Goal: Communication & Community: Answer question/provide support

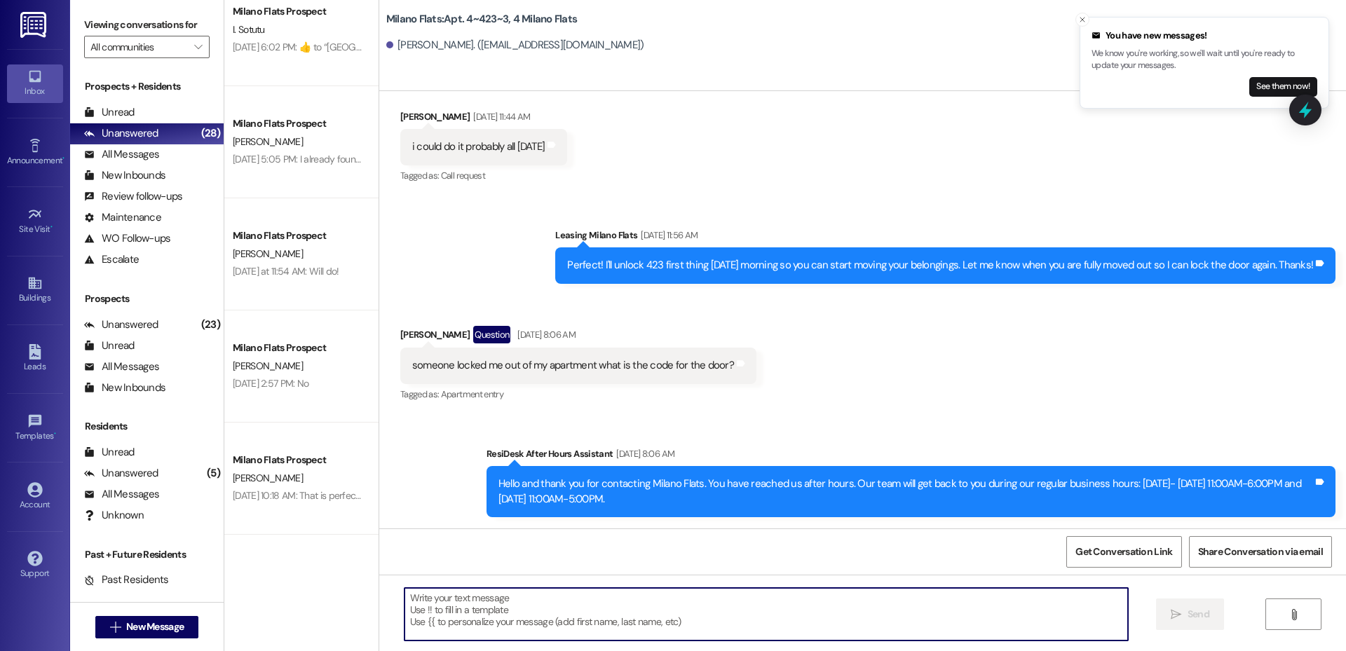
scroll to position [1762, 0]
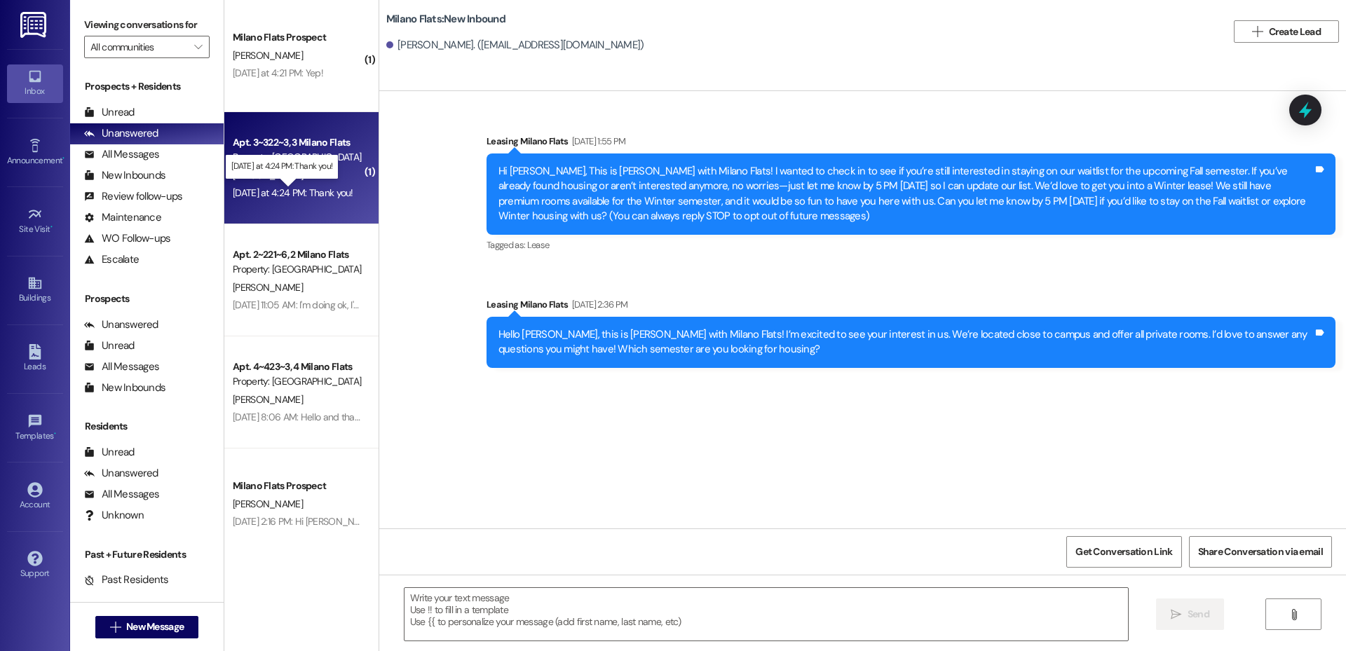
click at [305, 189] on div "[DATE] at 4:24 PM: Thank you! [DATE] at 4:24 PM: Thank you!" at bounding box center [293, 193] width 121 height 13
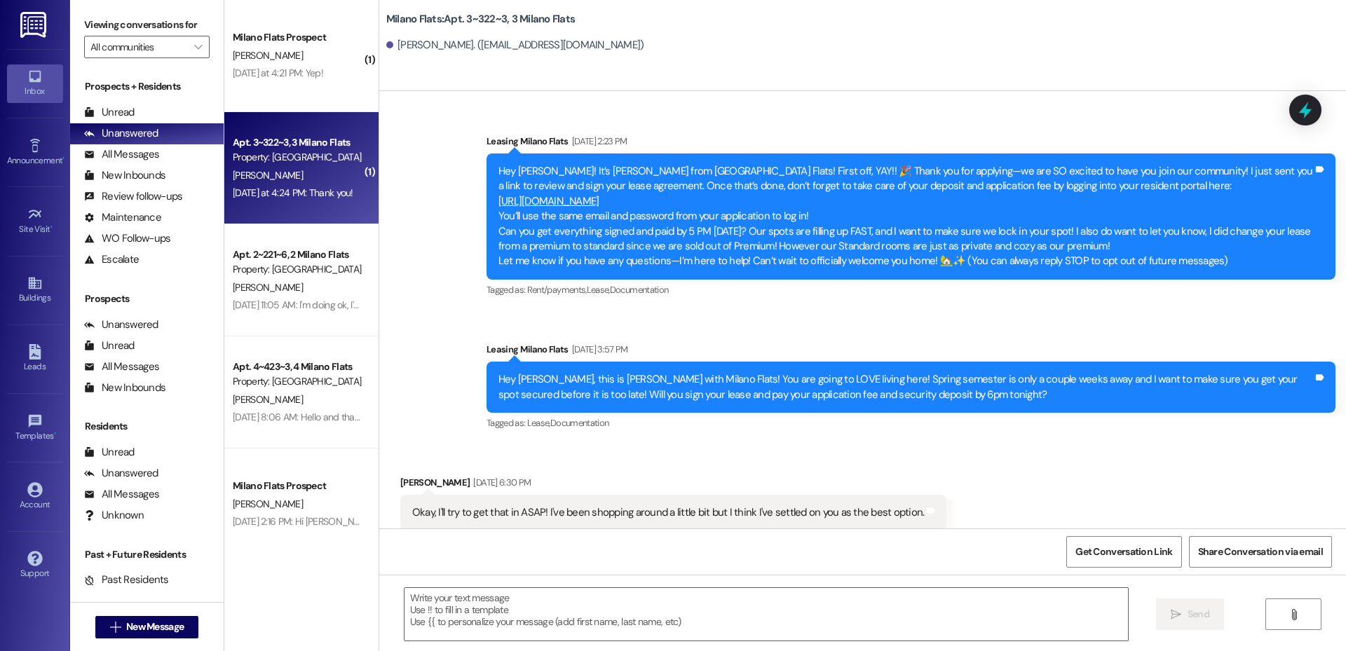
scroll to position [15262, 0]
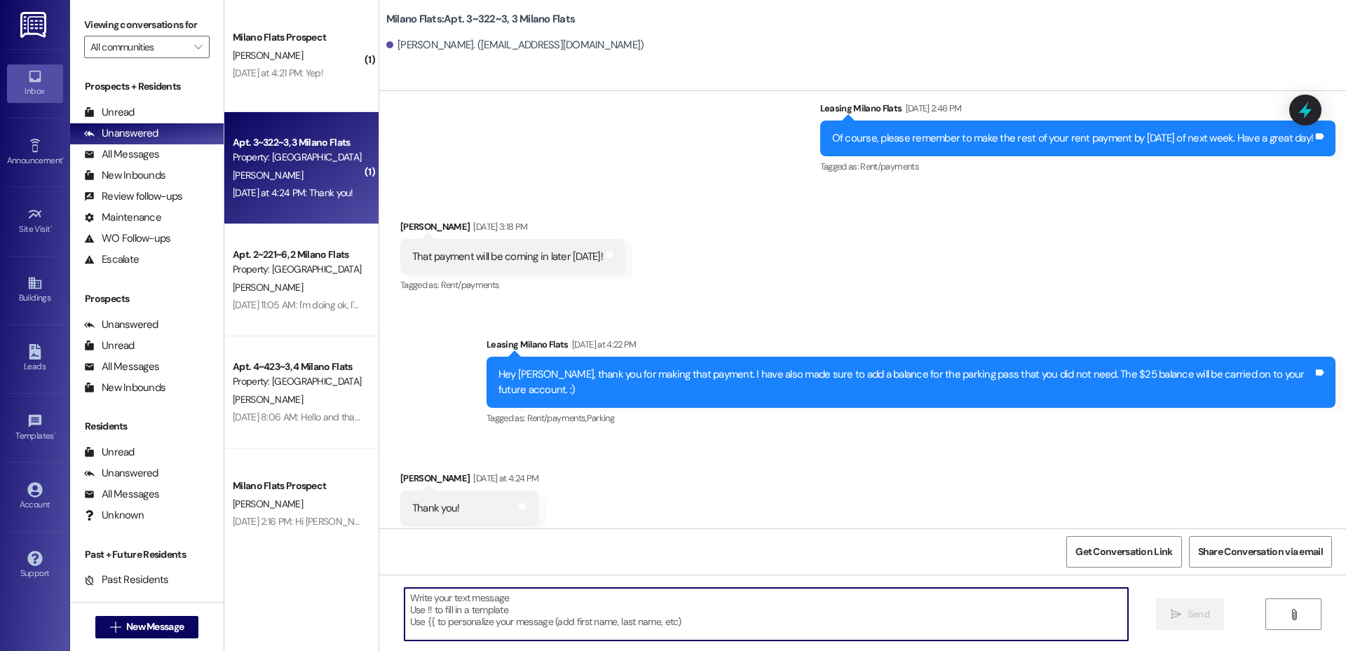
click at [518, 623] on textarea at bounding box center [767, 614] width 724 height 53
type textarea "Of course!"
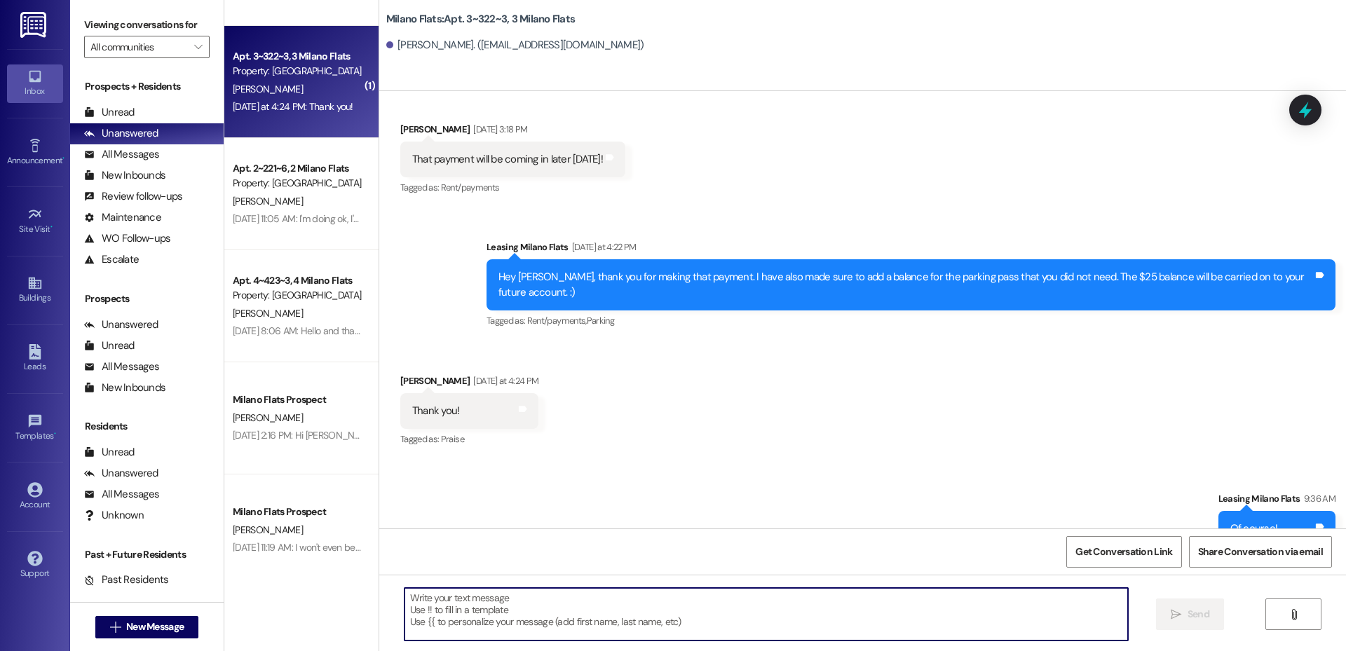
scroll to position [0, 0]
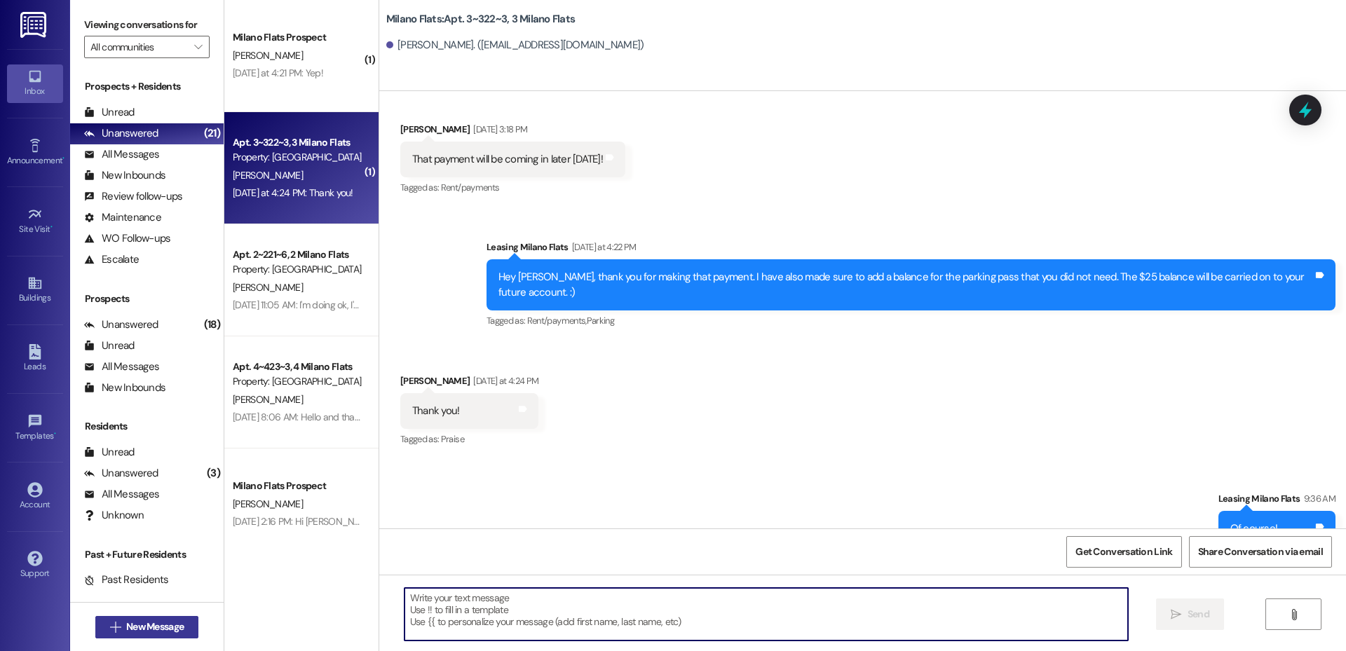
click at [162, 622] on span "New Message" at bounding box center [155, 627] width 58 height 15
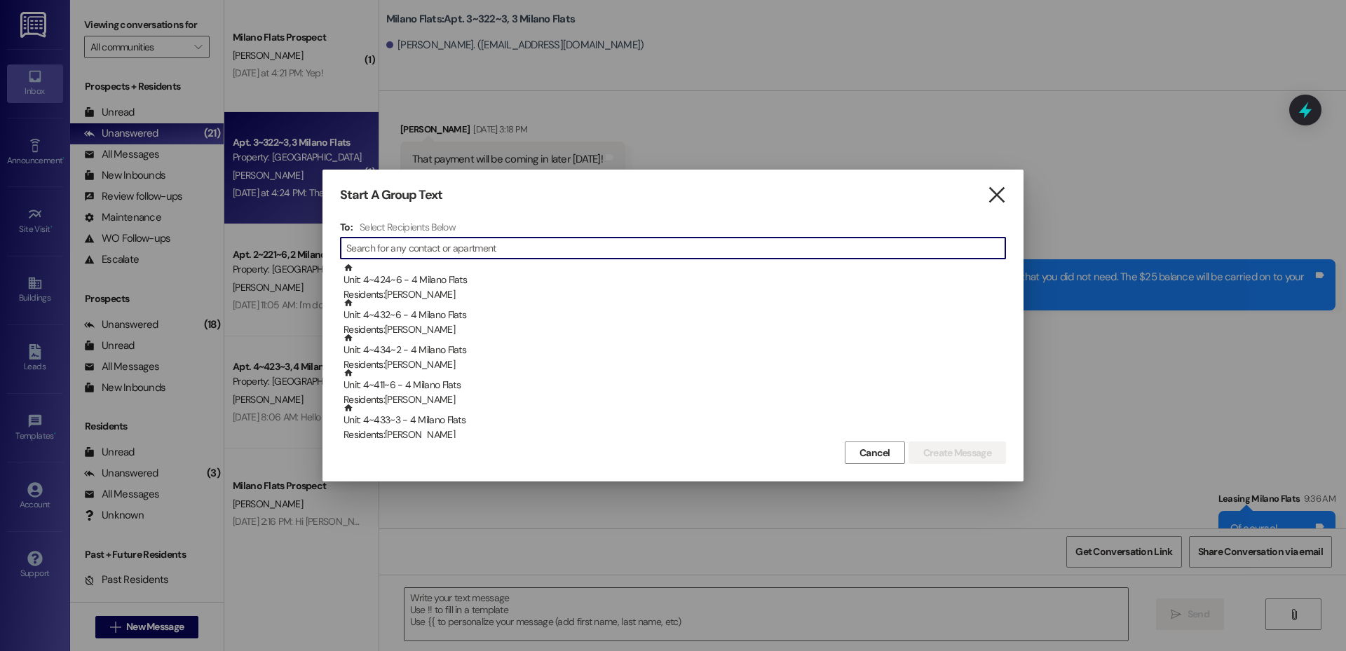
click at [999, 191] on icon "" at bounding box center [996, 195] width 19 height 15
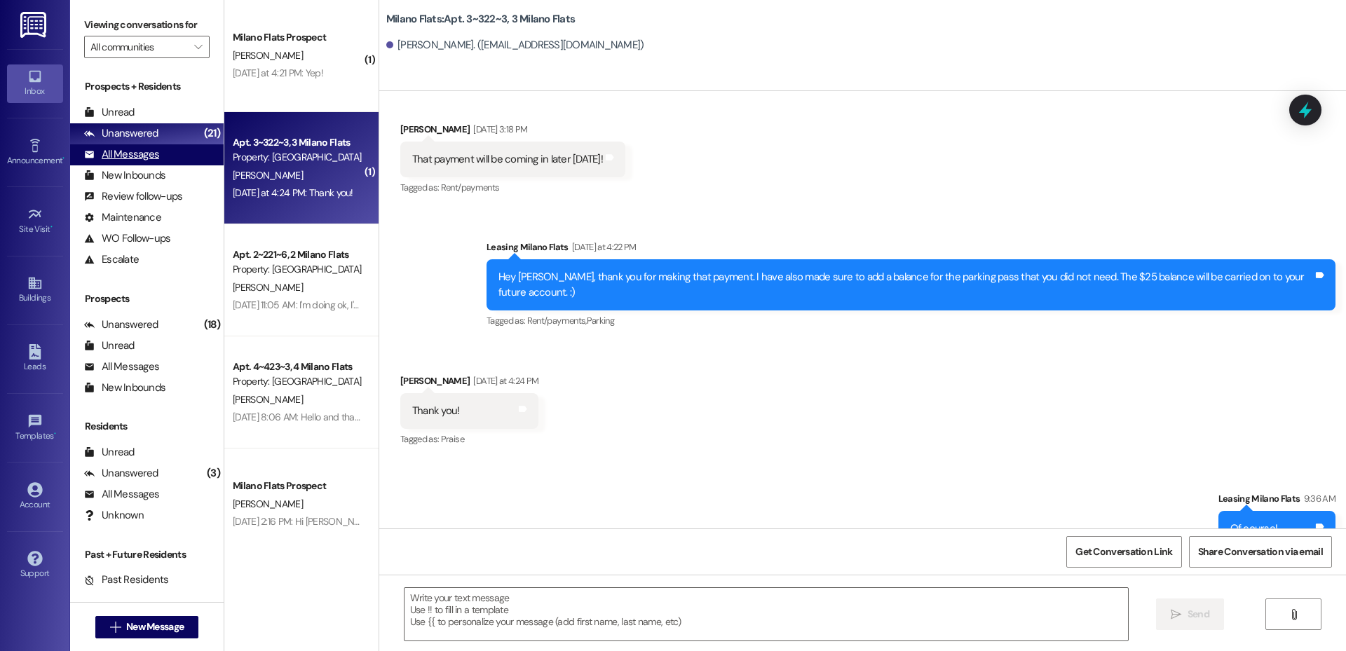
click at [187, 149] on div "All Messages (undefined)" at bounding box center [147, 154] width 154 height 21
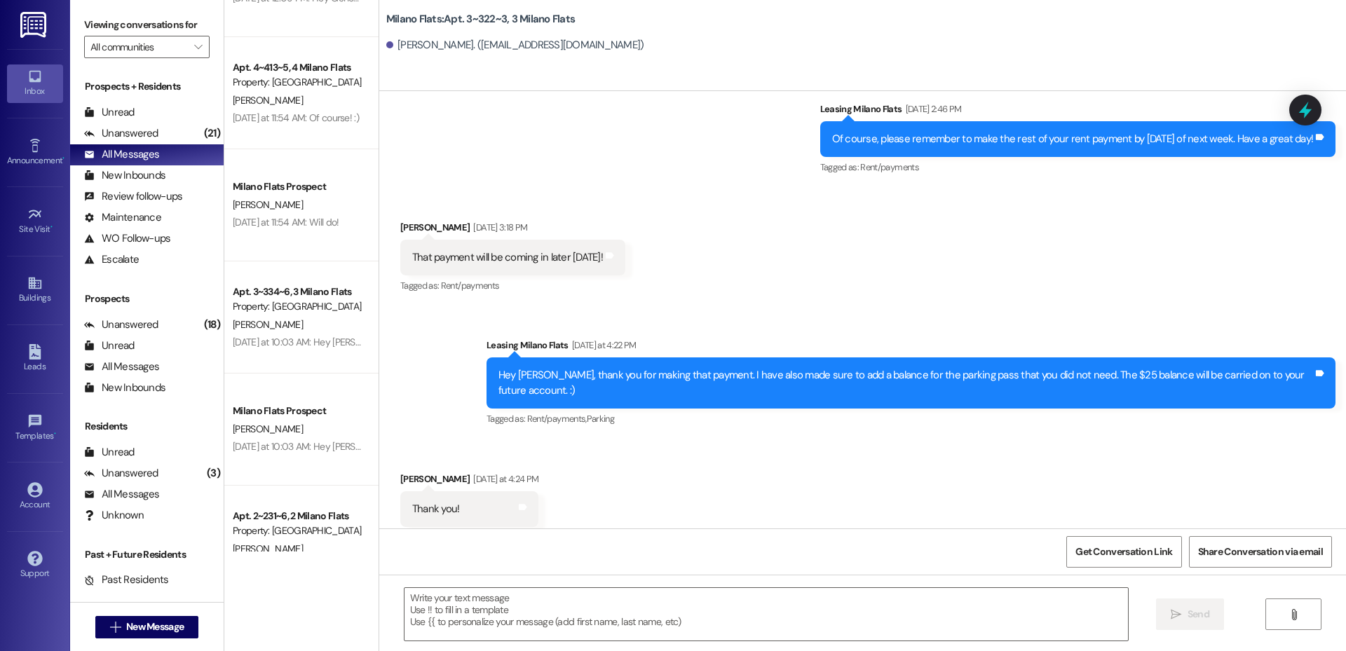
scroll to position [1636, 0]
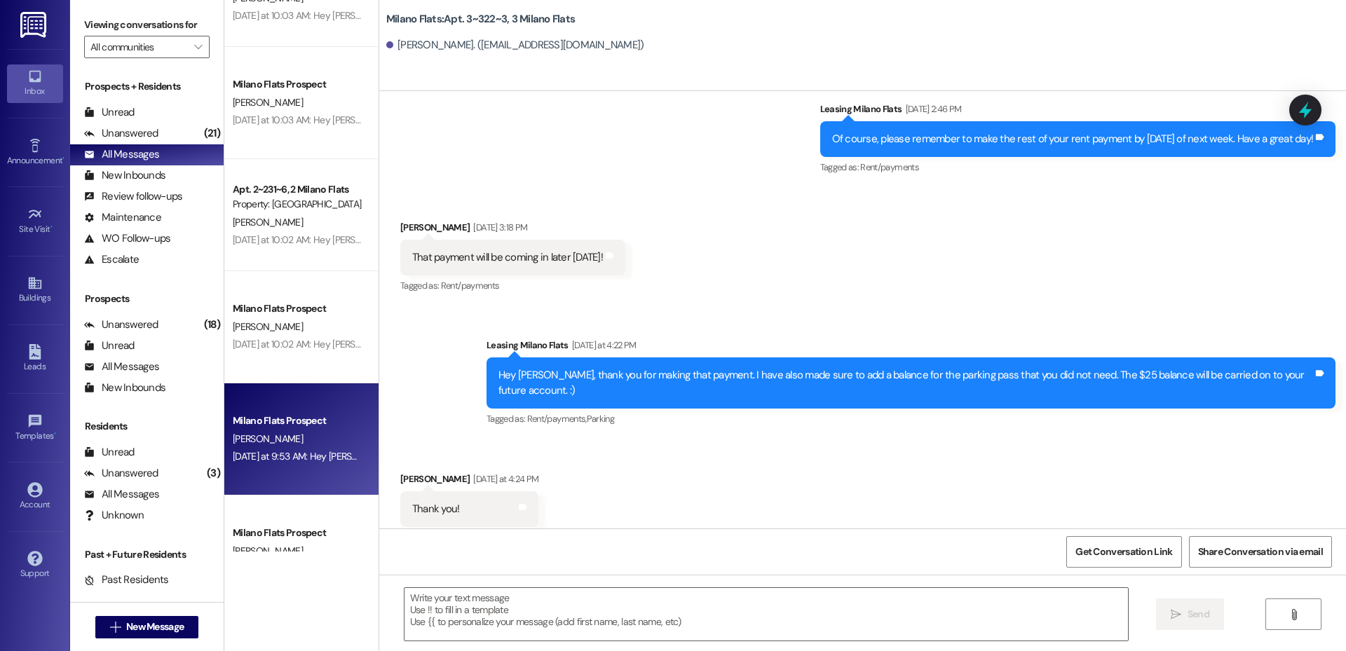
click at [300, 413] on div "Milano Flats Prospect" at bounding box center [297, 421] width 133 height 18
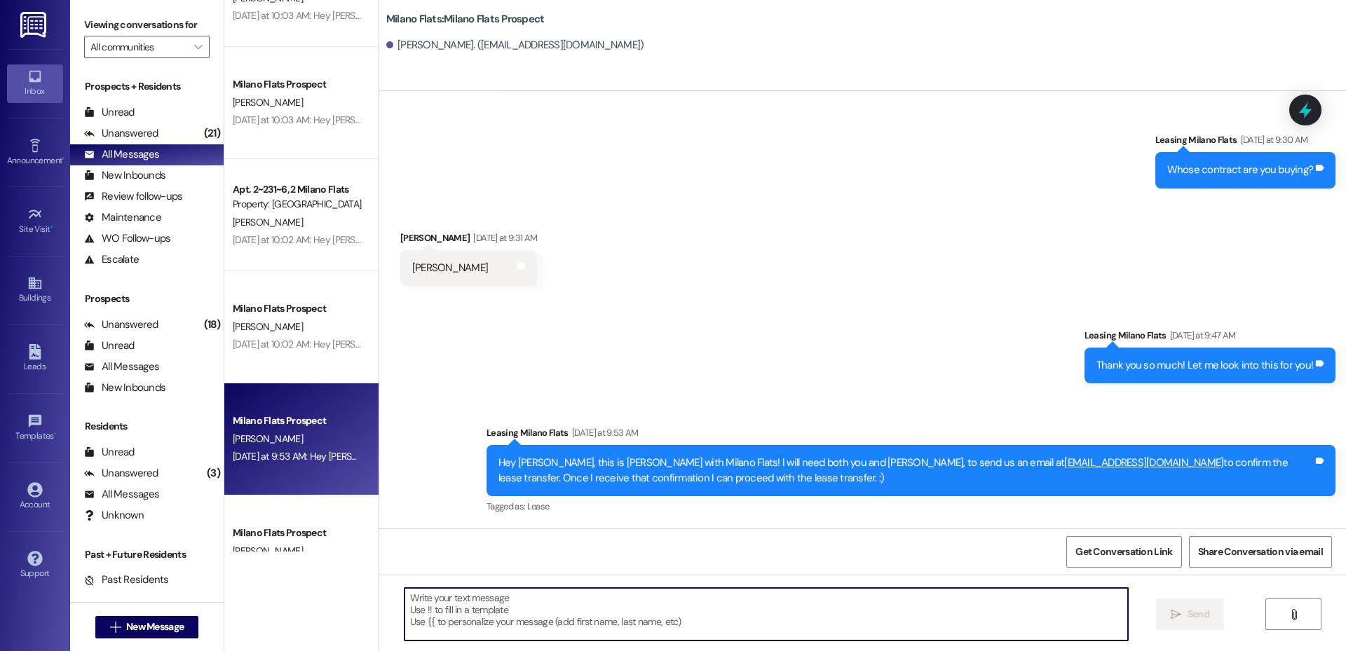
click at [496, 609] on textarea at bounding box center [767, 614] width 724 height 53
paste textarea "Hi Rachael, Thank you for reaching out! Before I get everything sent over to yo…"
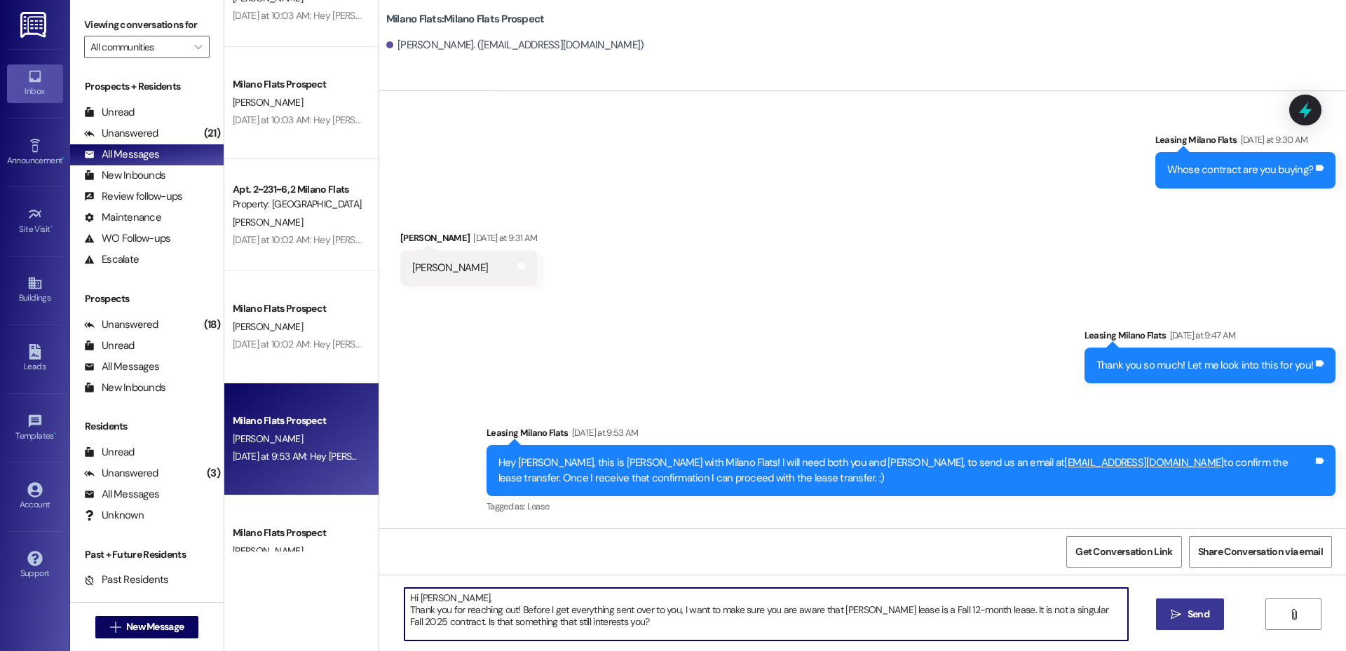
type textarea "Hi Rachael, Thank you for reaching out! Before I get everything sent over to yo…"
click at [1164, 622] on button " Send" at bounding box center [1190, 615] width 68 height 32
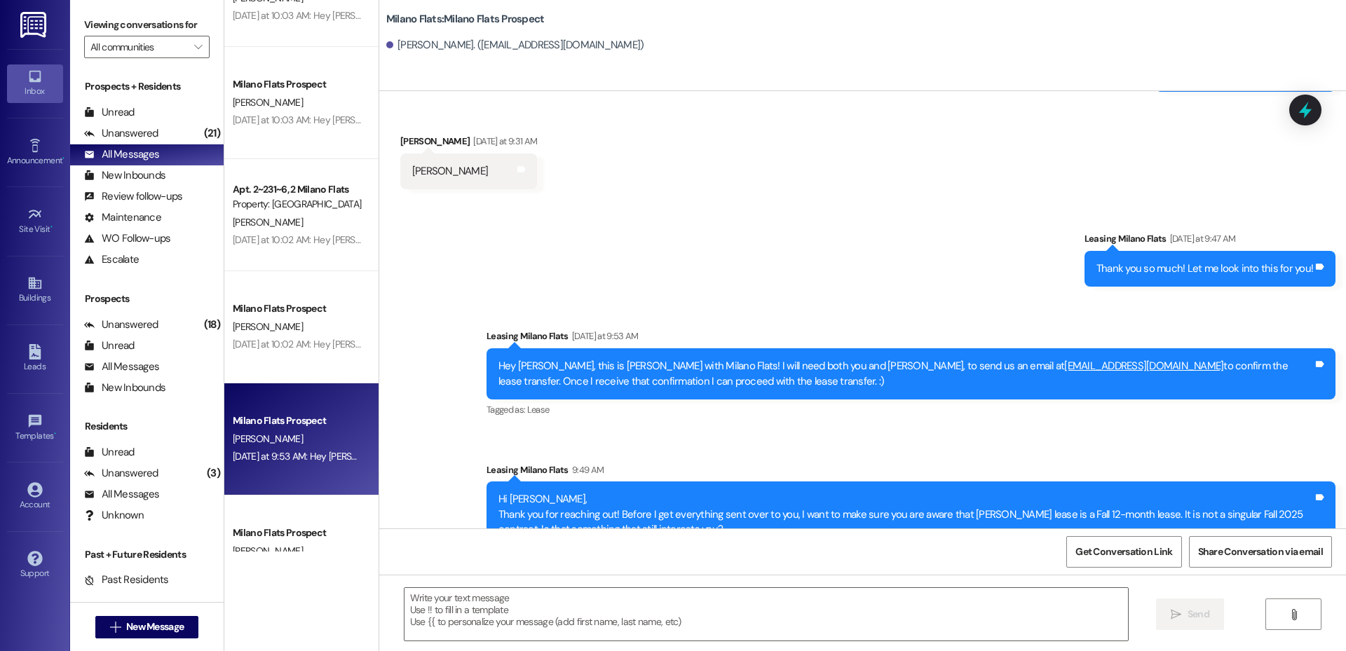
scroll to position [473, 0]
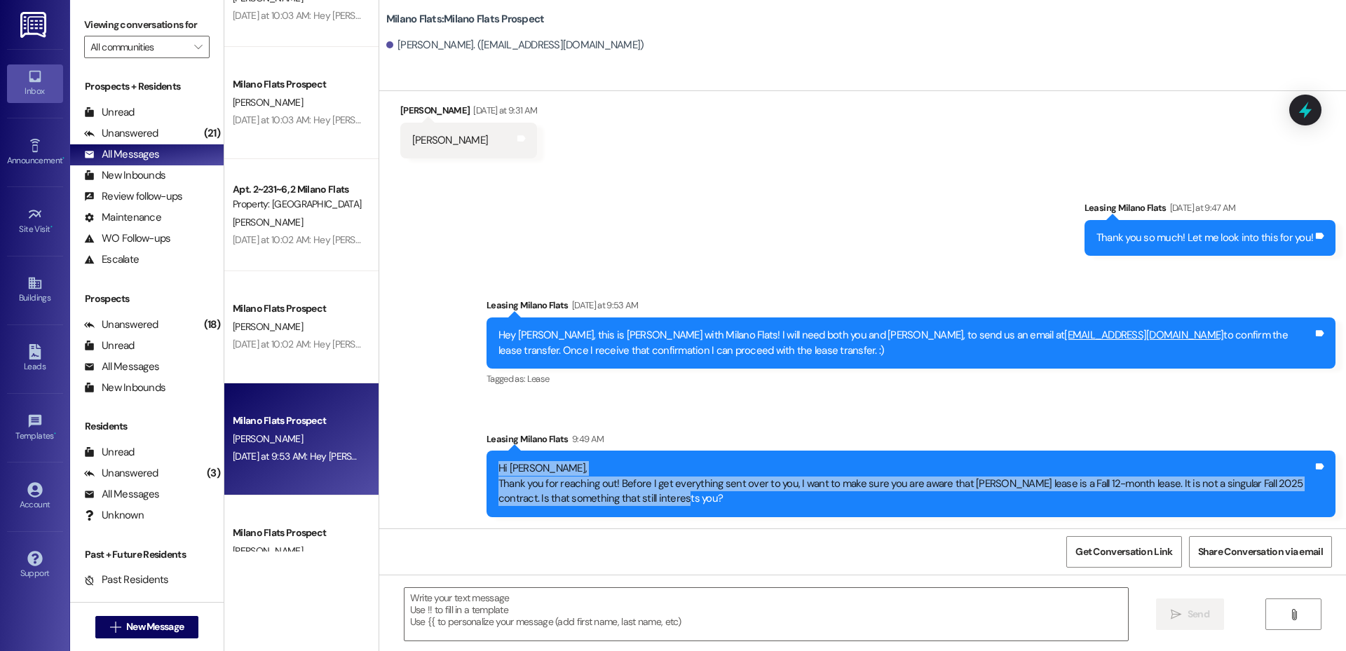
drag, startPoint x: 650, startPoint y: 496, endPoint x: 489, endPoint y: 466, distance: 163.4
click at [499, 466] on div "Hi Rachael, Thank you for reaching out! Before I get everything sent over to yo…" at bounding box center [906, 483] width 815 height 45
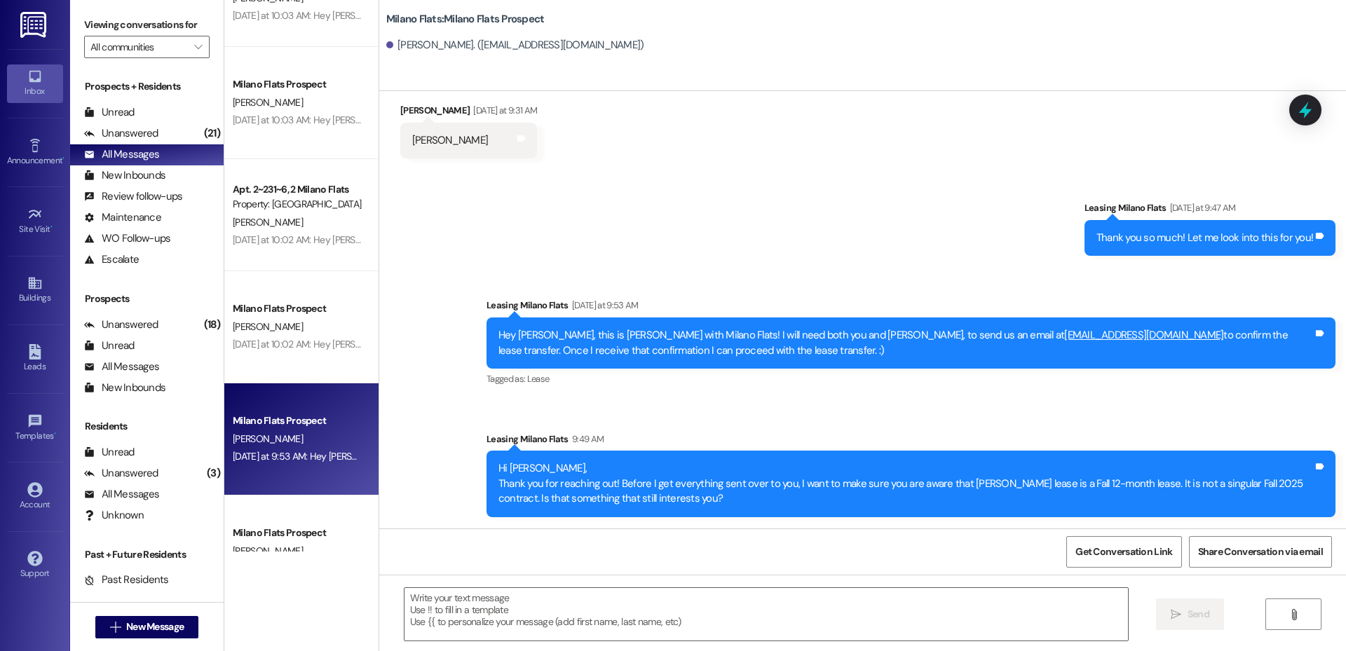
click at [766, 435] on div "Leasing Milano Flats 9:49 AM" at bounding box center [911, 442] width 849 height 20
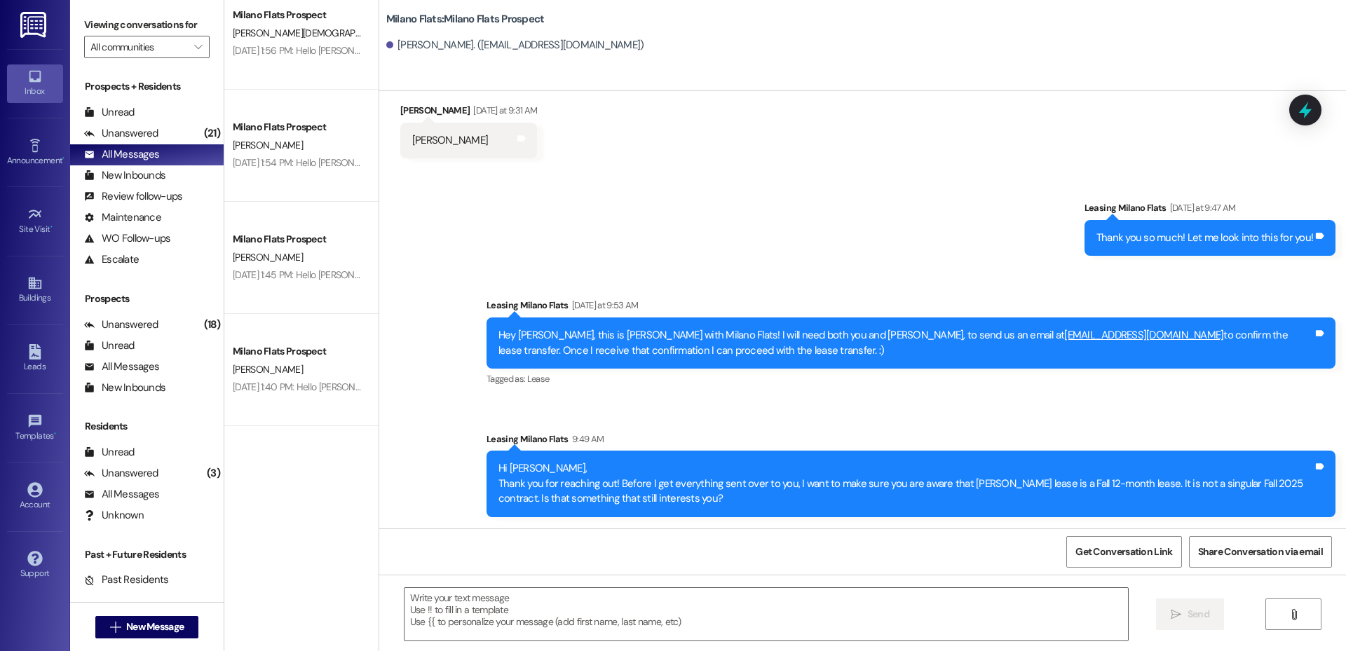
scroll to position [4909, 0]
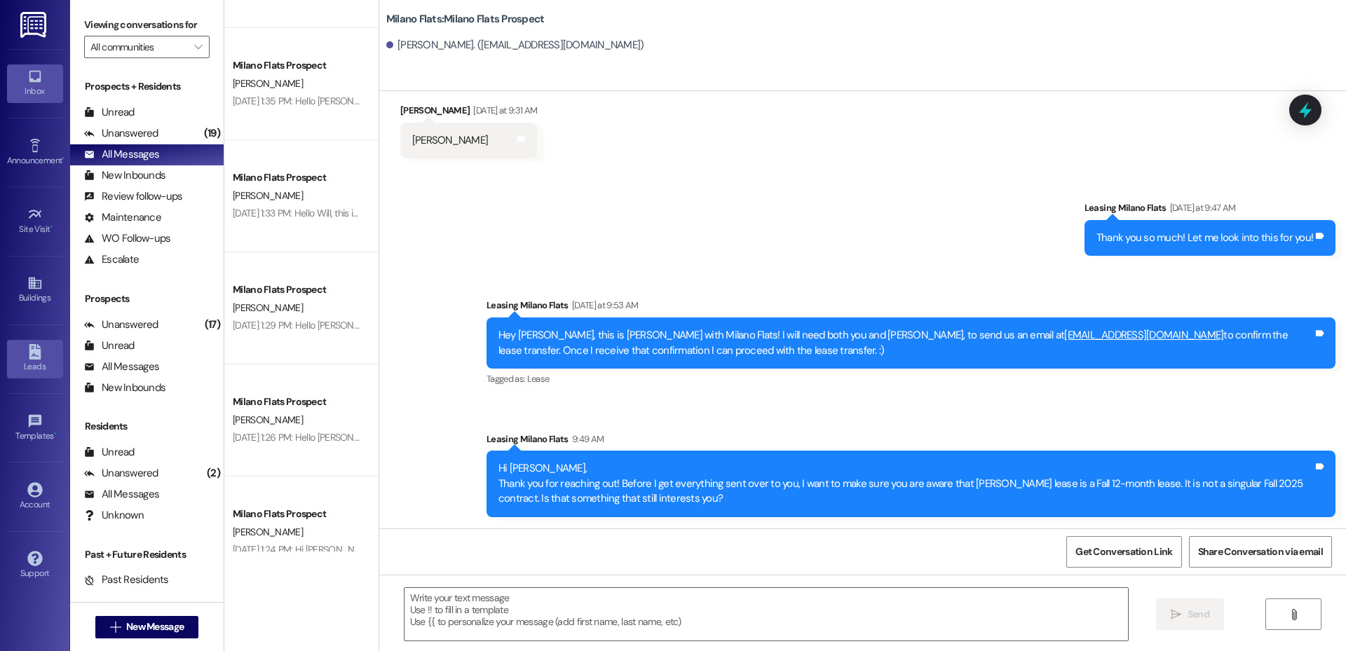
click at [32, 361] on div "Leads" at bounding box center [35, 367] width 70 height 14
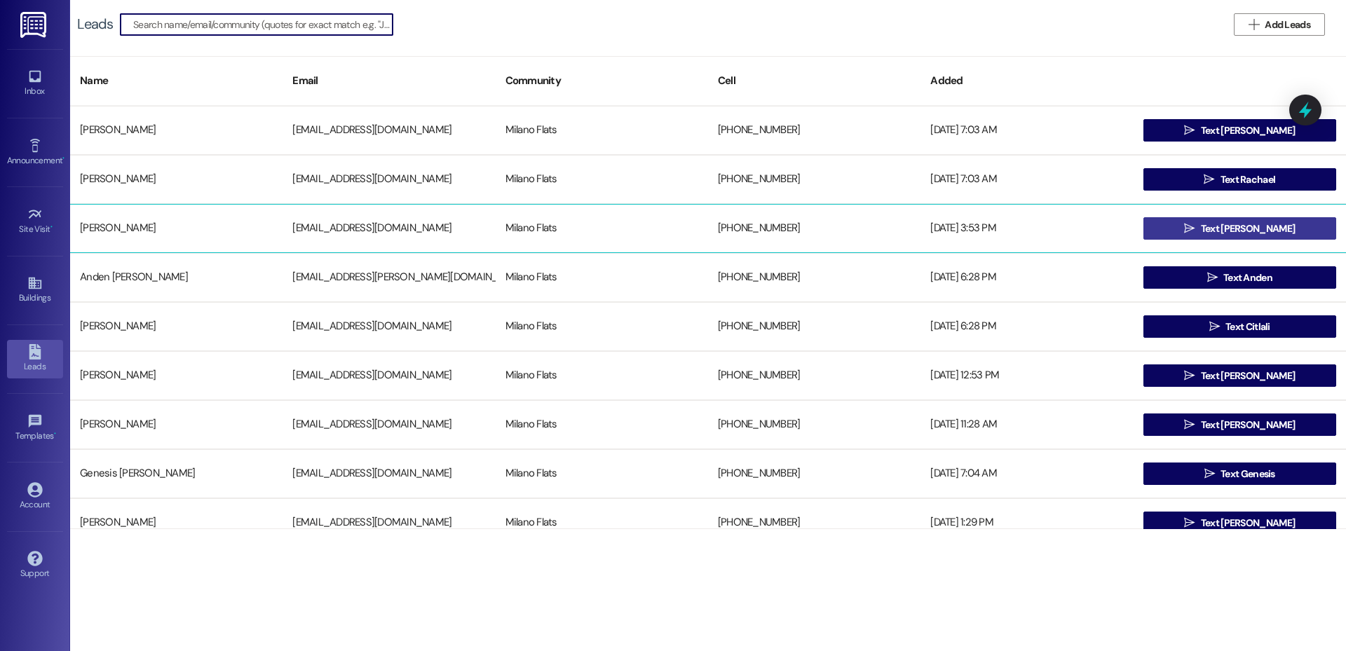
click at [1189, 220] on button " Text Markynn" at bounding box center [1240, 228] width 193 height 22
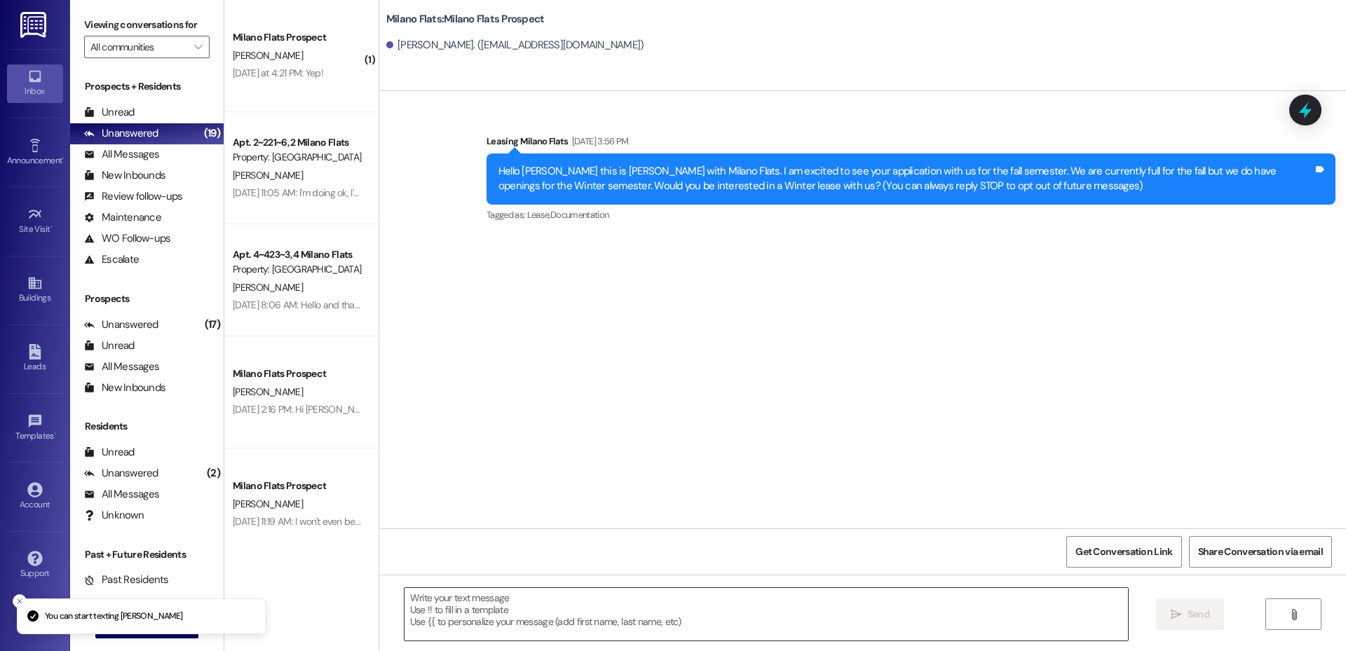
click at [560, 604] on textarea at bounding box center [767, 614] width 724 height 53
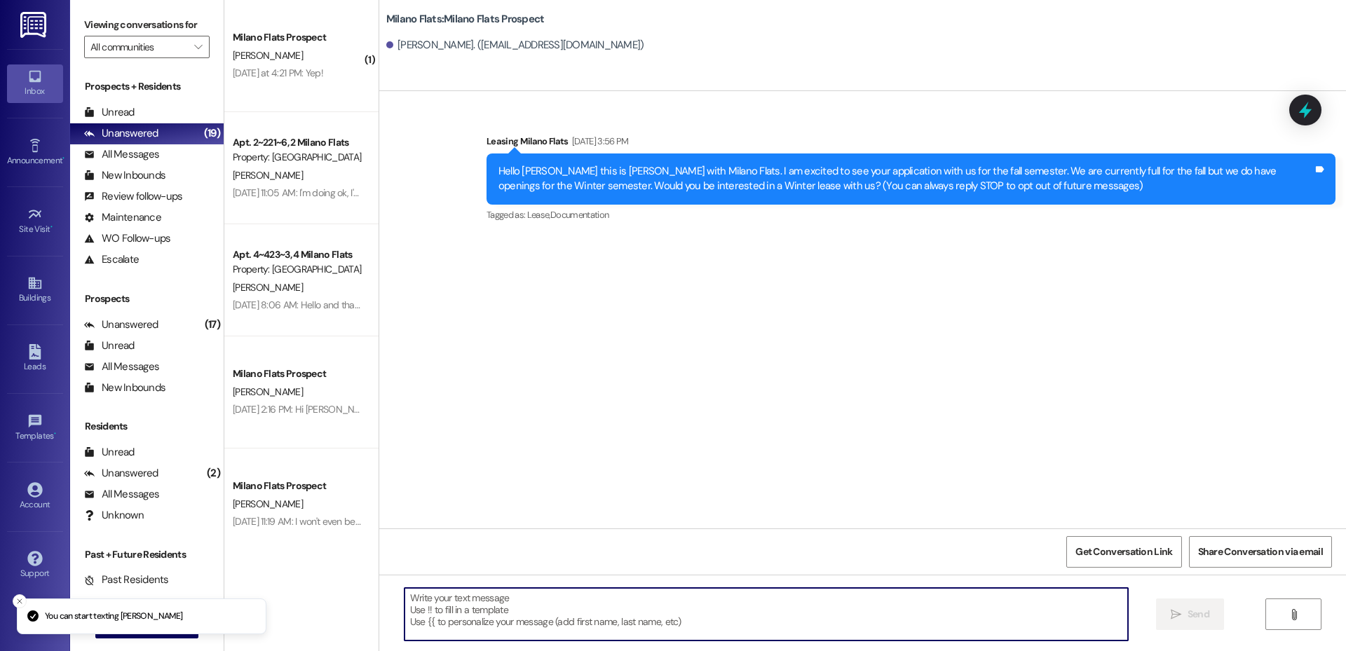
paste textarea "Good Morning Markynn, This is Liz with Milano Flats! Your lease and Buyer Agree…"
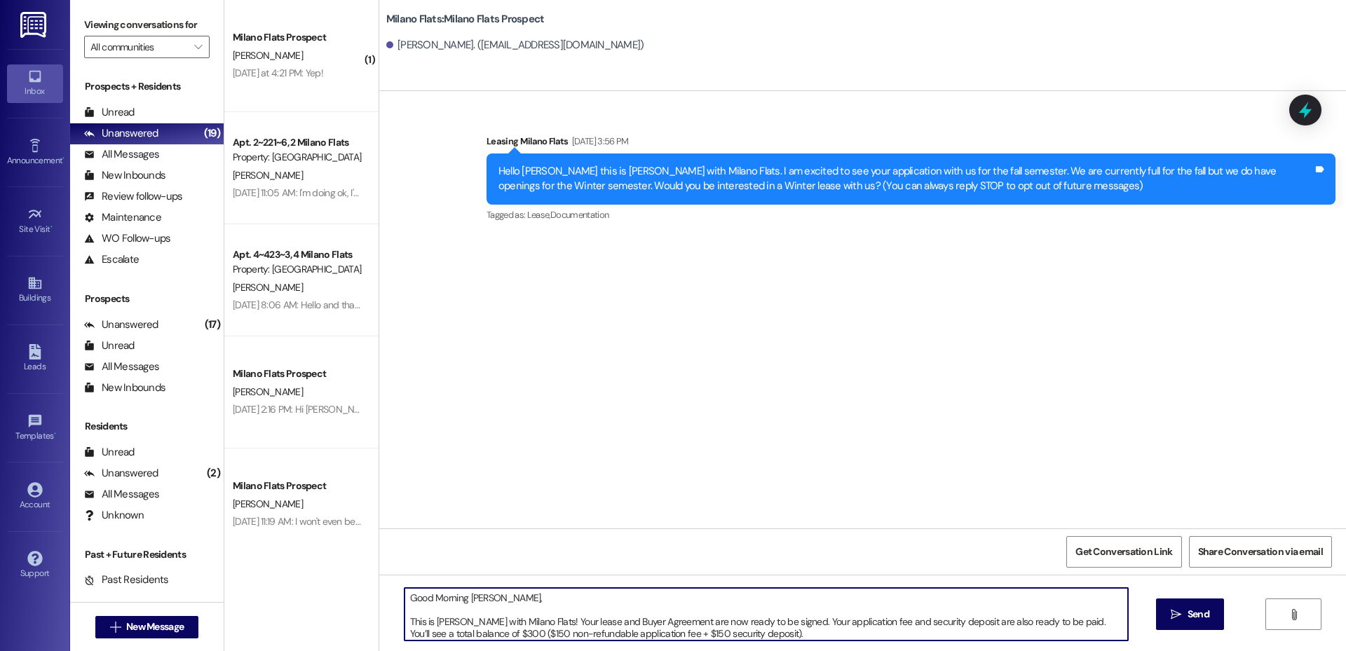
click at [405, 622] on textarea "Good Morning Markynn, This is Liz with Milano Flats! Your lease and Buyer Agree…" at bounding box center [767, 614] width 724 height 53
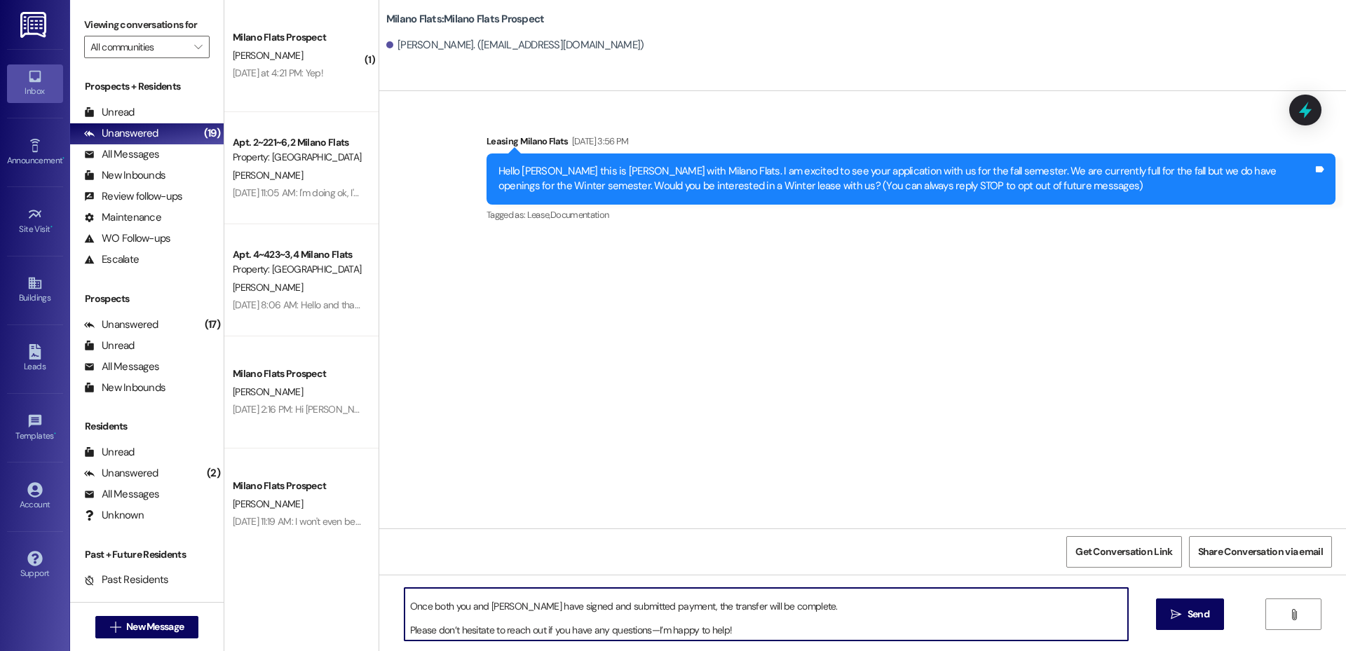
click at [405, 604] on textarea "Good Morning Markynn, This is Liz with Milano Flats! Your lease and Buyer Agree…" at bounding box center [767, 614] width 724 height 53
click at [405, 595] on textarea "Good Morning Markynn, This is Liz with Milano Flats! Your lease and Buyer Agree…" at bounding box center [767, 614] width 724 height 53
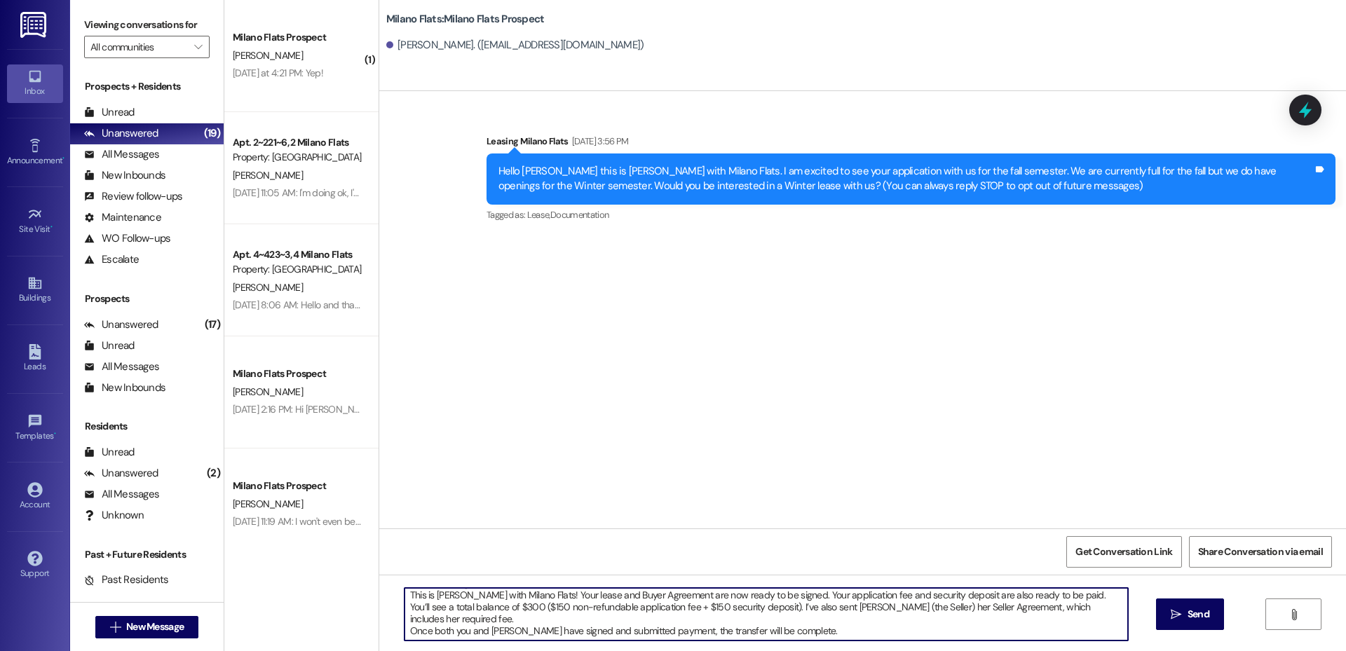
scroll to position [27, 0]
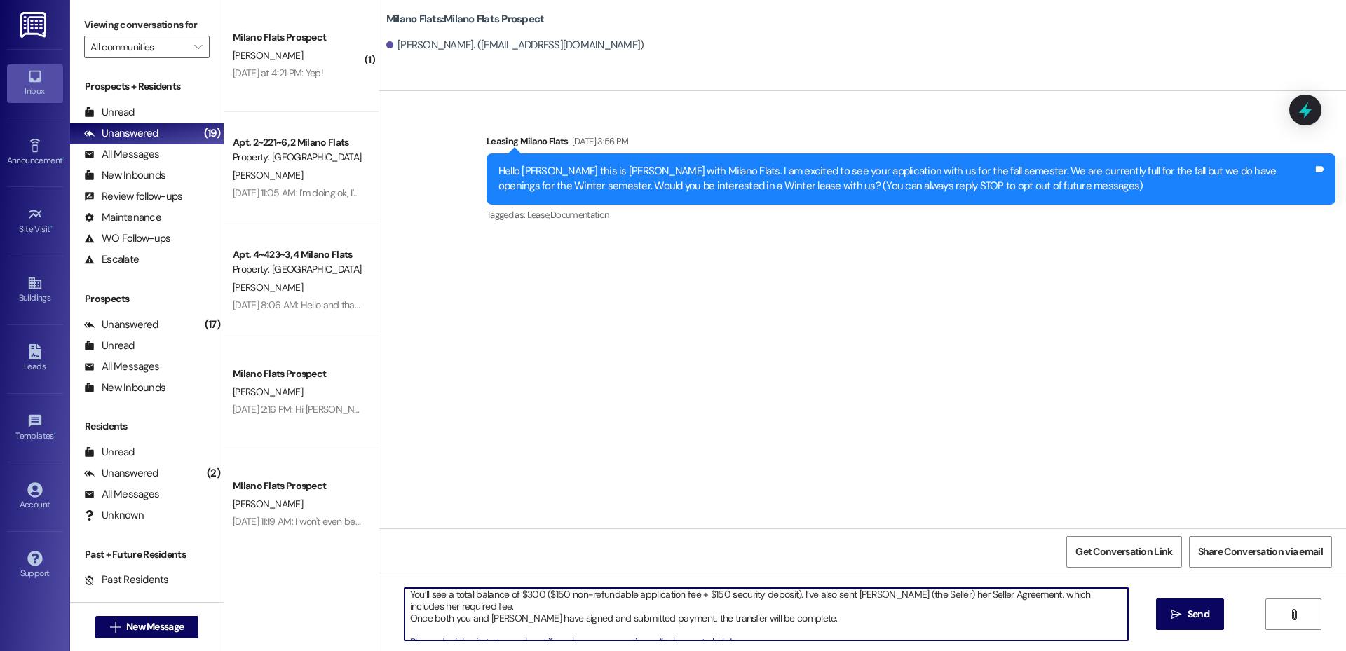
click at [405, 630] on textarea "Good Morning Markynn, This is Liz with Milano Flats! Your lease and Buyer Agree…" at bounding box center [767, 614] width 724 height 53
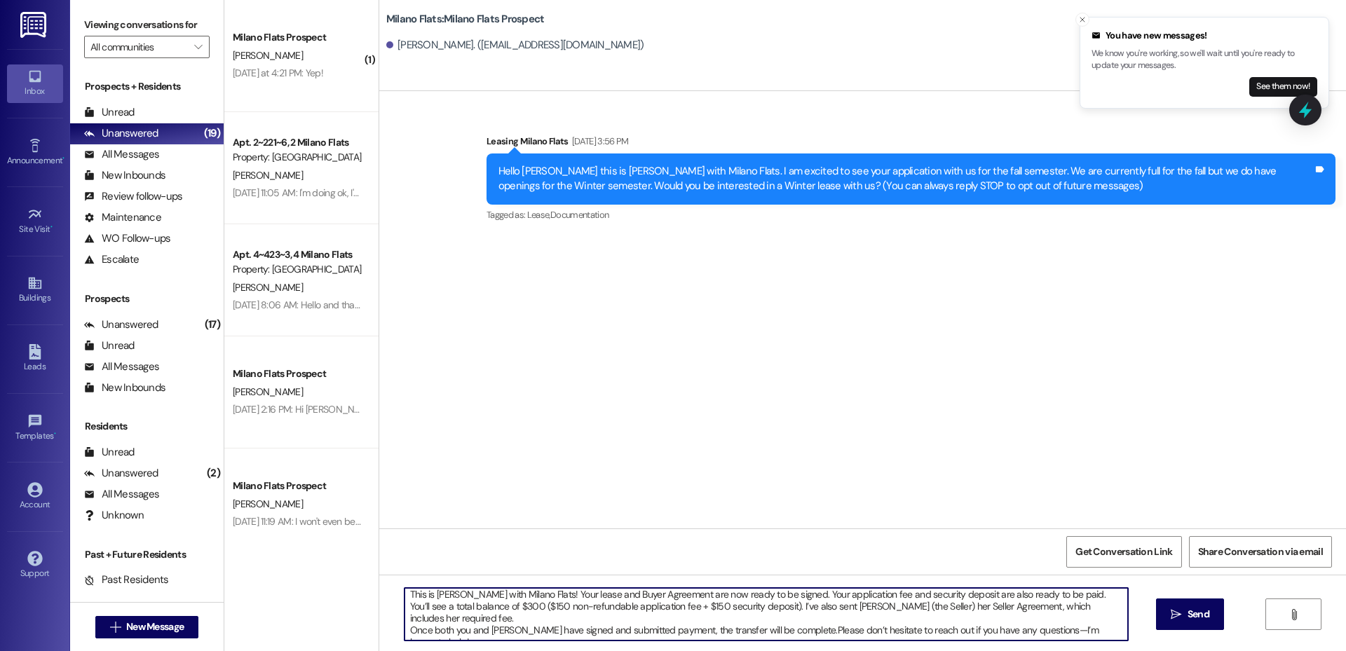
scroll to position [4, 0]
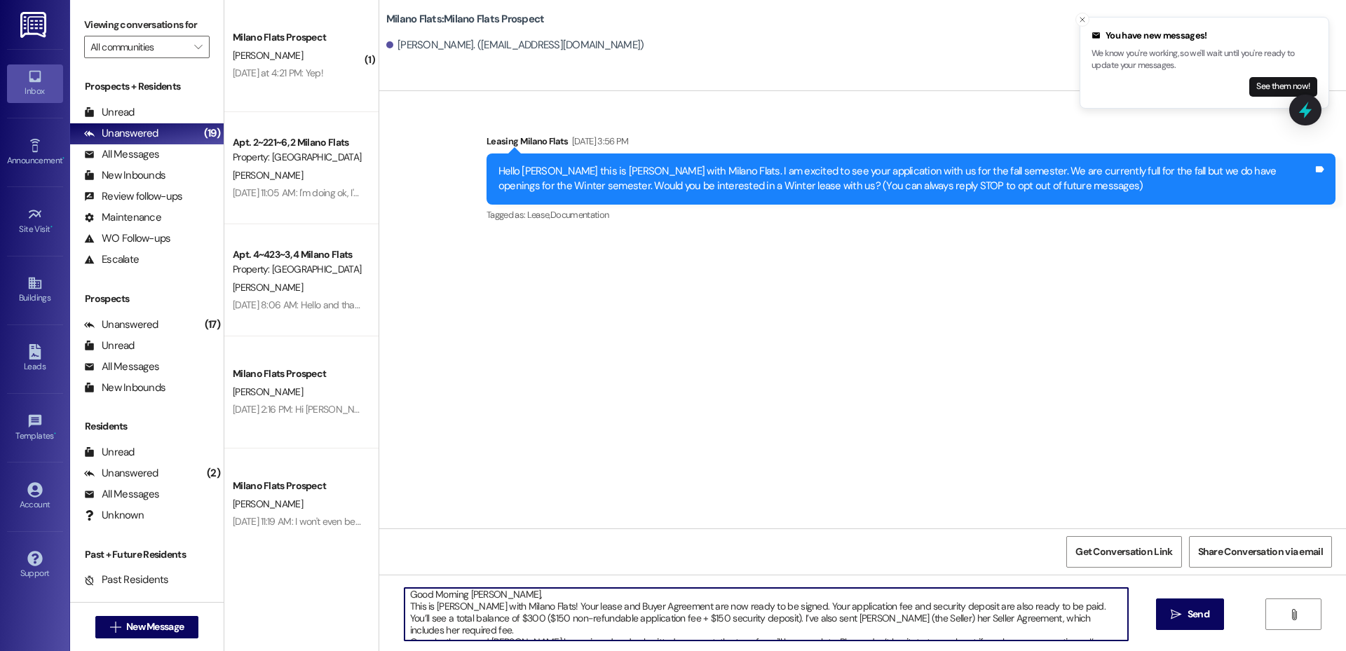
click at [405, 609] on textarea "Good Morning Markynn, This is Liz with Milano Flats! Your lease and Buyer Agree…" at bounding box center [767, 614] width 724 height 53
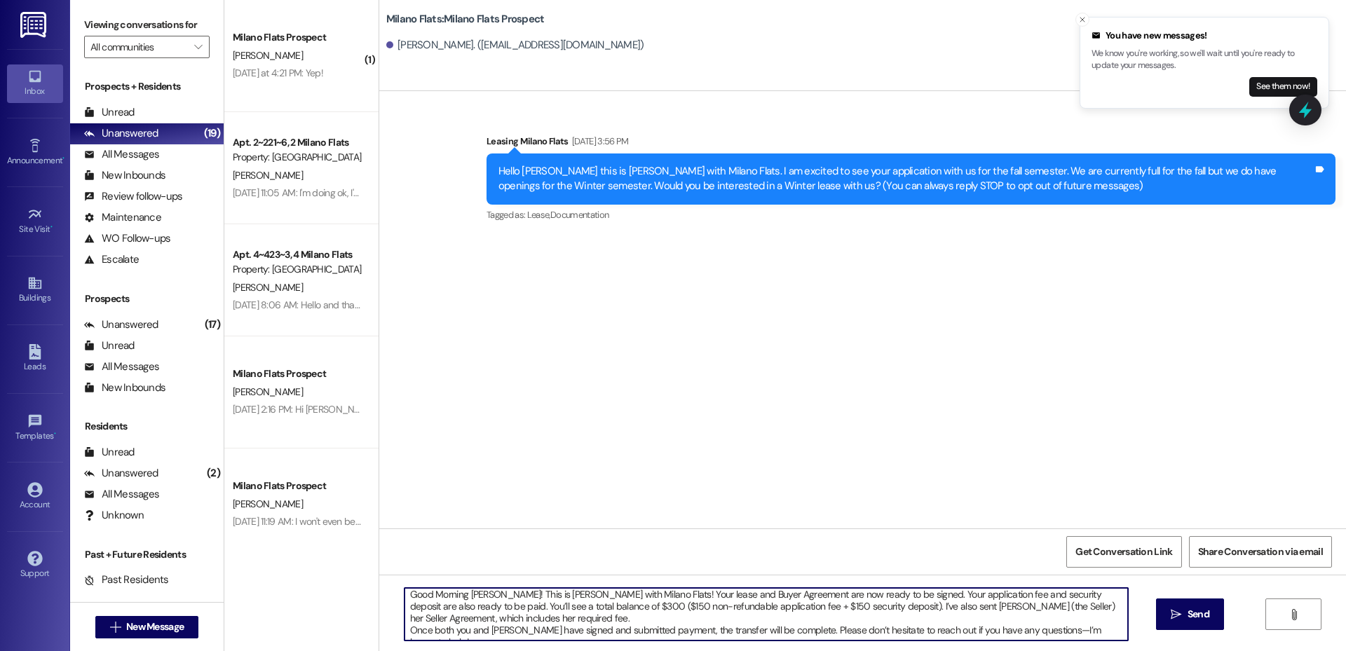
click at [549, 630] on textarea "Good Morning Markynn! This is Liz with Milano Flats! Your lease and Buyer Agree…" at bounding box center [767, 614] width 724 height 53
click at [1119, 625] on textarea "Good Morning Markynn! This is Liz with Milano Flats! Your lease and Buyer Agree…" at bounding box center [767, 614] width 724 height 53
type textarea "Good Morning Markynn! This is Liz with Milano Flats! Your lease and Buyer Agree…"
click at [1205, 618] on span "Send" at bounding box center [1199, 614] width 22 height 15
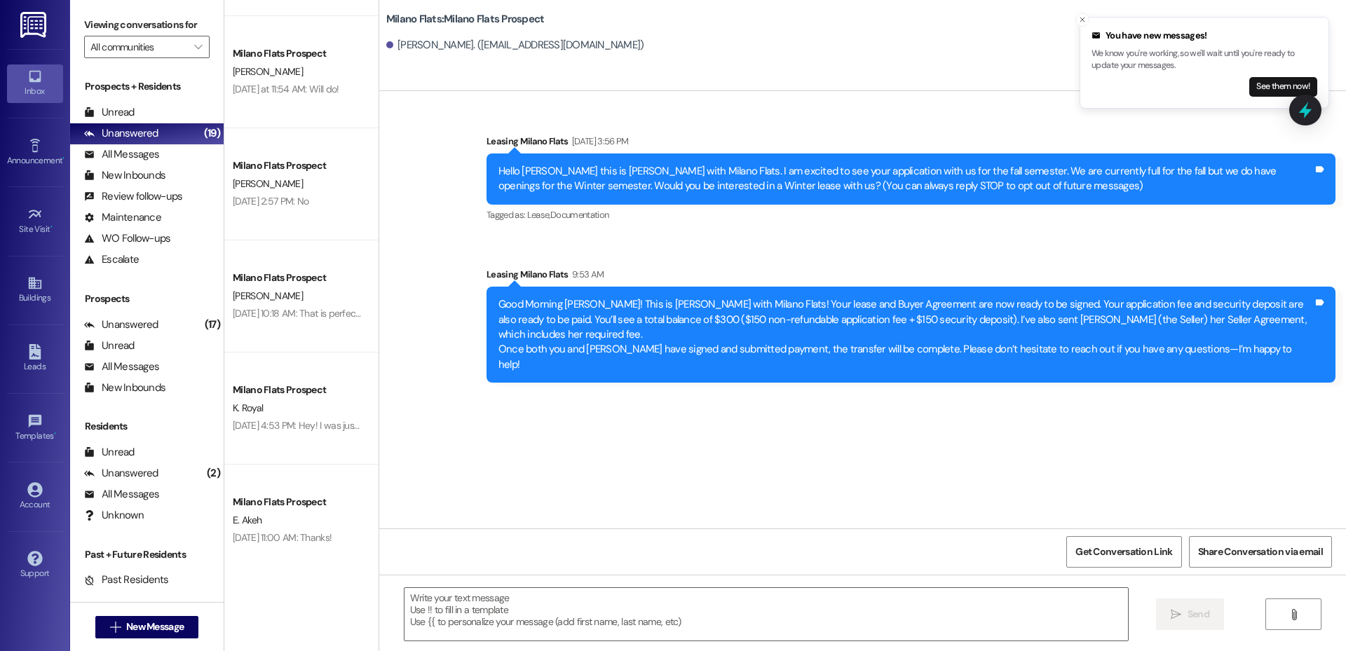
scroll to position [1355, 0]
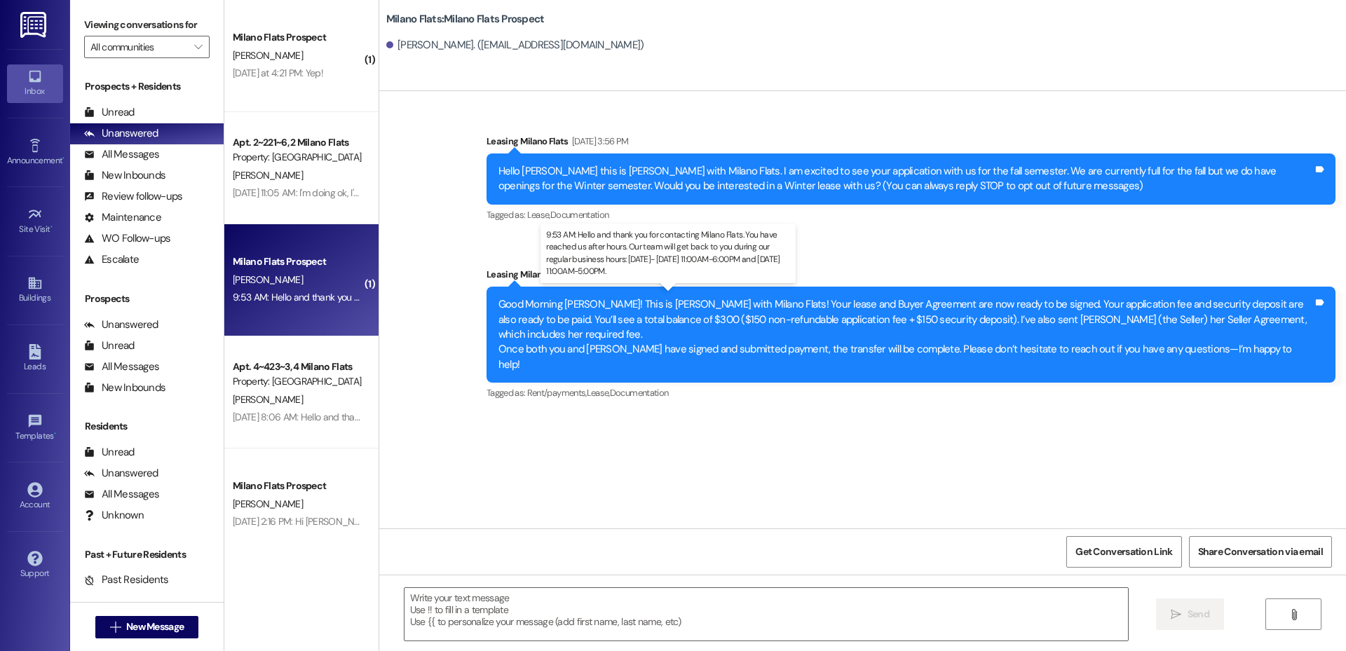
click at [297, 295] on div "9:53 AM: Hello and thank you for contacting Milano Flats. You have reached us a…" at bounding box center [674, 297] width 882 height 13
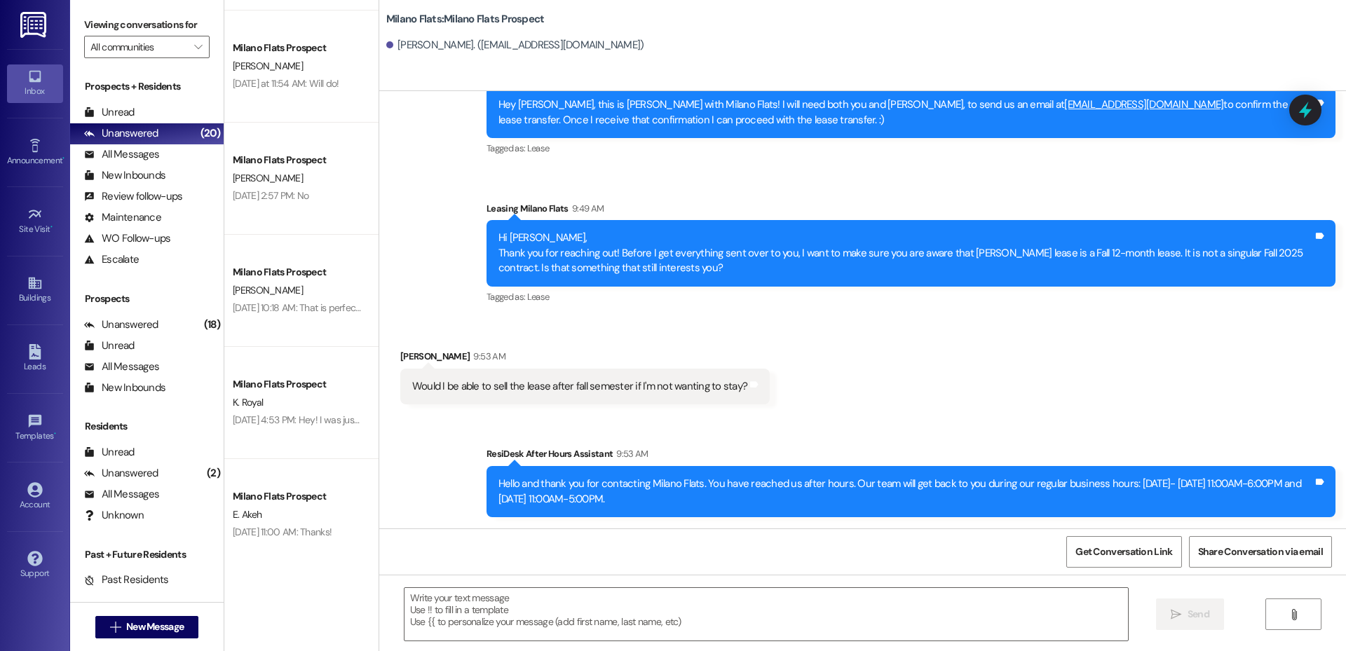
scroll to position [1304, 0]
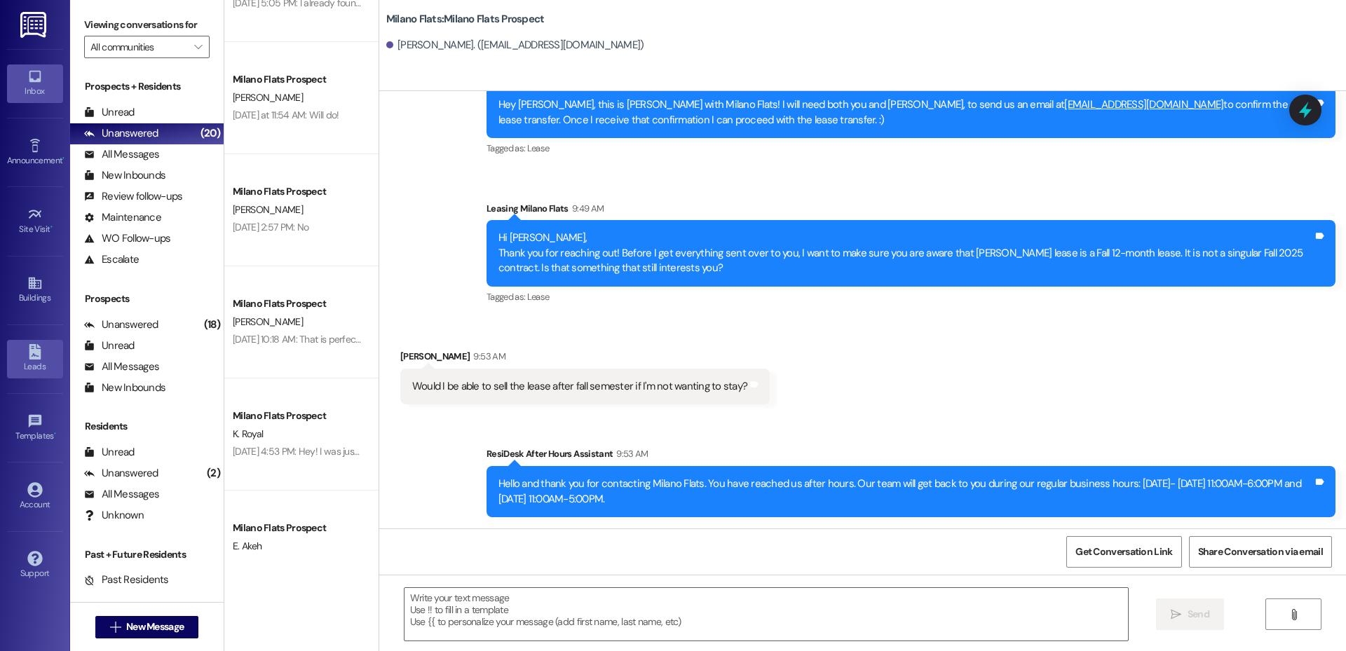
click at [41, 349] on icon at bounding box center [34, 351] width 15 height 15
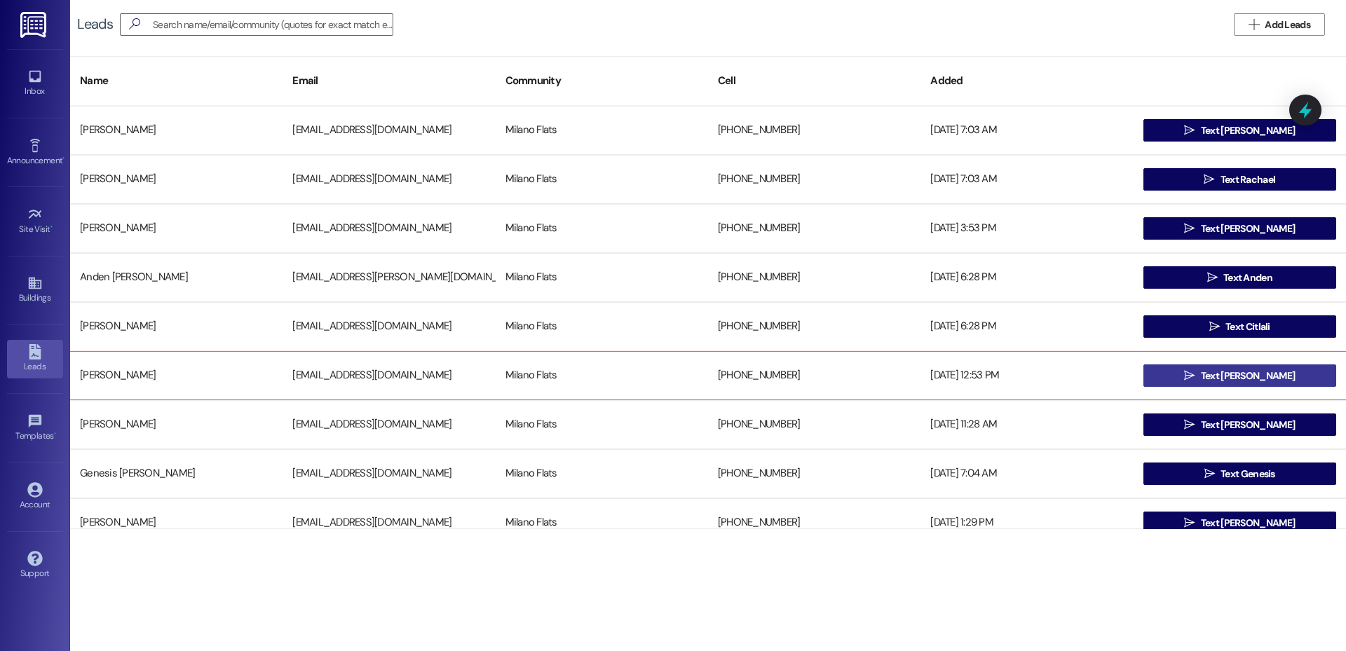
click at [1257, 374] on span "Text [PERSON_NAME]" at bounding box center [1248, 376] width 94 height 15
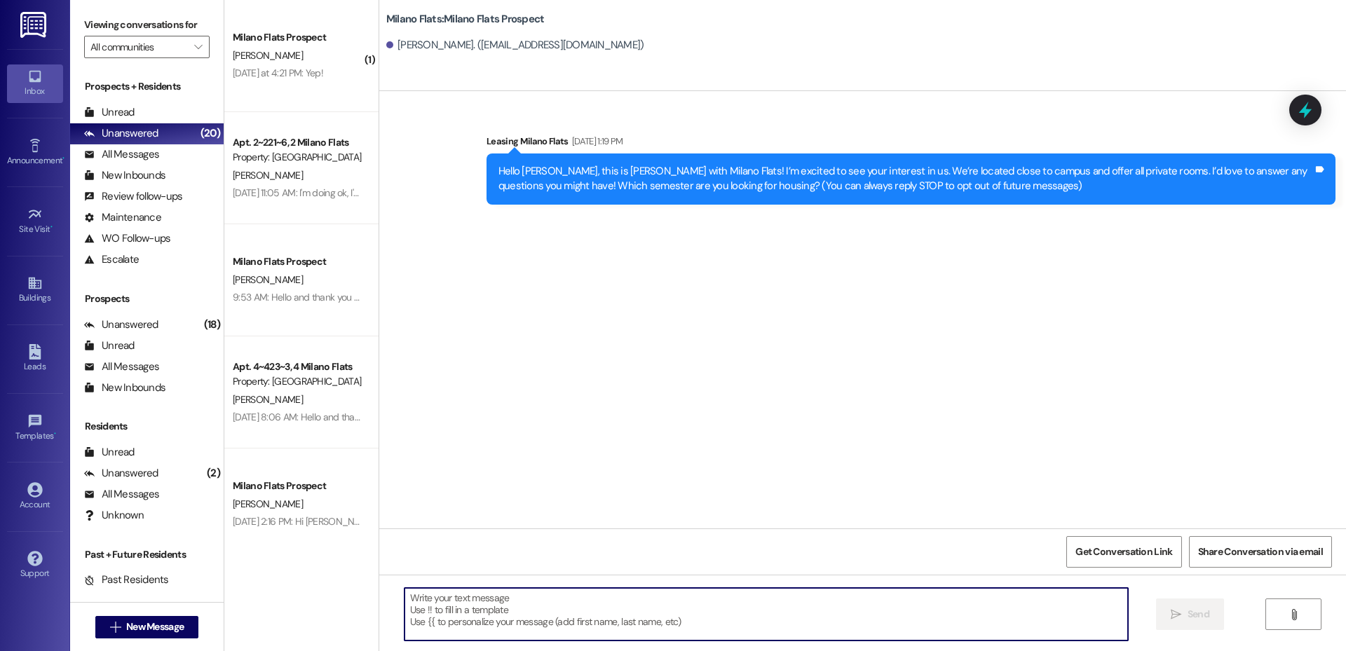
click at [476, 604] on textarea at bounding box center [767, 614] width 724 height 53
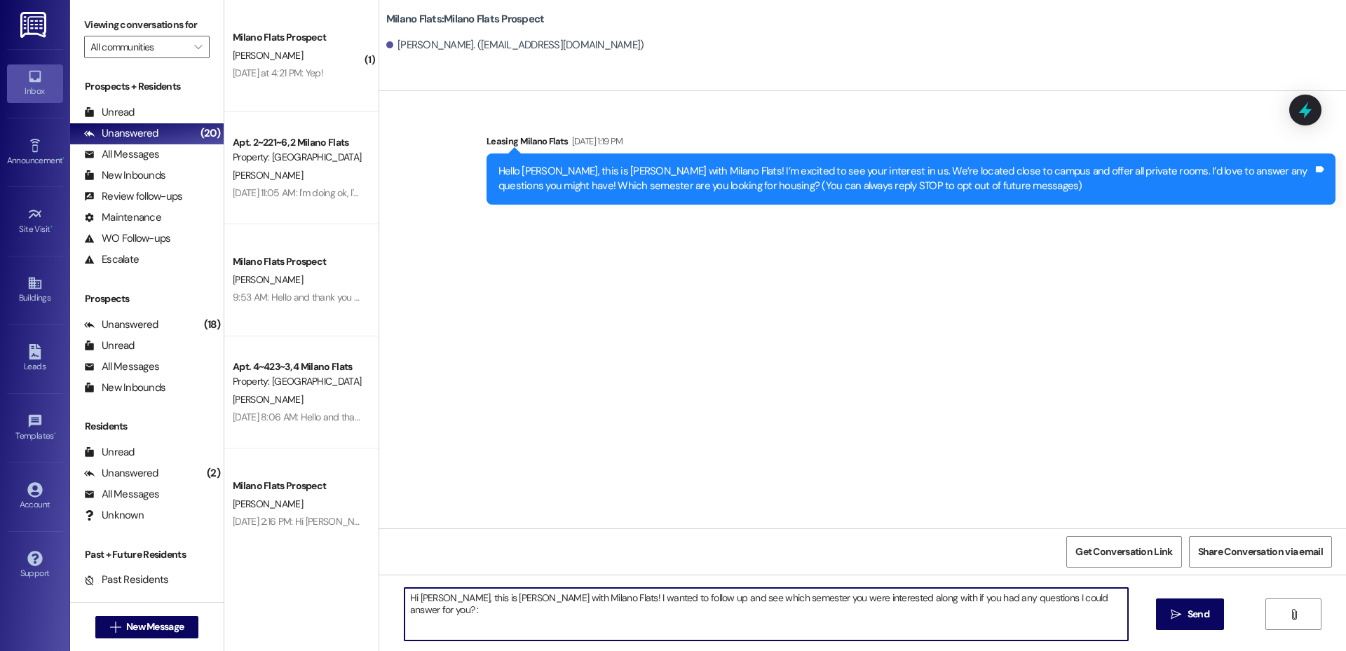
type textarea "Hi [PERSON_NAME], this is [PERSON_NAME] with Milano Flats! I wanted to follow u…"
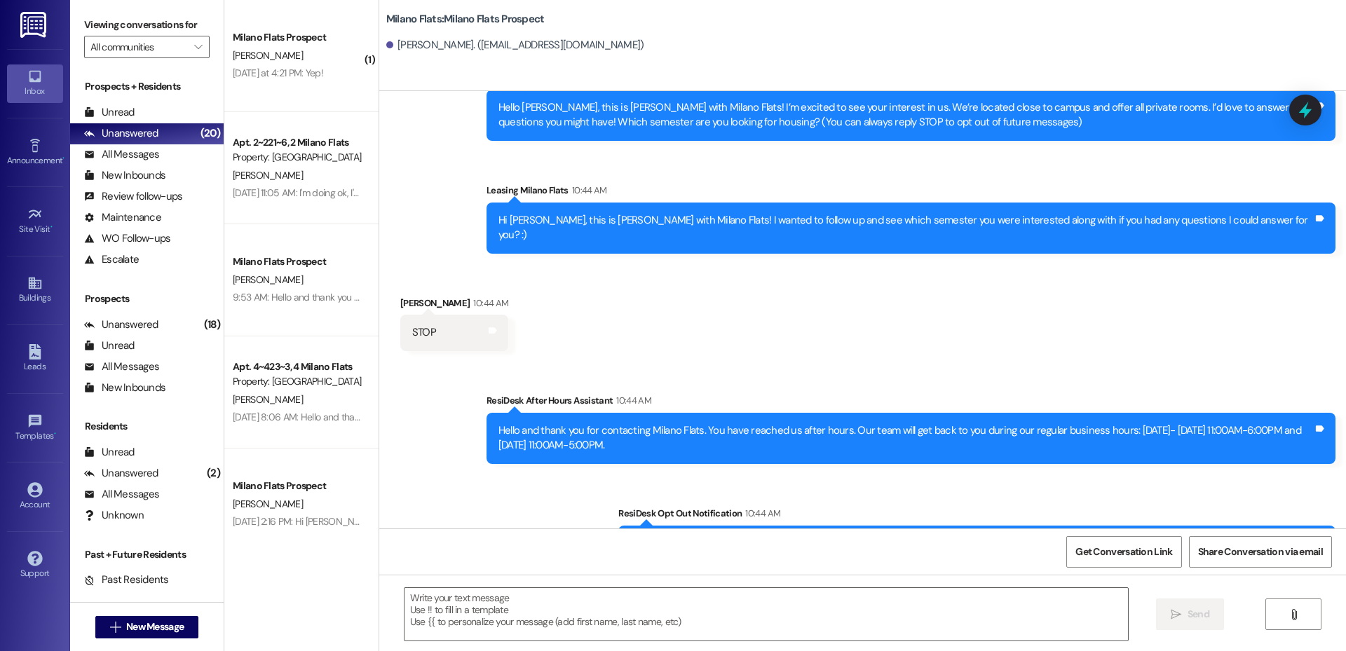
scroll to position [93, 0]
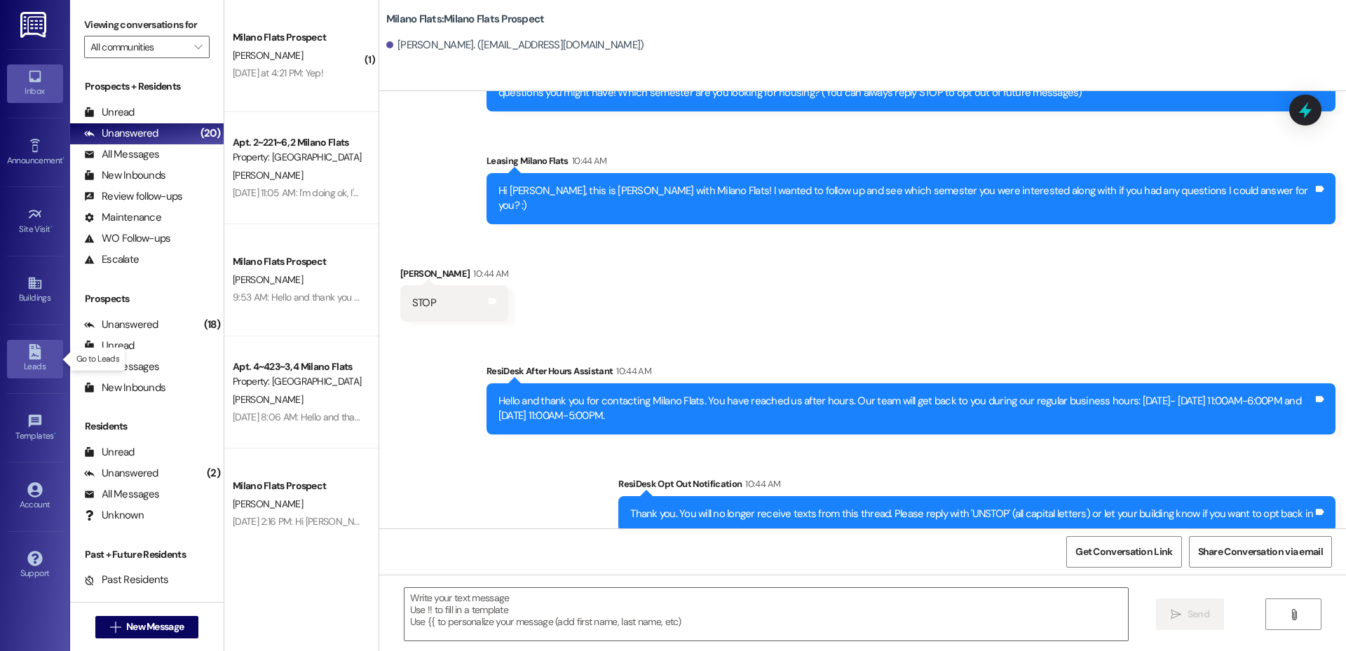
click at [38, 358] on icon at bounding box center [35, 351] width 12 height 15
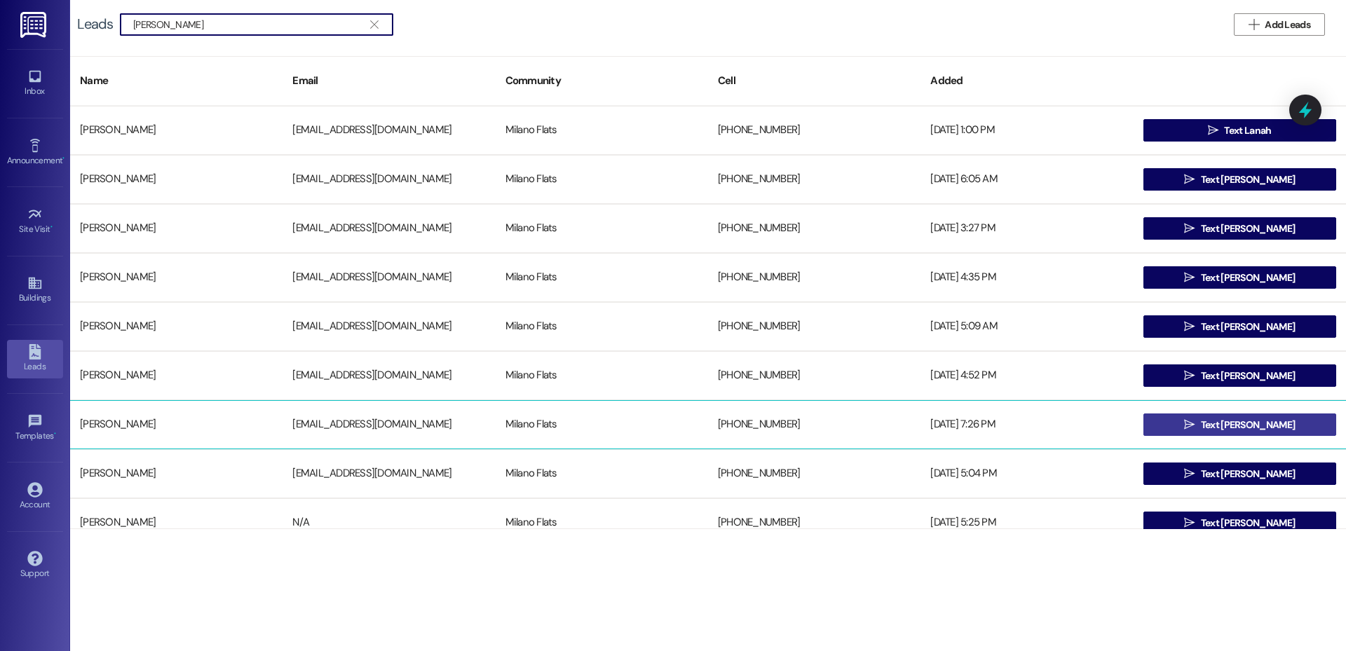
type input "[PERSON_NAME]"
click at [1216, 421] on span "Text [PERSON_NAME]" at bounding box center [1248, 425] width 100 height 15
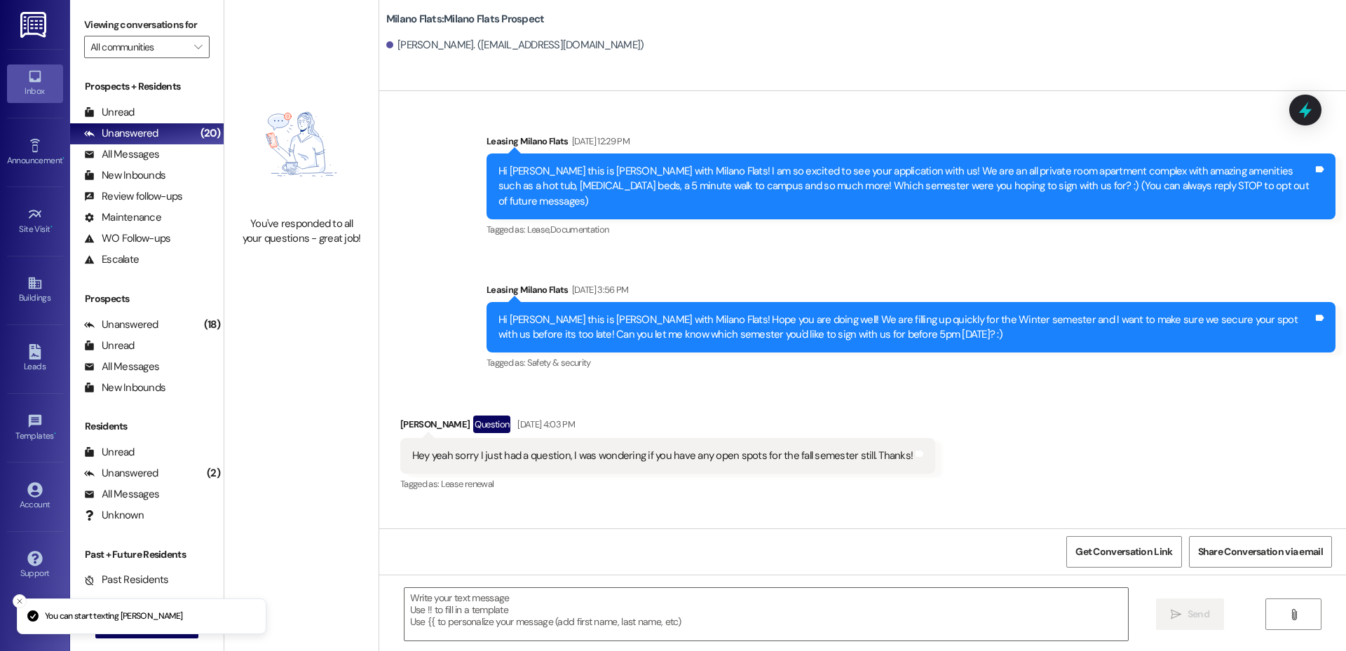
click at [565, 616] on textarea at bounding box center [767, 614] width 724 height 53
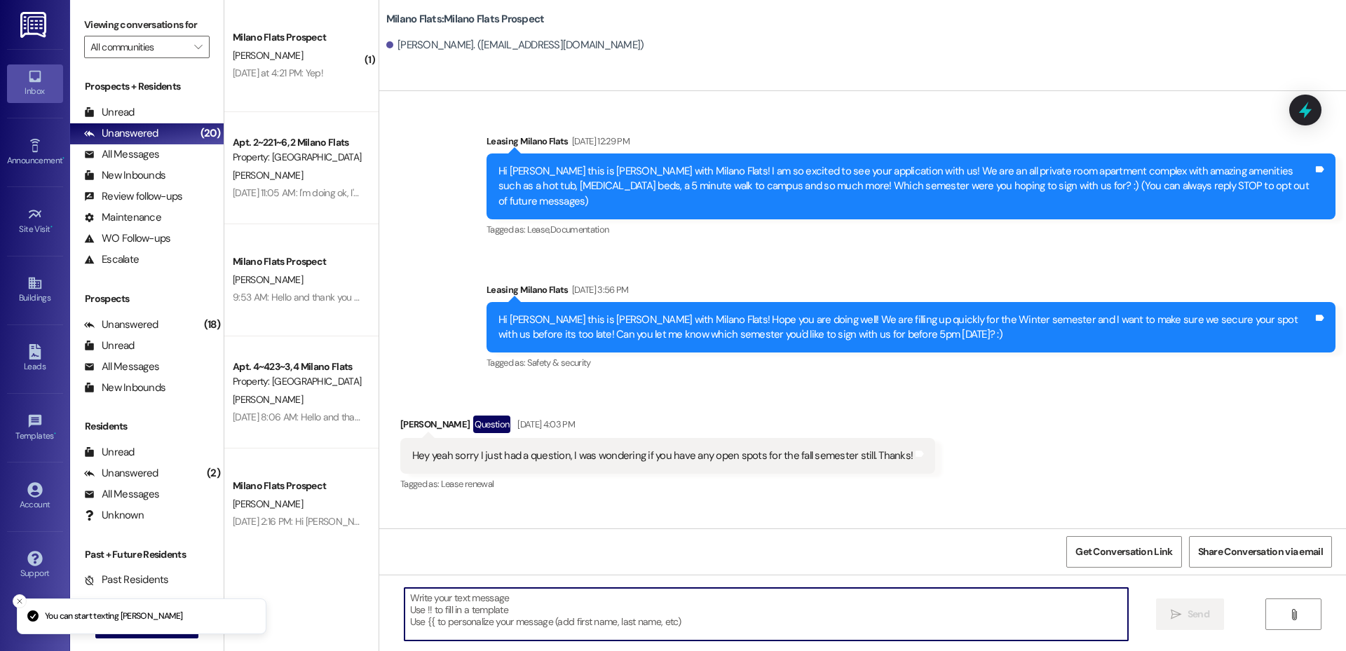
scroll to position [20718, 0]
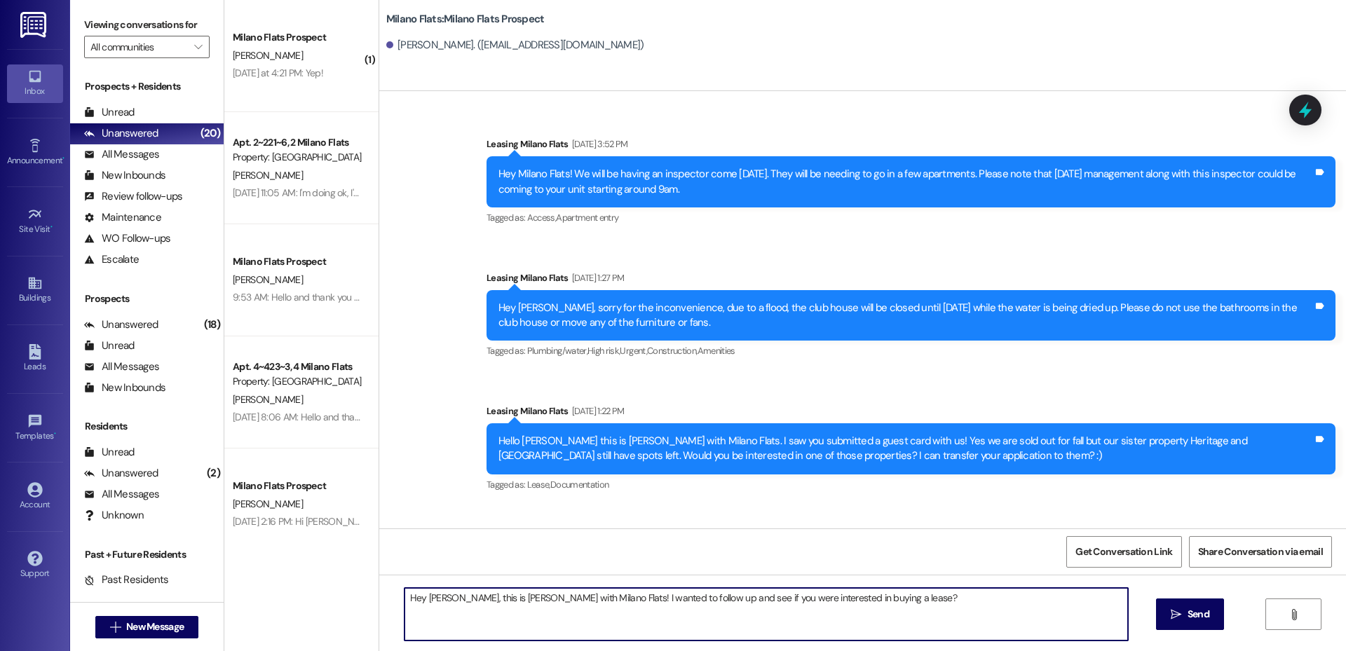
type textarea "Hey [PERSON_NAME], this is [PERSON_NAME] with Milano Flats! I wanted to follow …"
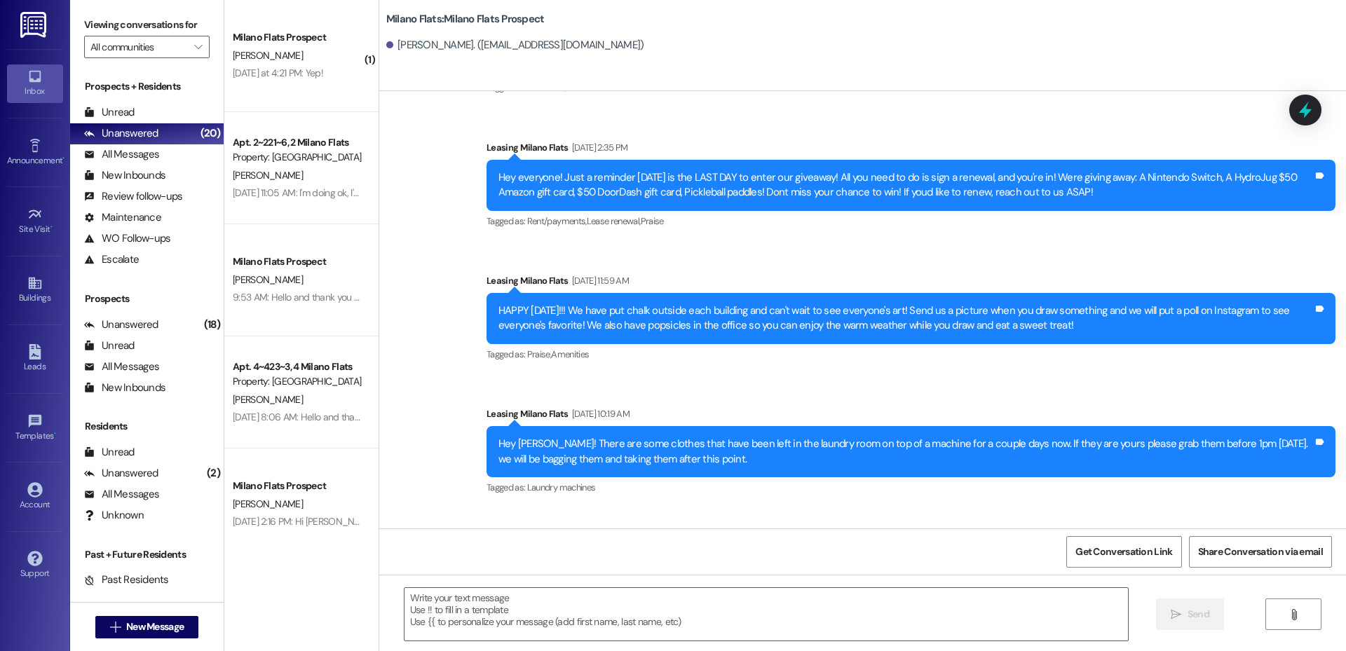
scroll to position [20816, 0]
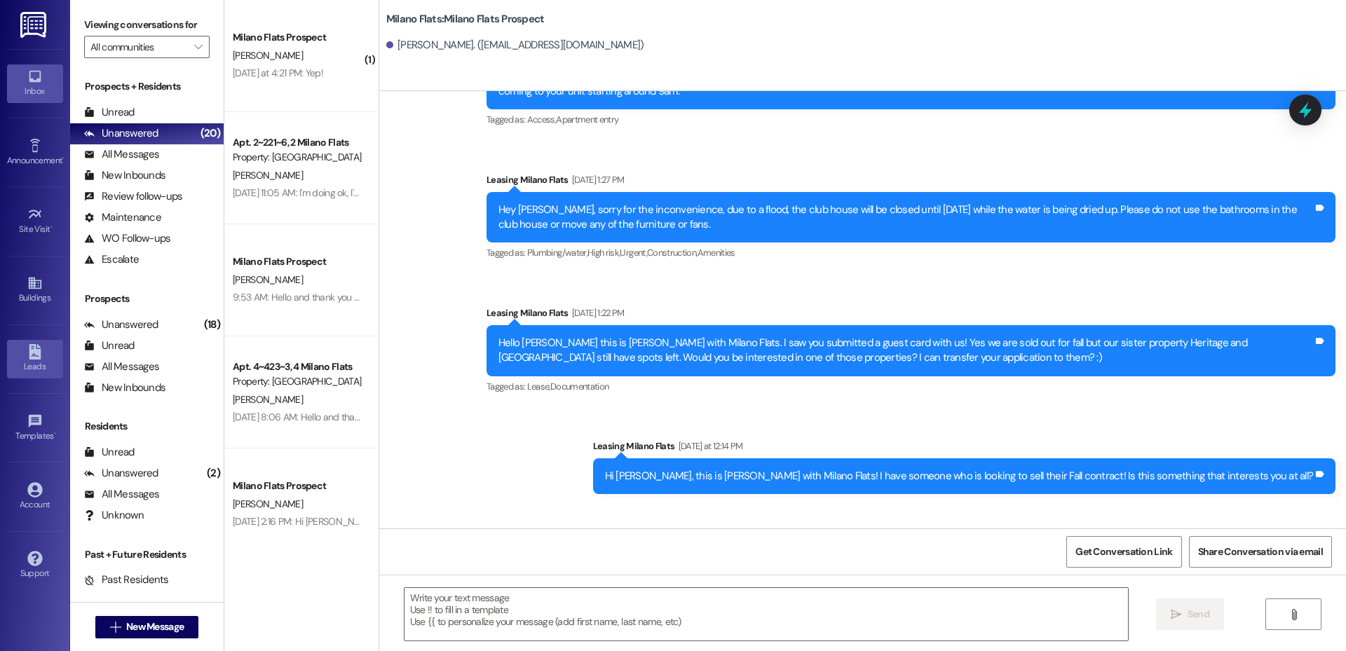
click at [36, 361] on div "Leads" at bounding box center [35, 367] width 70 height 14
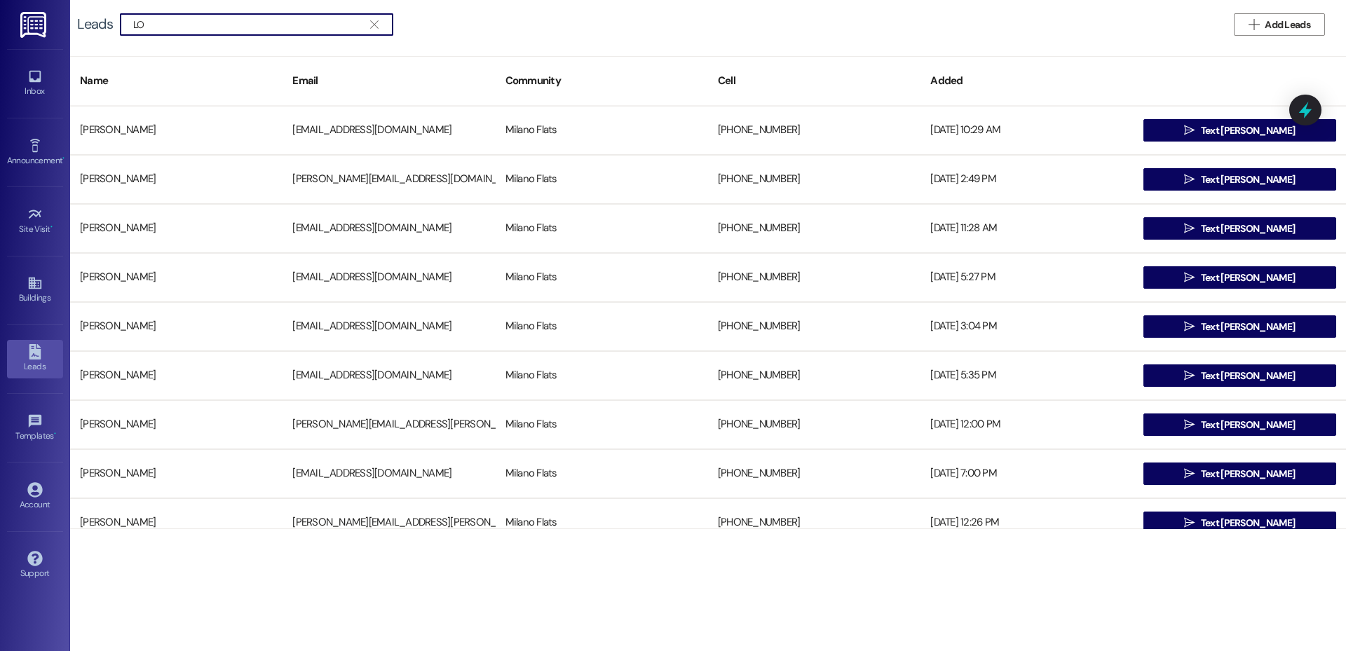
type input "L"
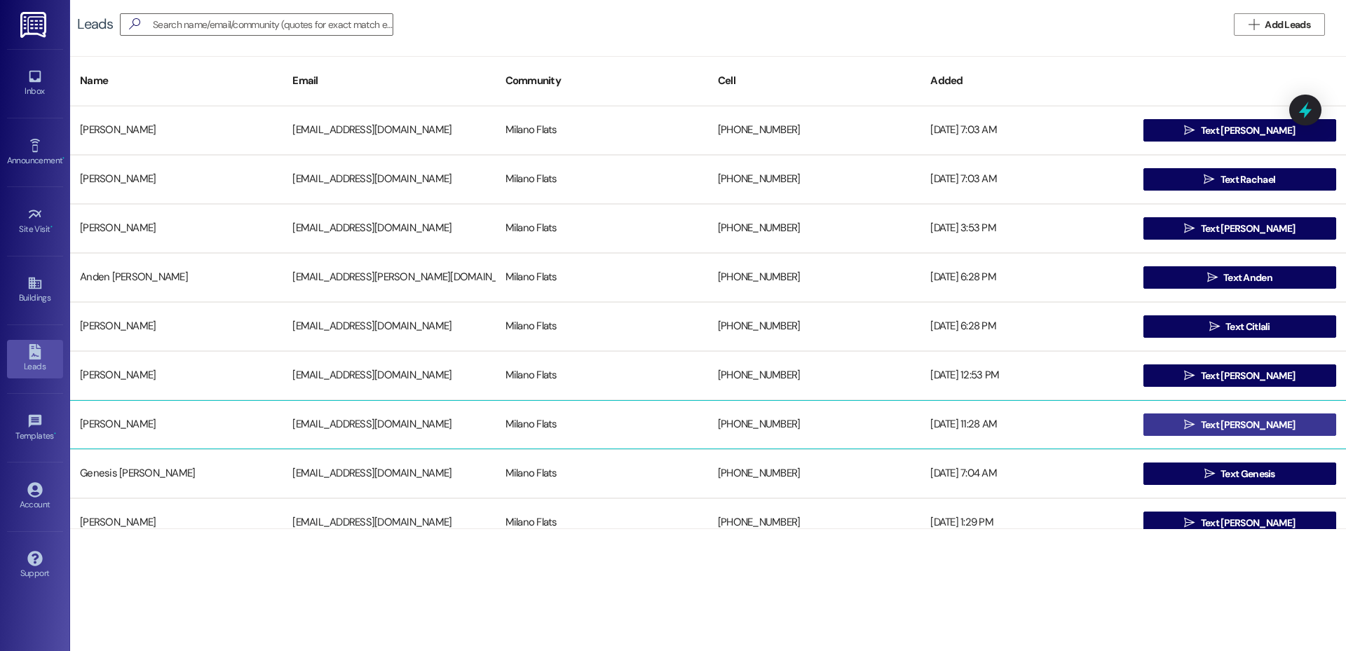
click at [1169, 417] on button " Text [PERSON_NAME]" at bounding box center [1240, 425] width 193 height 22
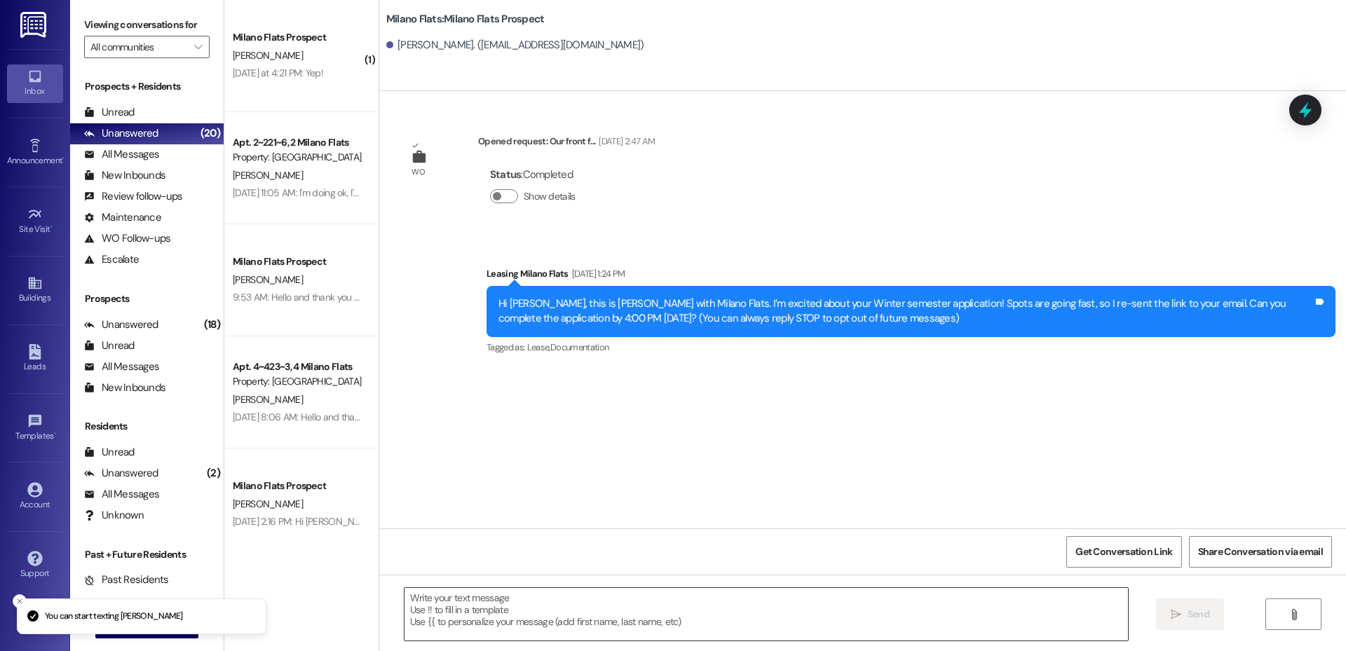
click at [656, 602] on textarea at bounding box center [767, 614] width 724 height 53
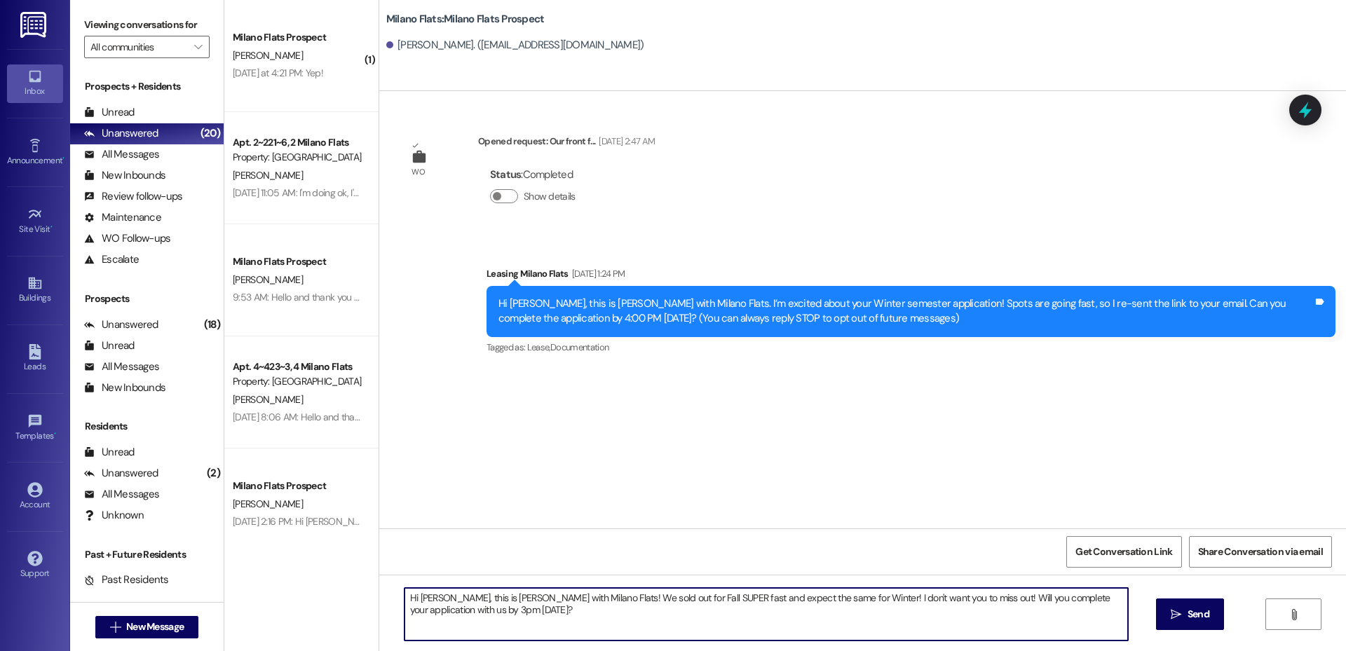
type textarea "Hi [PERSON_NAME], this is [PERSON_NAME] with Milano Flats! We sold out for Fall…"
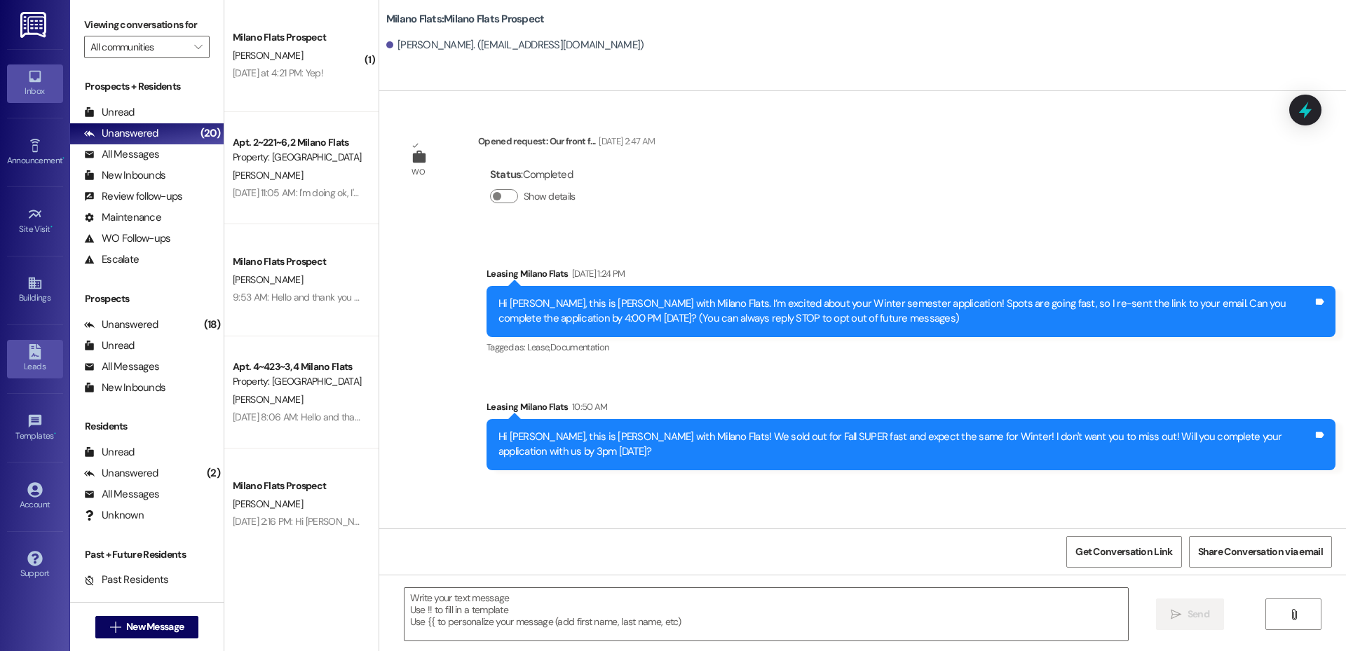
click at [49, 373] on div "Leads" at bounding box center [35, 367] width 70 height 14
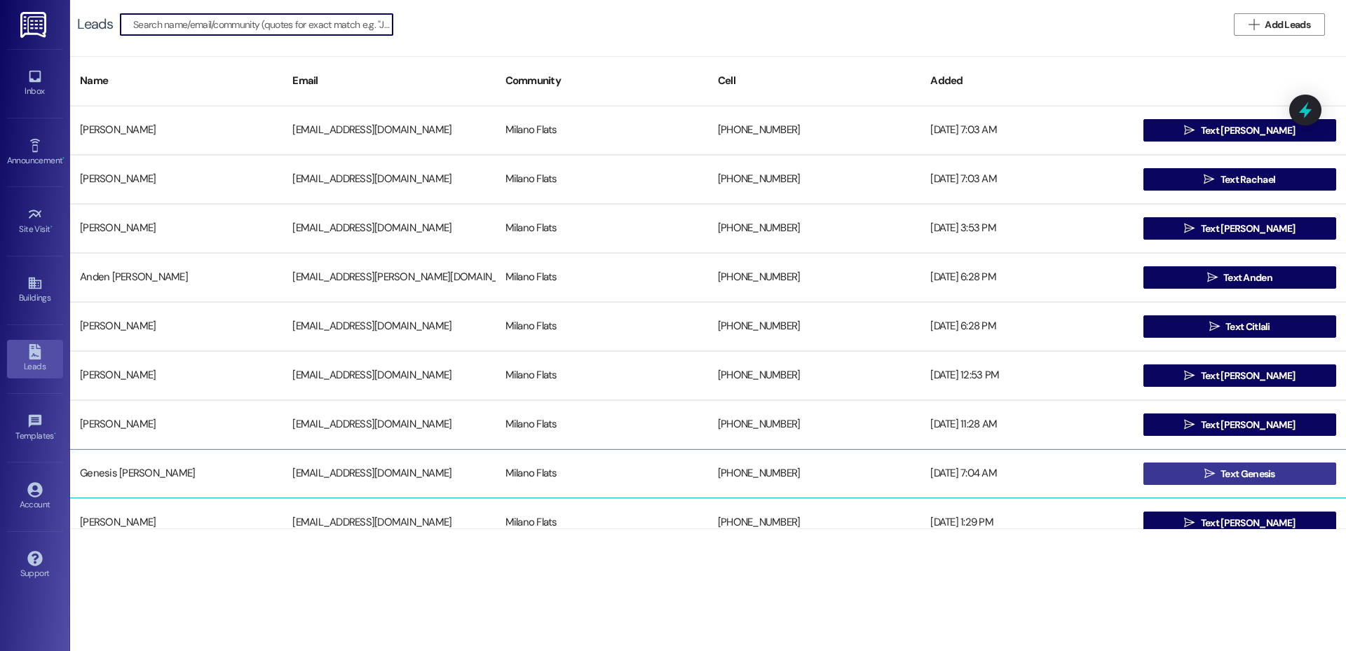
click at [1209, 475] on icon "" at bounding box center [1210, 473] width 11 height 11
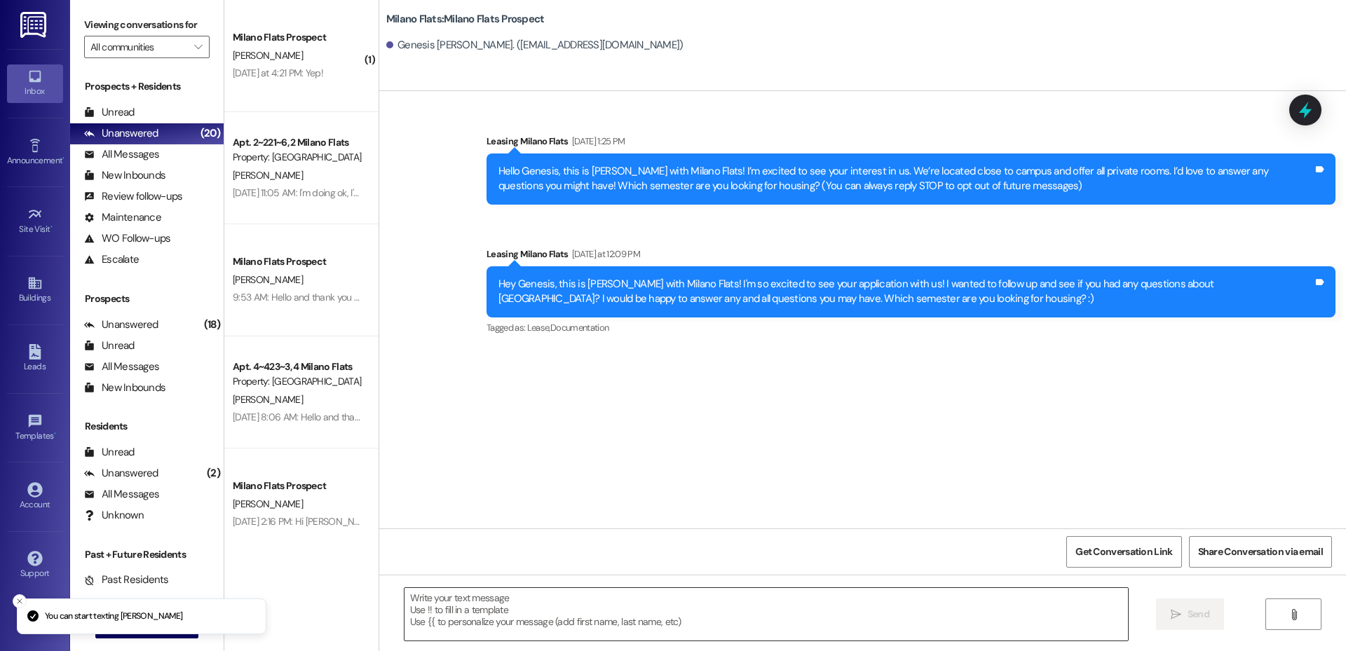
click at [781, 609] on textarea at bounding box center [767, 614] width 724 height 53
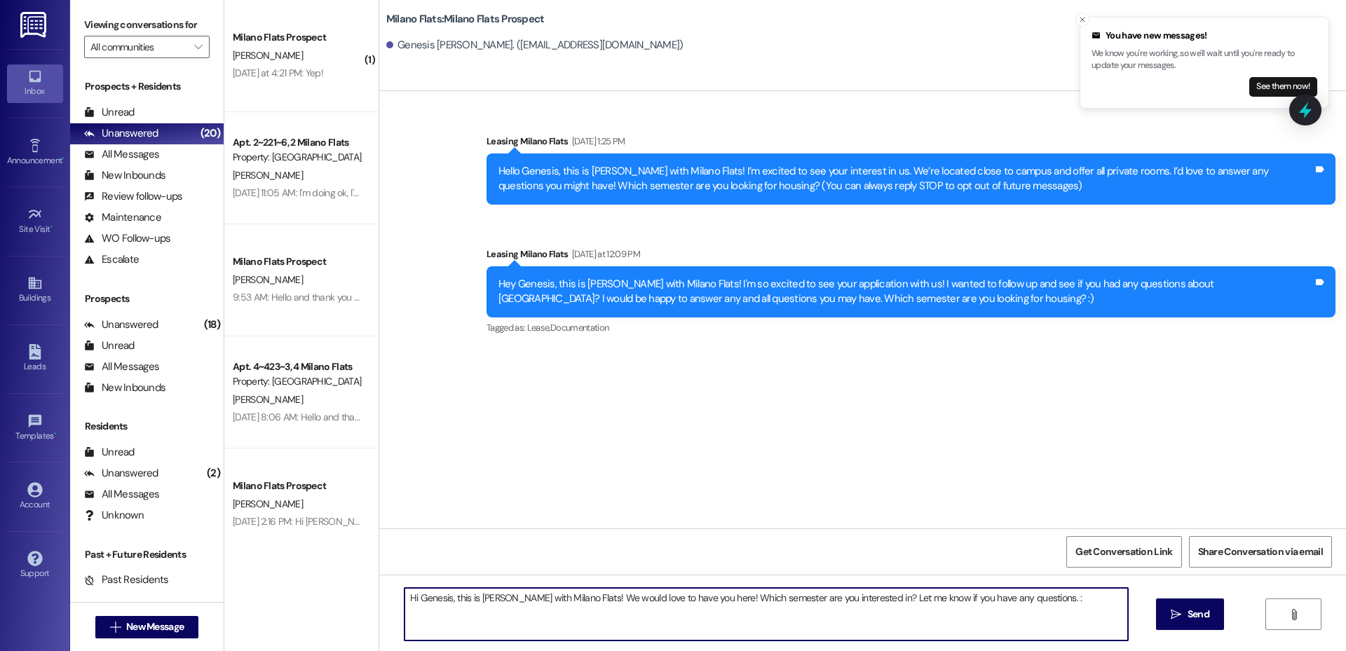
type textarea "Hi Genesis, this is [PERSON_NAME] with Milano Flats! We would love to have you …"
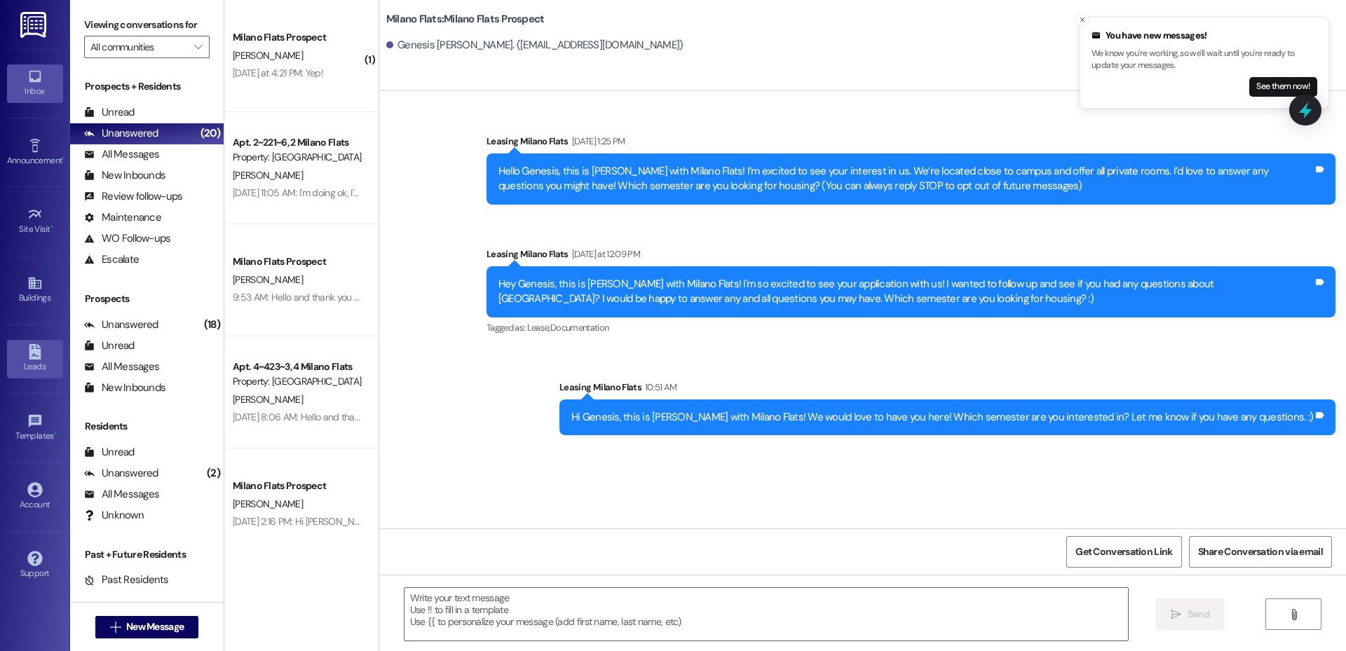
click at [46, 359] on link "Leads" at bounding box center [35, 359] width 56 height 38
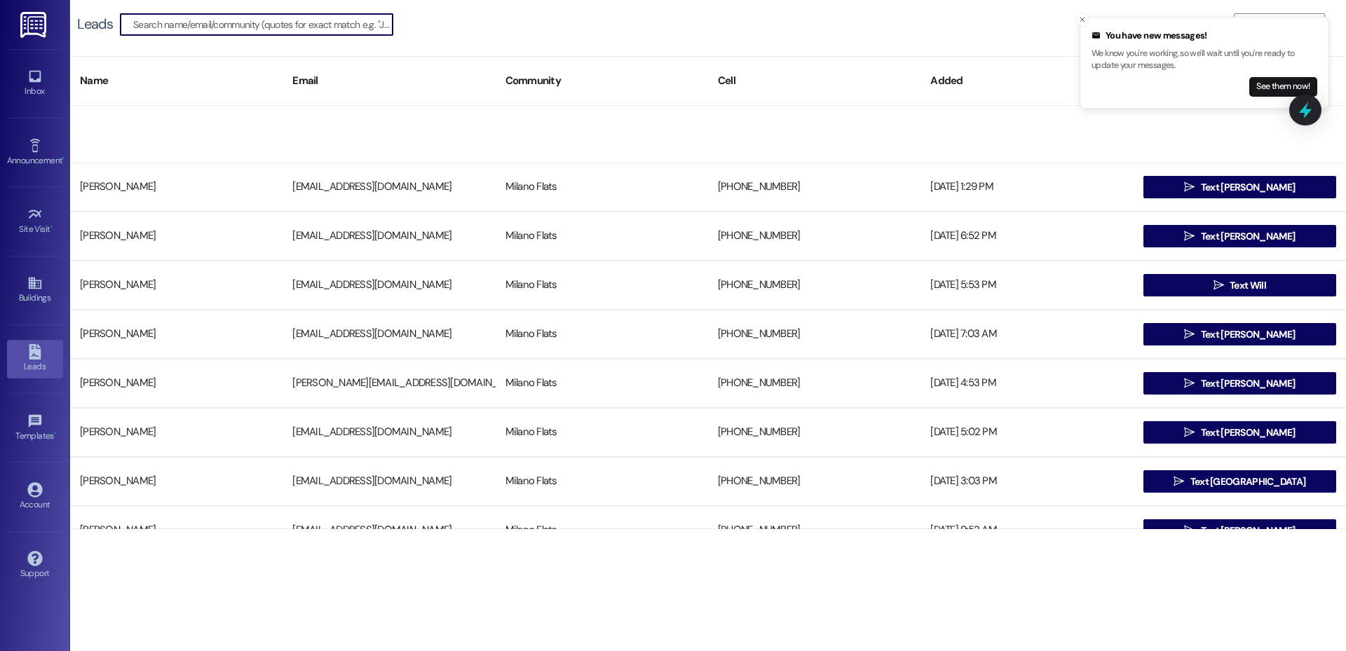
scroll to position [491, 0]
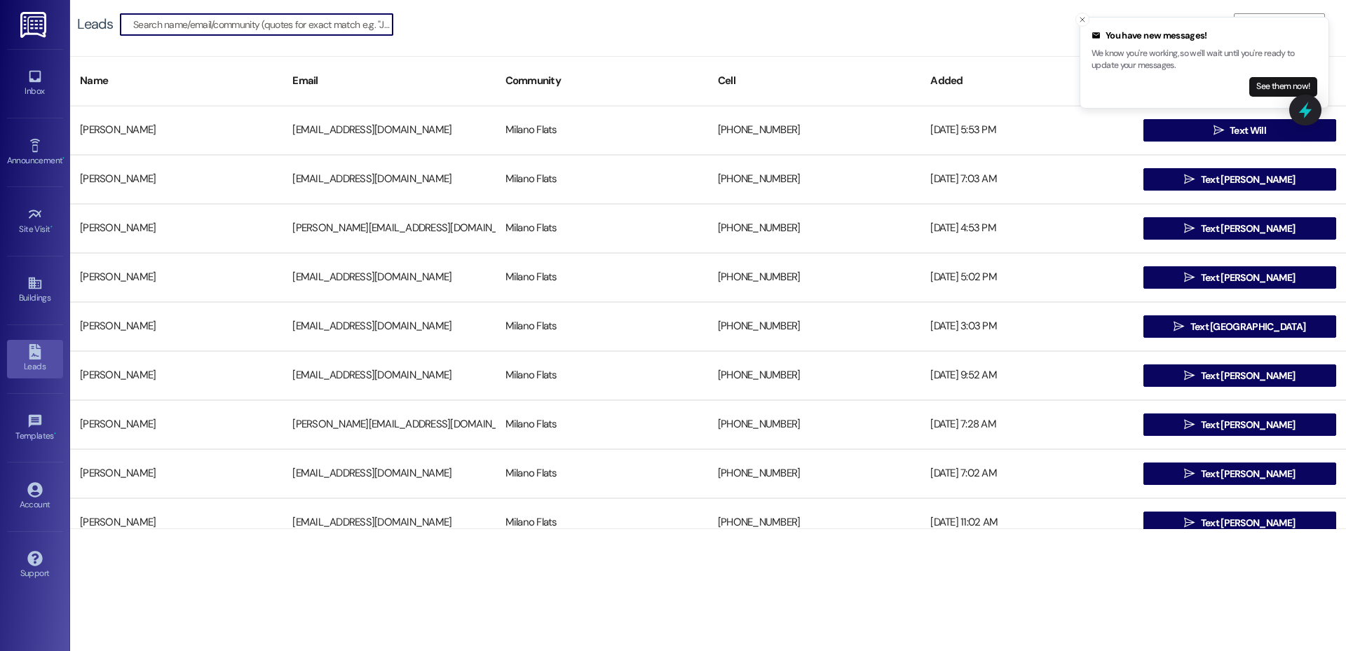
click at [290, 23] on input at bounding box center [262, 25] width 259 height 20
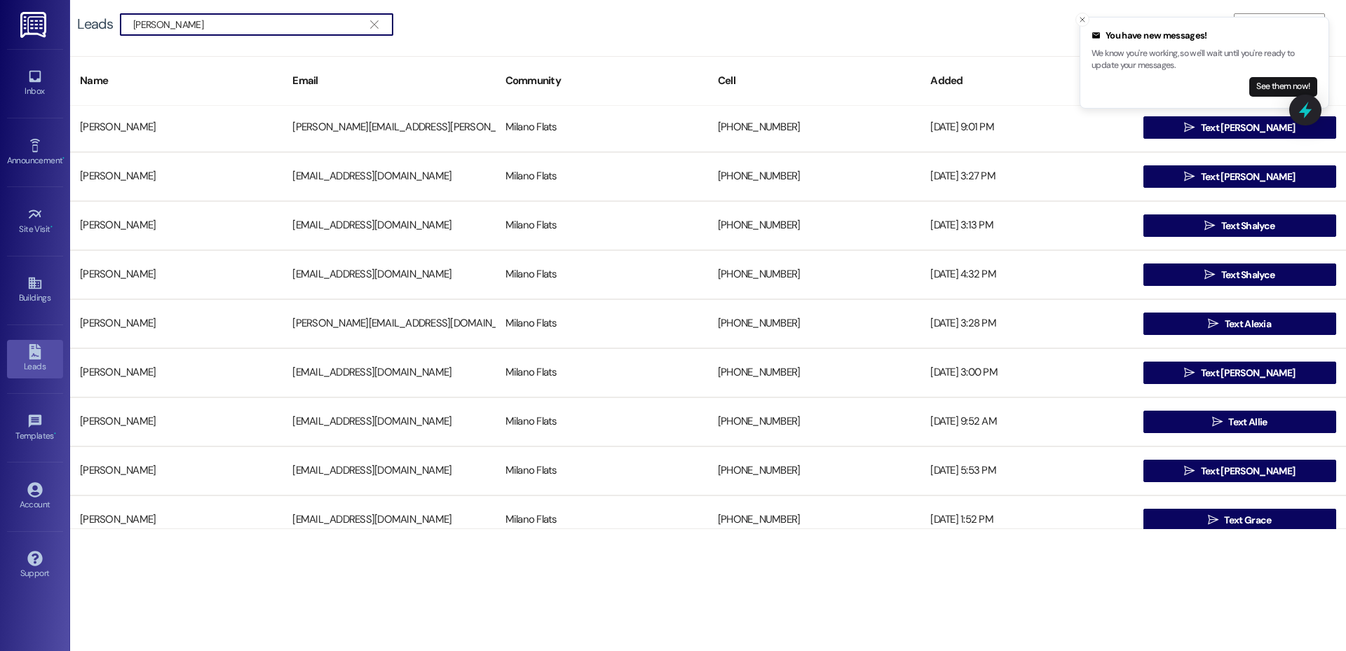
scroll to position [0, 0]
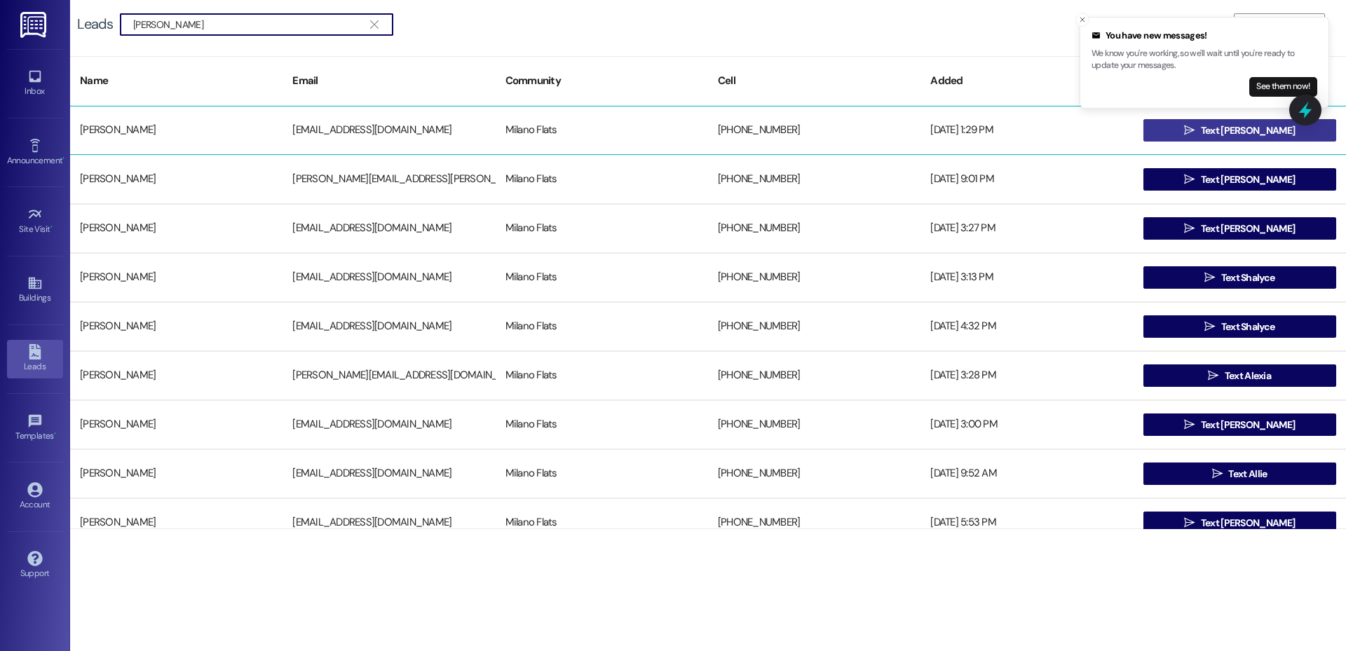
type input "[PERSON_NAME]"
click at [1233, 129] on span "Text [PERSON_NAME]" at bounding box center [1248, 130] width 94 height 15
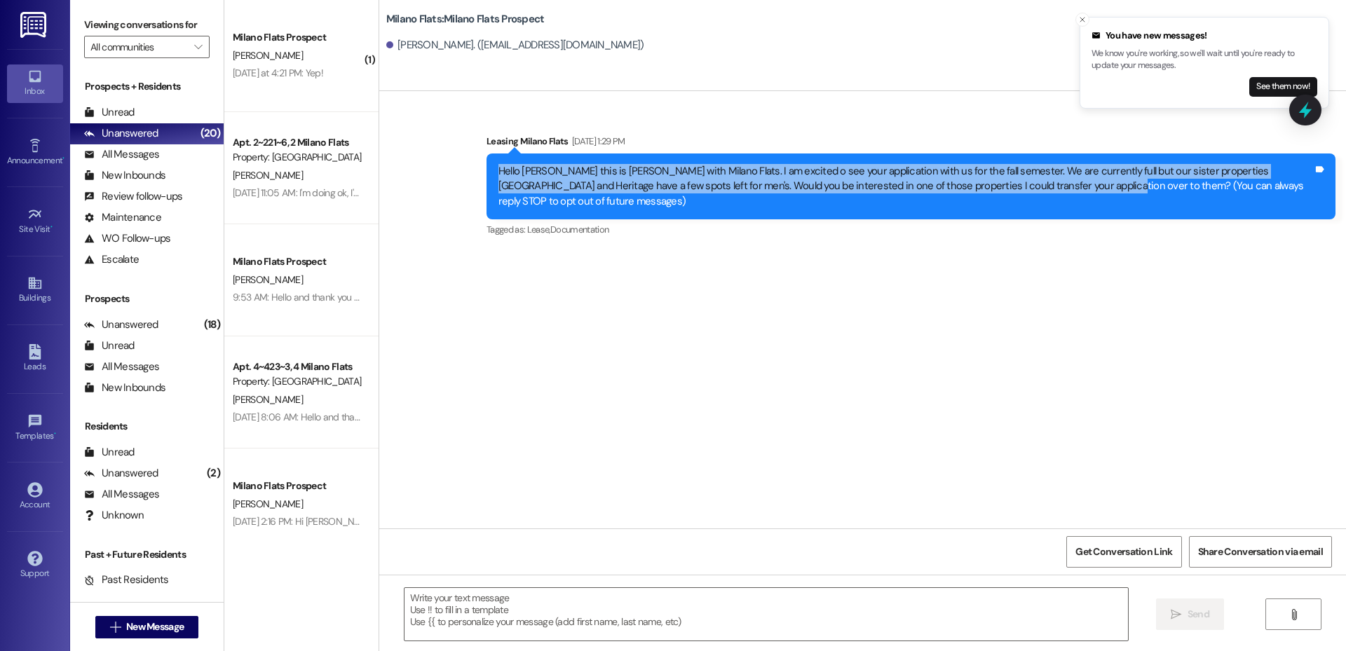
drag, startPoint x: 1018, startPoint y: 185, endPoint x: 487, endPoint y: 170, distance: 531.7
click at [497, 170] on div "Hello [PERSON_NAME] this is [PERSON_NAME] with Milano Flats. I am excited o see…" at bounding box center [906, 186] width 818 height 45
copy div "Hello [PERSON_NAME] this is [PERSON_NAME] with Milano Flats. I am excited o see…"
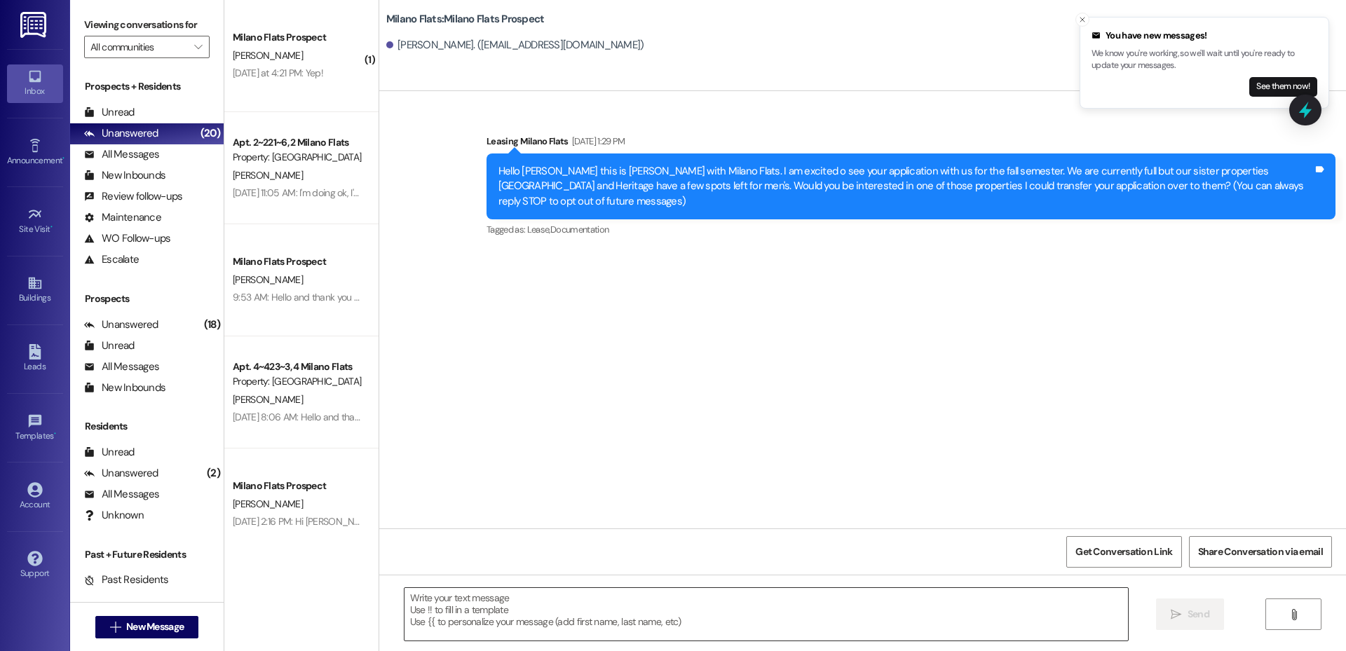
click at [471, 619] on textarea at bounding box center [767, 614] width 724 height 53
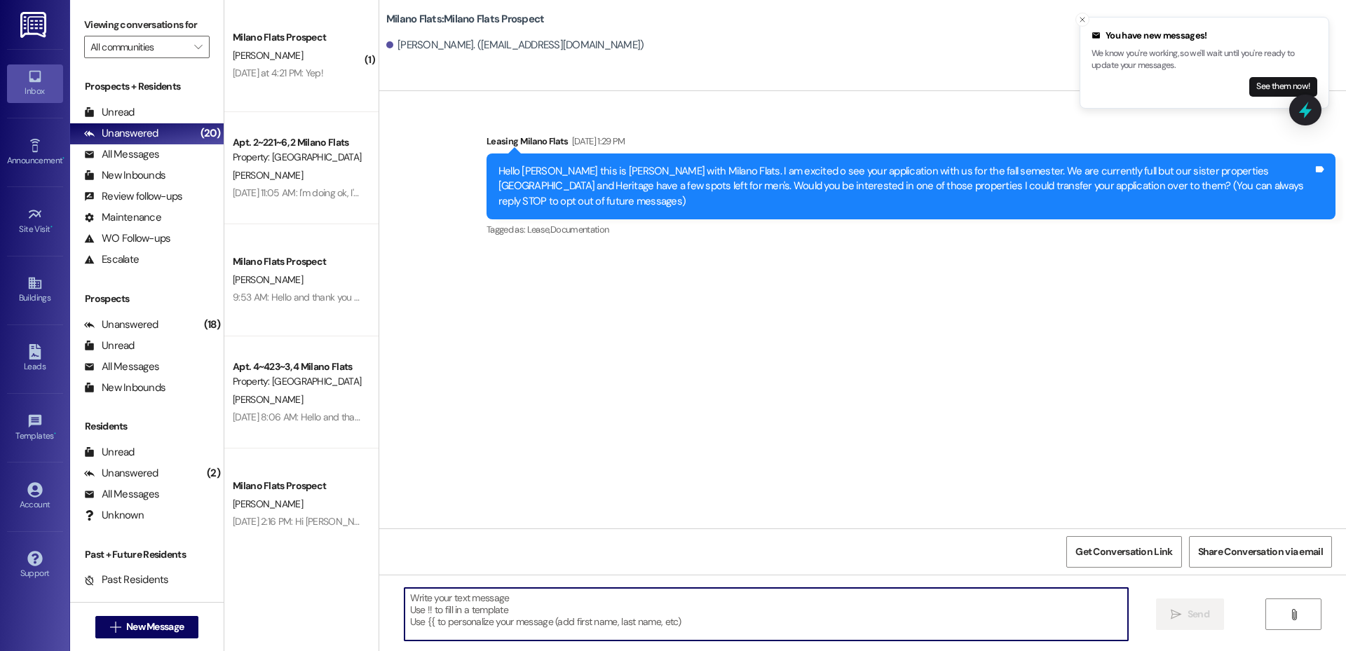
paste textarea "Hello [PERSON_NAME] this is [PERSON_NAME] with Milano Flats. I am excited o see…"
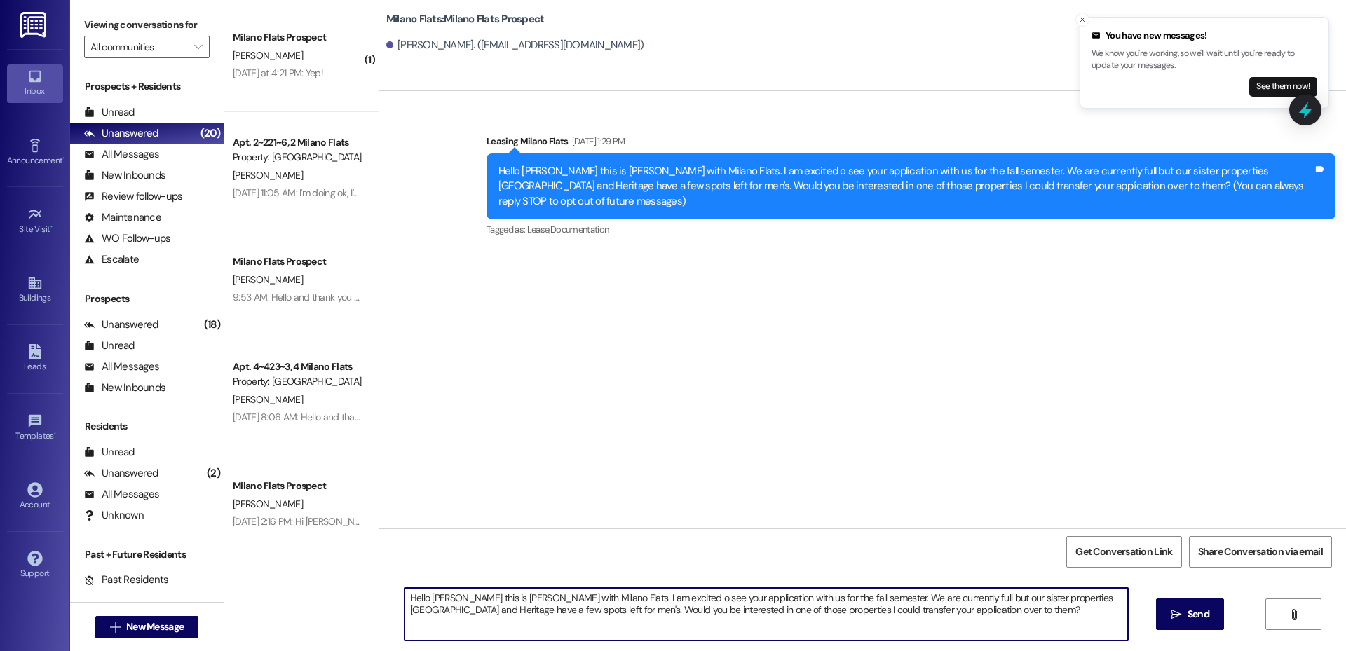
click at [450, 600] on textarea "Hello [PERSON_NAME] this is [PERSON_NAME] with Milano Flats. I am excited o see…" at bounding box center [767, 614] width 724 height 53
click at [421, 597] on textarea "Hello [PERSON_NAME] this is [PERSON_NAME] with Milano Flats. I am excited o see…" at bounding box center [767, 614] width 724 height 53
click at [503, 597] on textarea "Hi [PERSON_NAME] this is [PERSON_NAME] with Milano Flats. I am excited o see yo…" at bounding box center [767, 614] width 724 height 53
click at [910, 611] on textarea "Hi [PERSON_NAME] this is [PERSON_NAME] with Milano Flats. I am excited o see yo…" at bounding box center [767, 614] width 724 height 53
drag, startPoint x: 805, startPoint y: 597, endPoint x: 562, endPoint y: 602, distance: 243.4
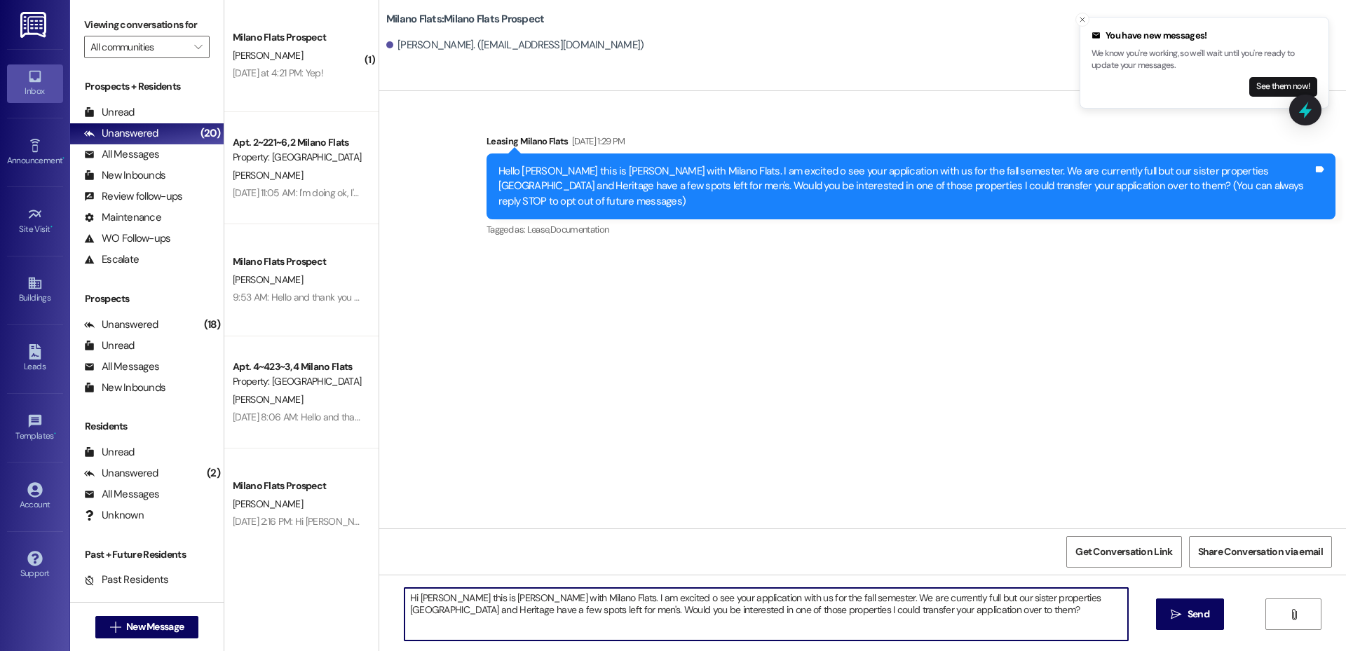
click at [562, 601] on textarea "Hi [PERSON_NAME] this is [PERSON_NAME] with Milano Flats. I am excited o see yo…" at bounding box center [767, 614] width 724 height 53
click at [907, 614] on textarea "Hi [PERSON_NAME] this is [PERSON_NAME] with Milano Flats. I wanted to follow up…" at bounding box center [767, 614] width 724 height 53
type textarea "Hi [PERSON_NAME] this is [PERSON_NAME] with Milano Flats. I wanted to follow up…"
click at [1184, 623] on button " Send" at bounding box center [1190, 615] width 68 height 32
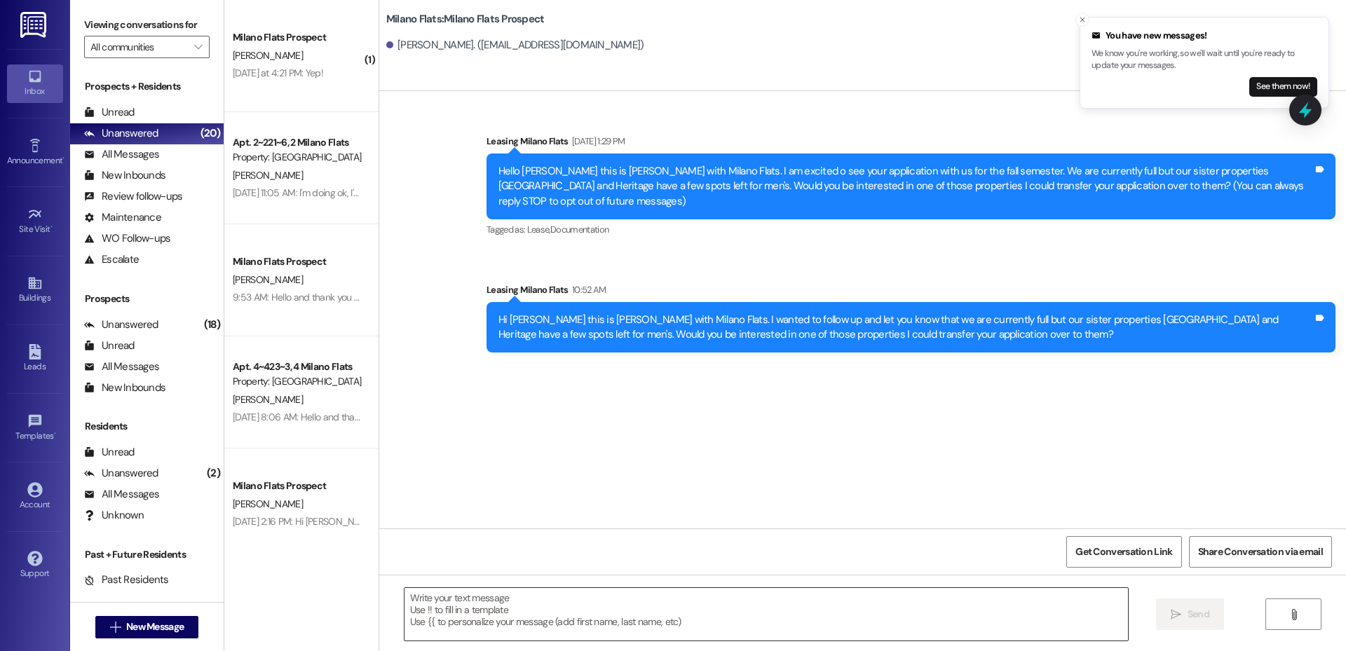
click at [760, 593] on textarea at bounding box center [767, 614] width 724 height 53
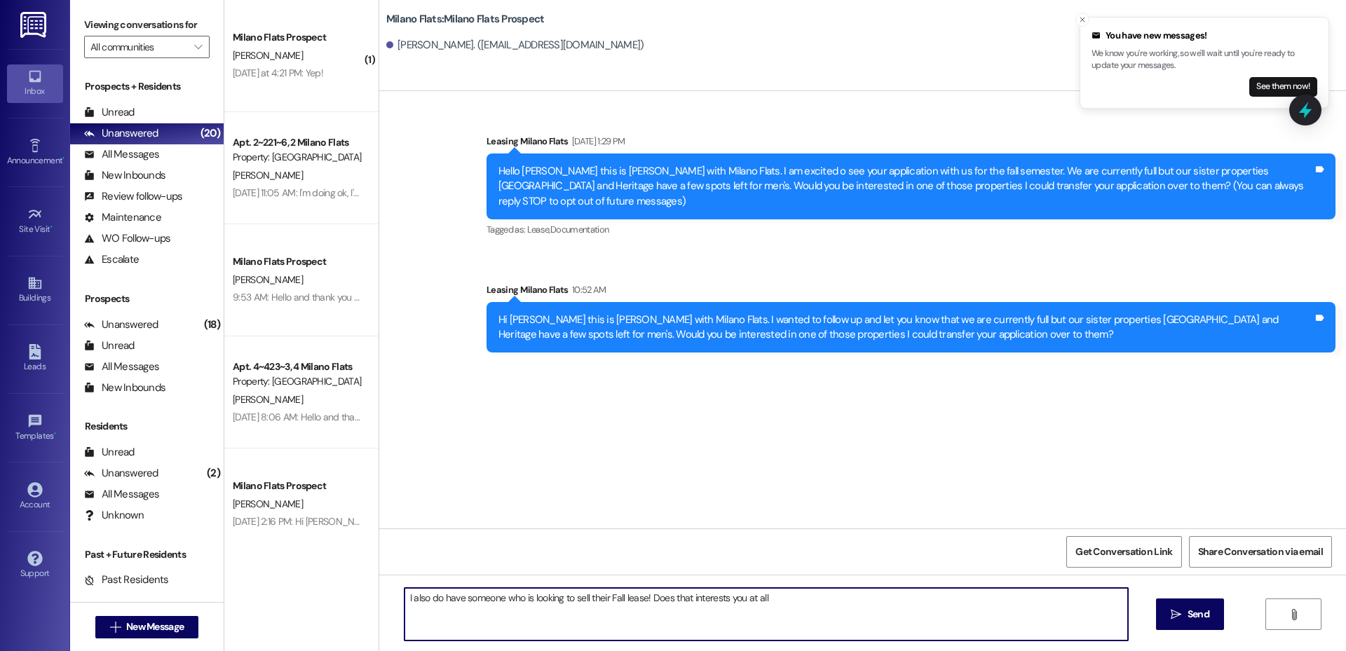
type textarea "I also do have someone who is looking to sell their Fall lease! Does that inter…"
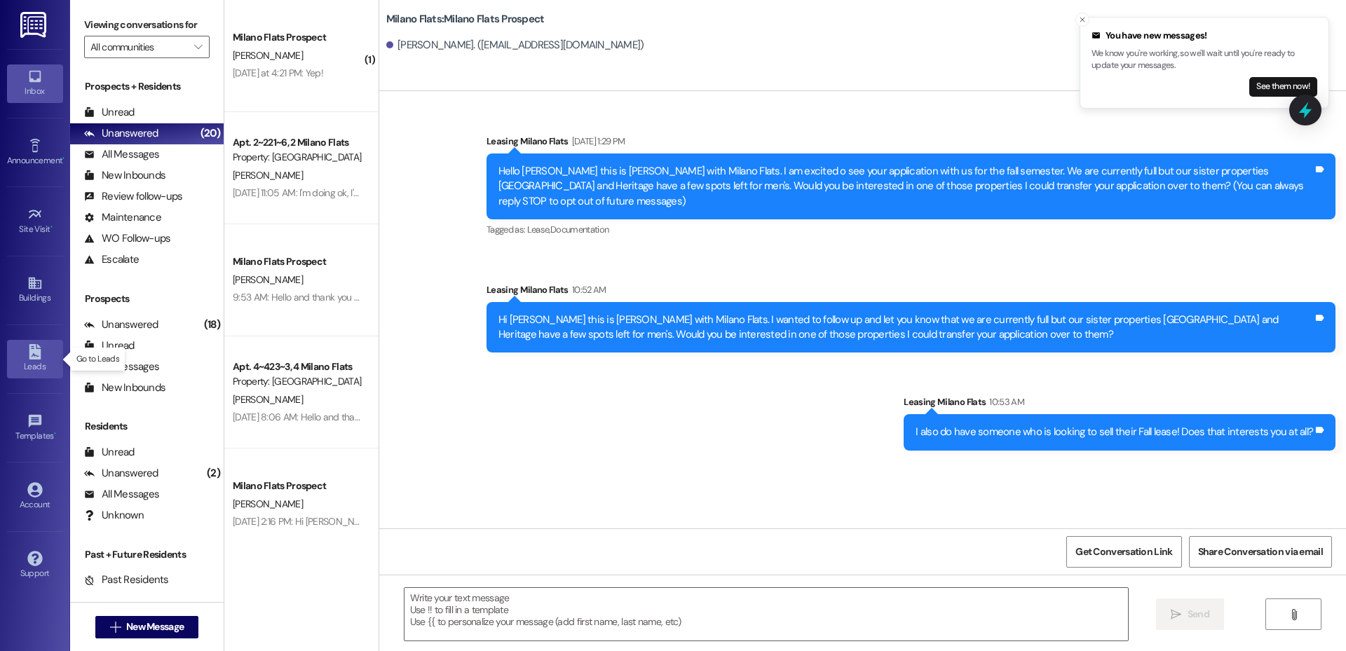
click at [49, 367] on div "Leads" at bounding box center [35, 367] width 70 height 14
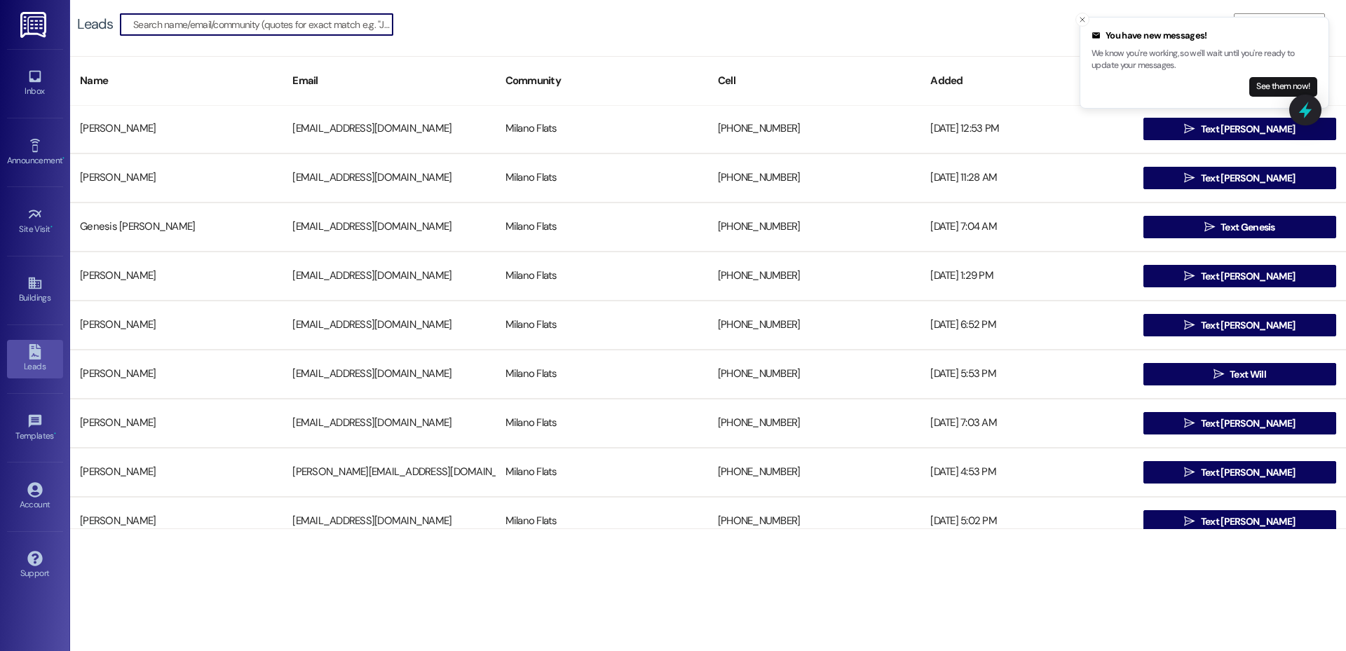
scroll to position [327, 0]
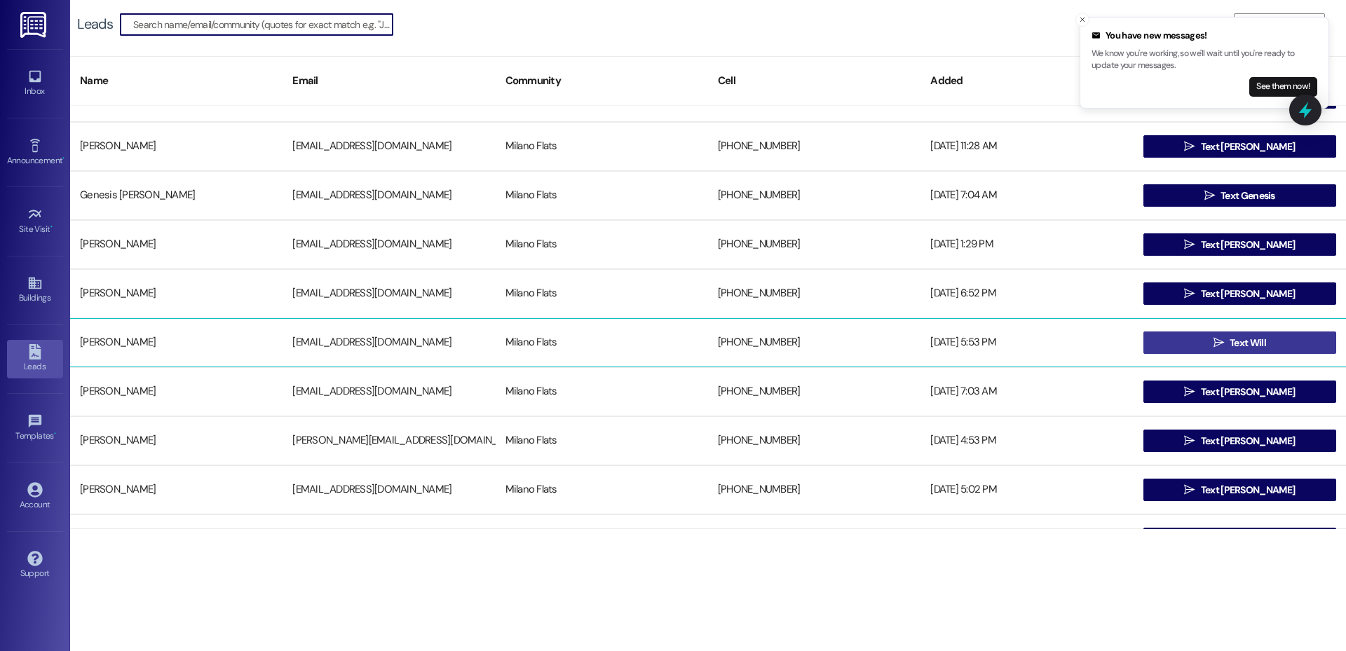
click at [1301, 342] on button " Text Will" at bounding box center [1240, 343] width 193 height 22
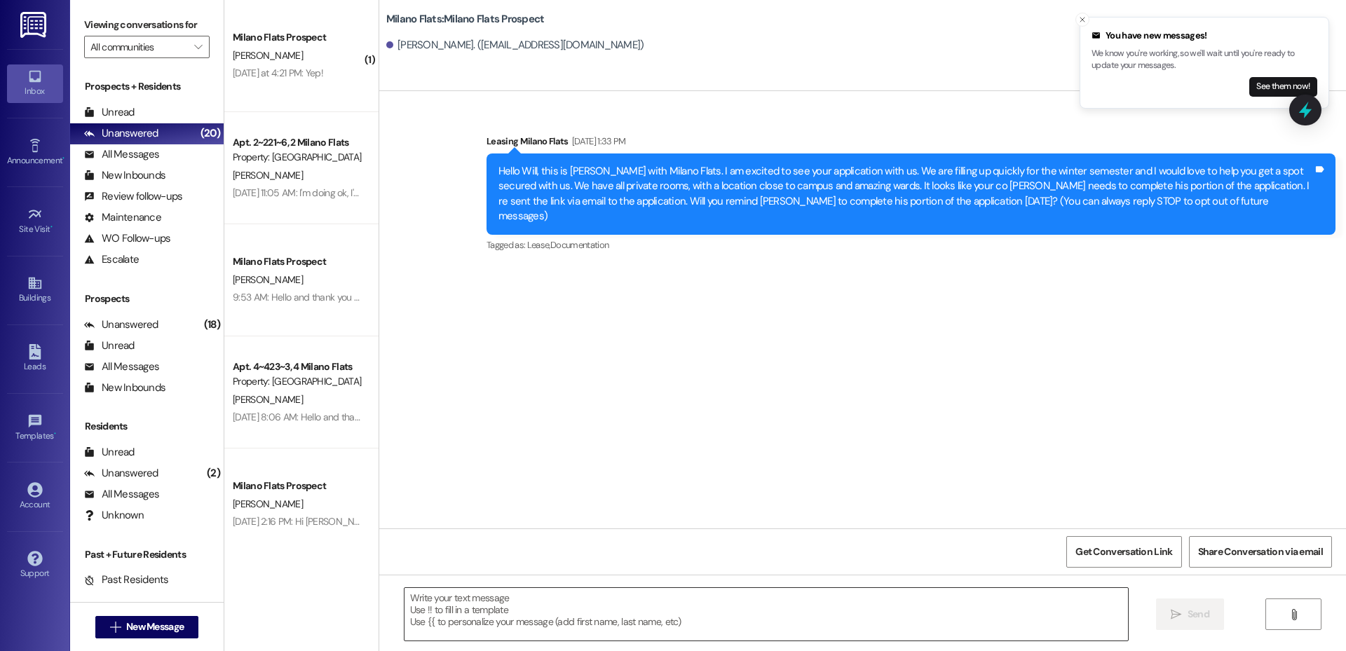
click at [667, 600] on textarea at bounding box center [767, 614] width 724 height 53
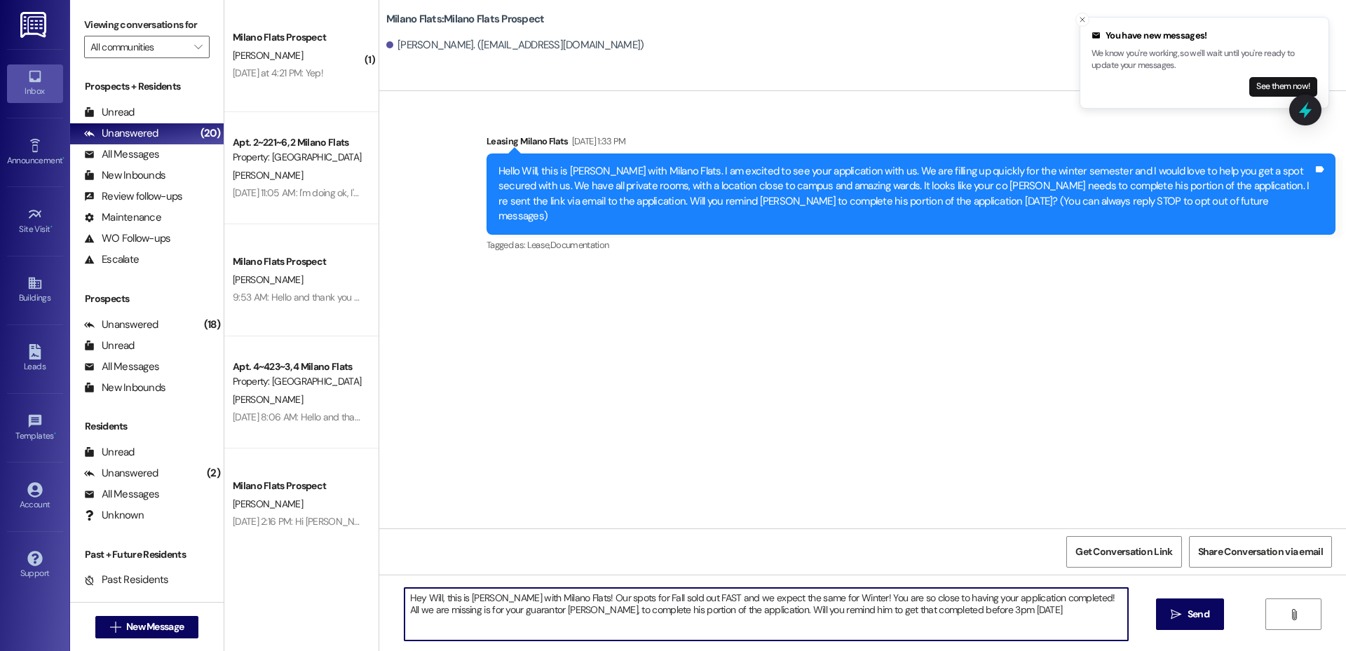
type textarea "Hey Will, this is [PERSON_NAME] with Milano Flats! Our spots for Fall sold out …"
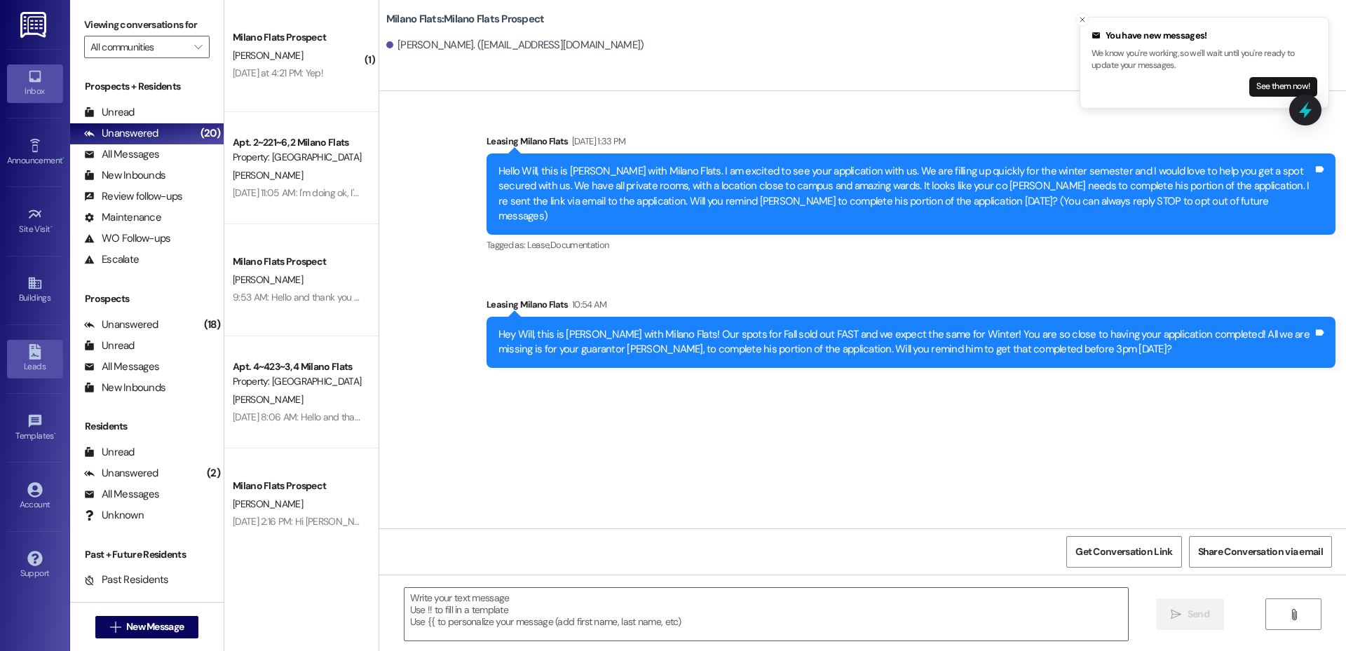
click at [48, 357] on link "Leads" at bounding box center [35, 359] width 56 height 38
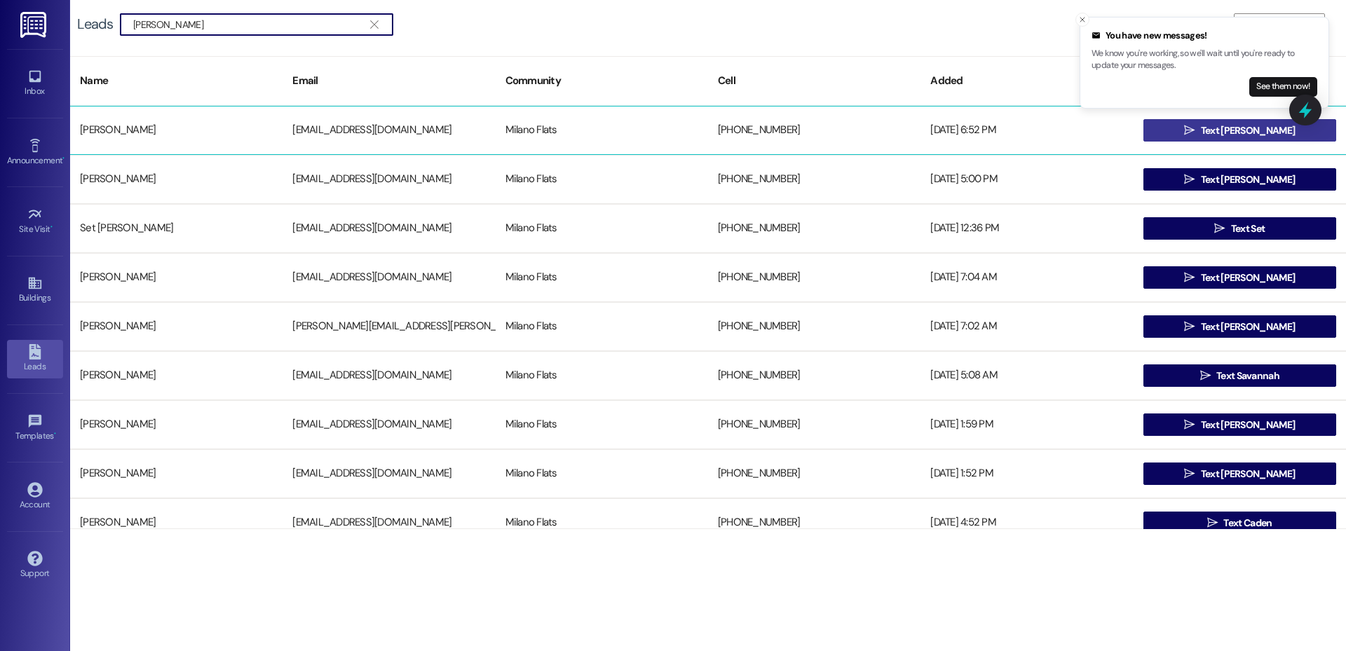
type input "[PERSON_NAME]"
click at [1196, 134] on span " Text [PERSON_NAME]" at bounding box center [1240, 130] width 116 height 21
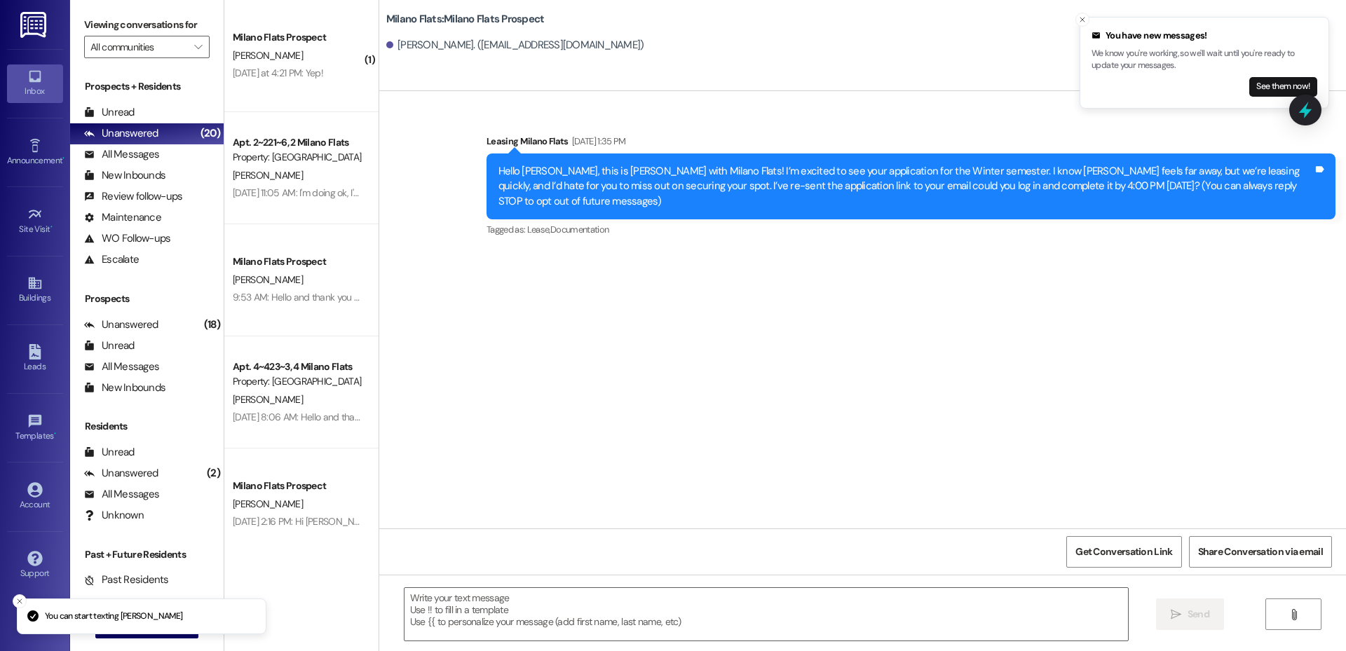
click at [583, 587] on div " Send " at bounding box center [862, 627] width 967 height 105
click at [568, 600] on textarea at bounding box center [767, 614] width 724 height 53
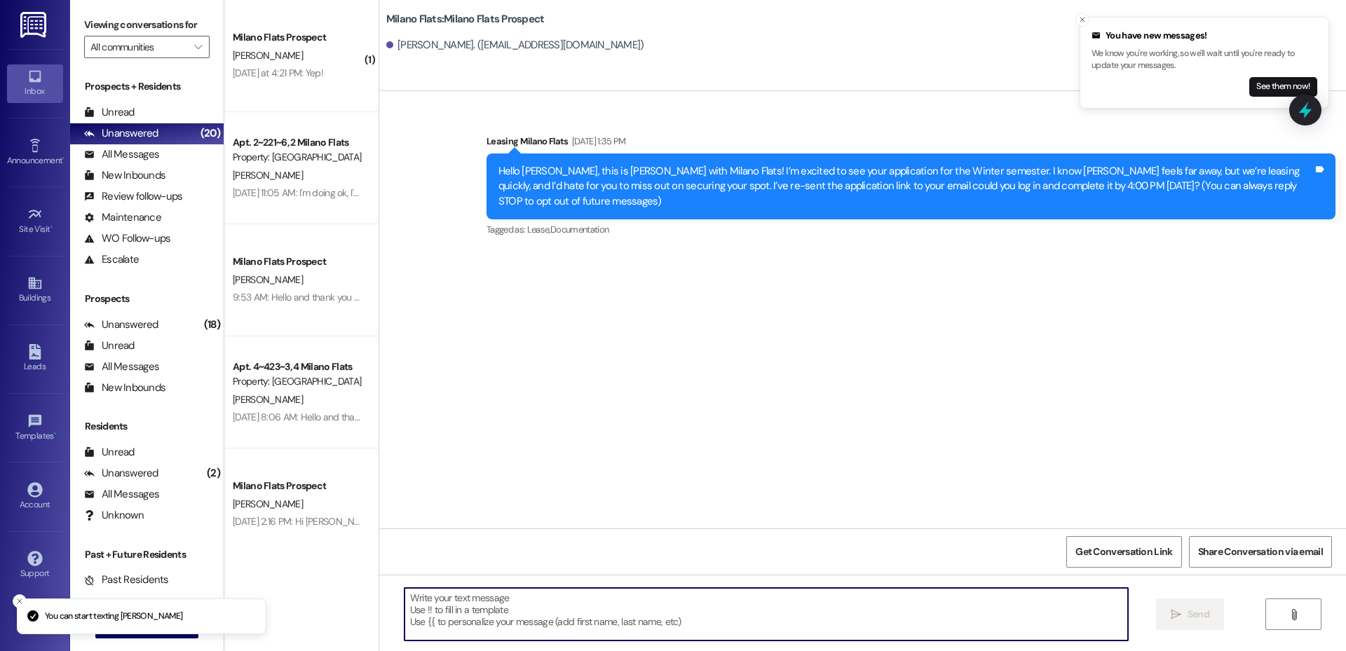
paste textarea "Hey Will, this is [PERSON_NAME] with Milano Flats! Our spots for Fall sold out …"
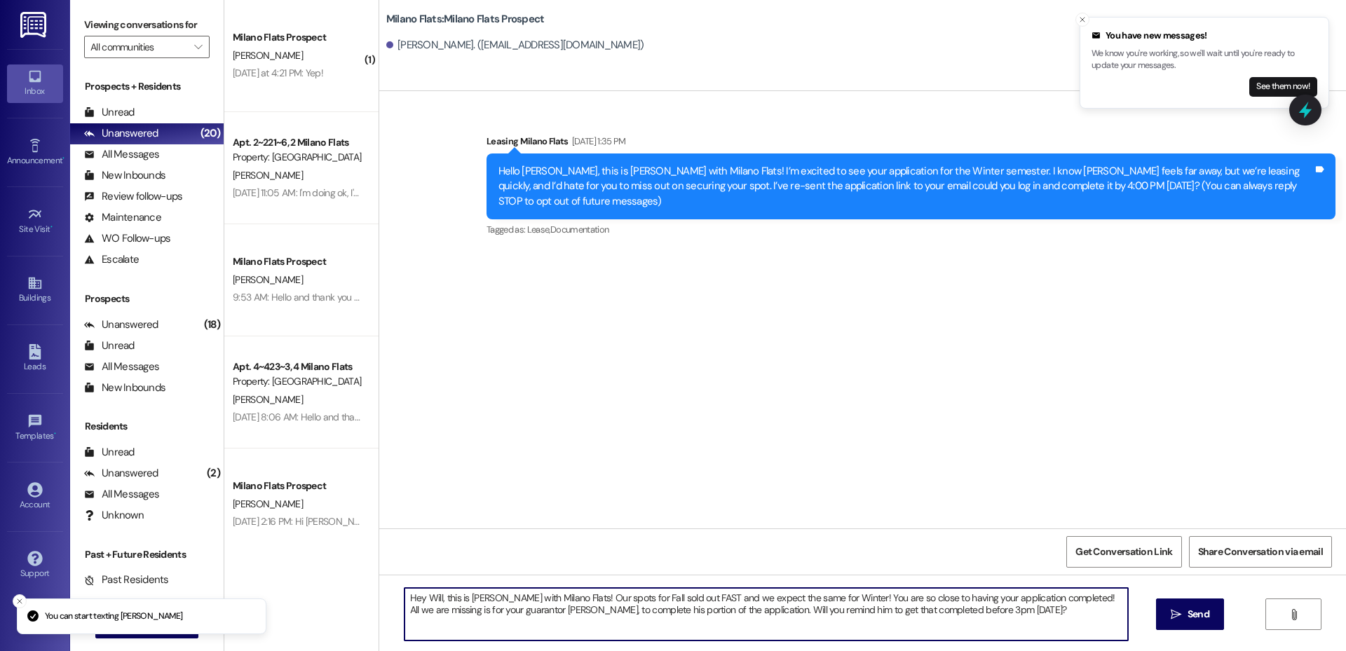
click at [433, 596] on textarea "Hey Will, this is [PERSON_NAME] with Milano Flats! Our spots for Fall sold out …" at bounding box center [767, 614] width 724 height 53
click at [832, 588] on textarea "Hey [PERSON_NAME] this is [PERSON_NAME] with Milano Flats! Our spots for Fall s…" at bounding box center [767, 614] width 724 height 53
click at [882, 596] on textarea "Hey [PERSON_NAME] this is [PERSON_NAME] with Milano Flats! Our spots for Fall s…" at bounding box center [767, 614] width 724 height 53
drag, startPoint x: 1064, startPoint y: 600, endPoint x: 1093, endPoint y: 629, distance: 41.7
click at [1093, 629] on textarea "Hey [PERSON_NAME] this is [PERSON_NAME] with Milano Flats! Our spots for Fall s…" at bounding box center [767, 614] width 724 height 53
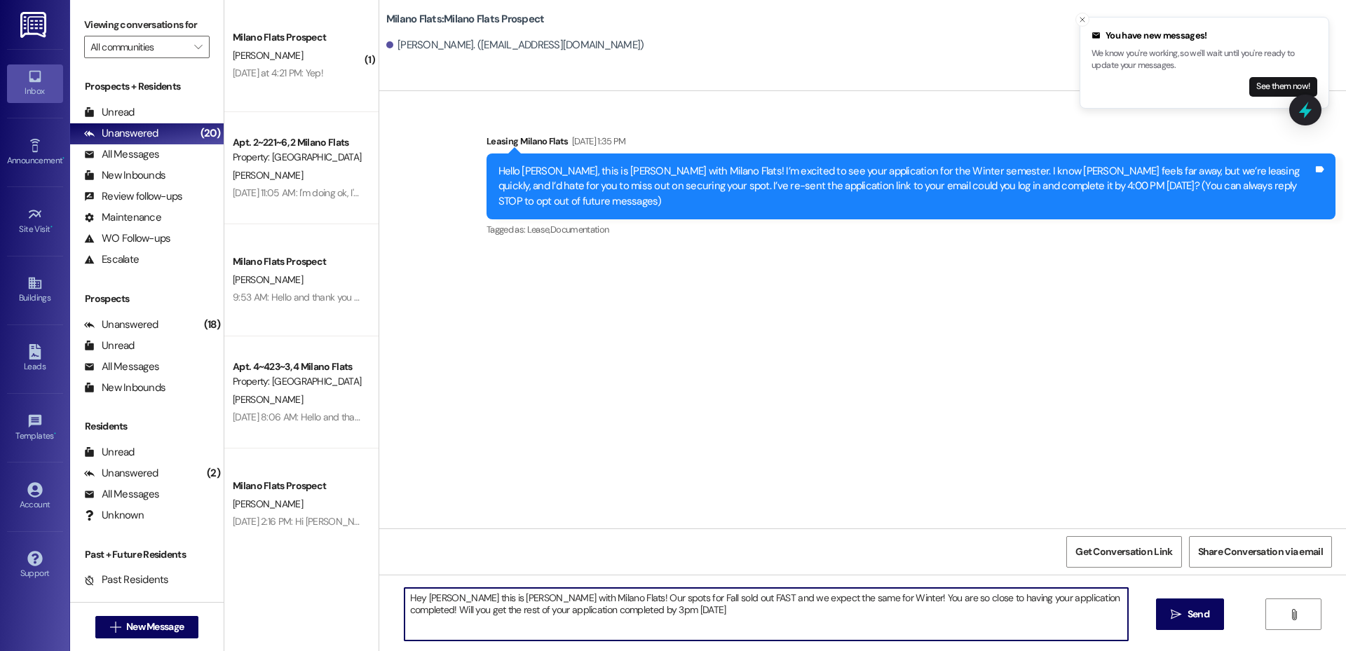
type textarea "Hey [PERSON_NAME] this is [PERSON_NAME] with Milano Flats! Our spots for Fall s…"
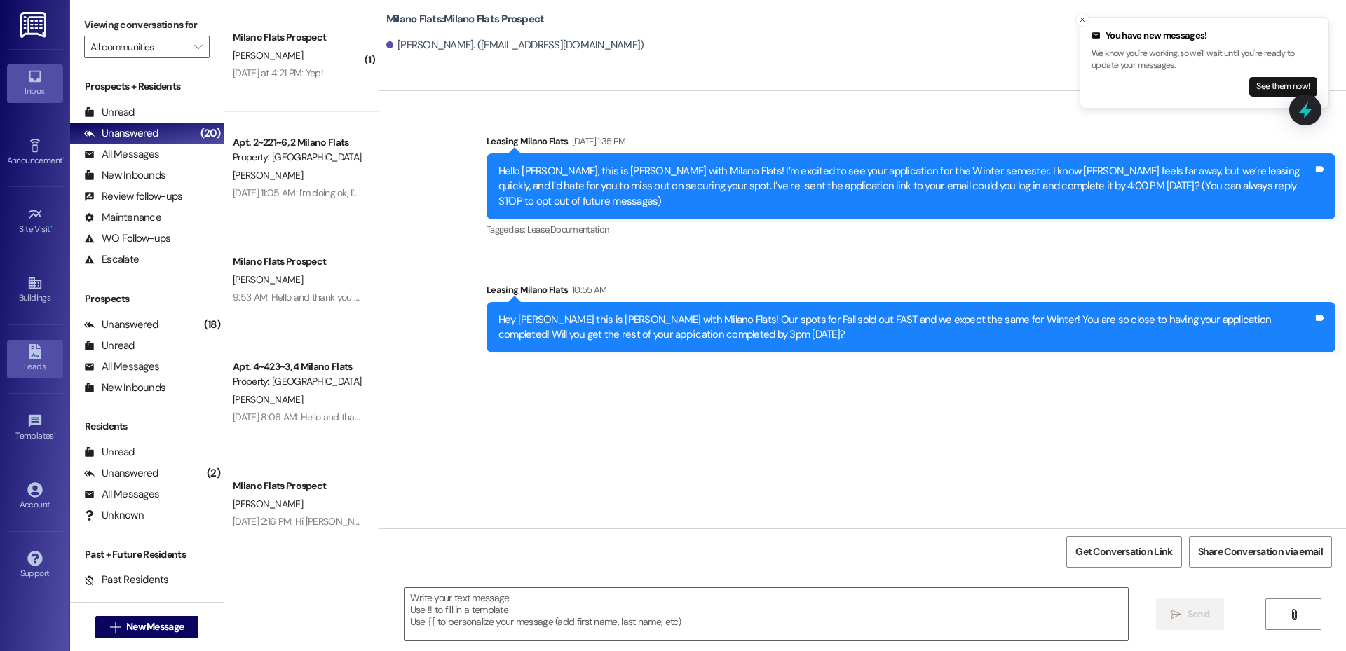
click at [39, 365] on div "Leads" at bounding box center [35, 367] width 70 height 14
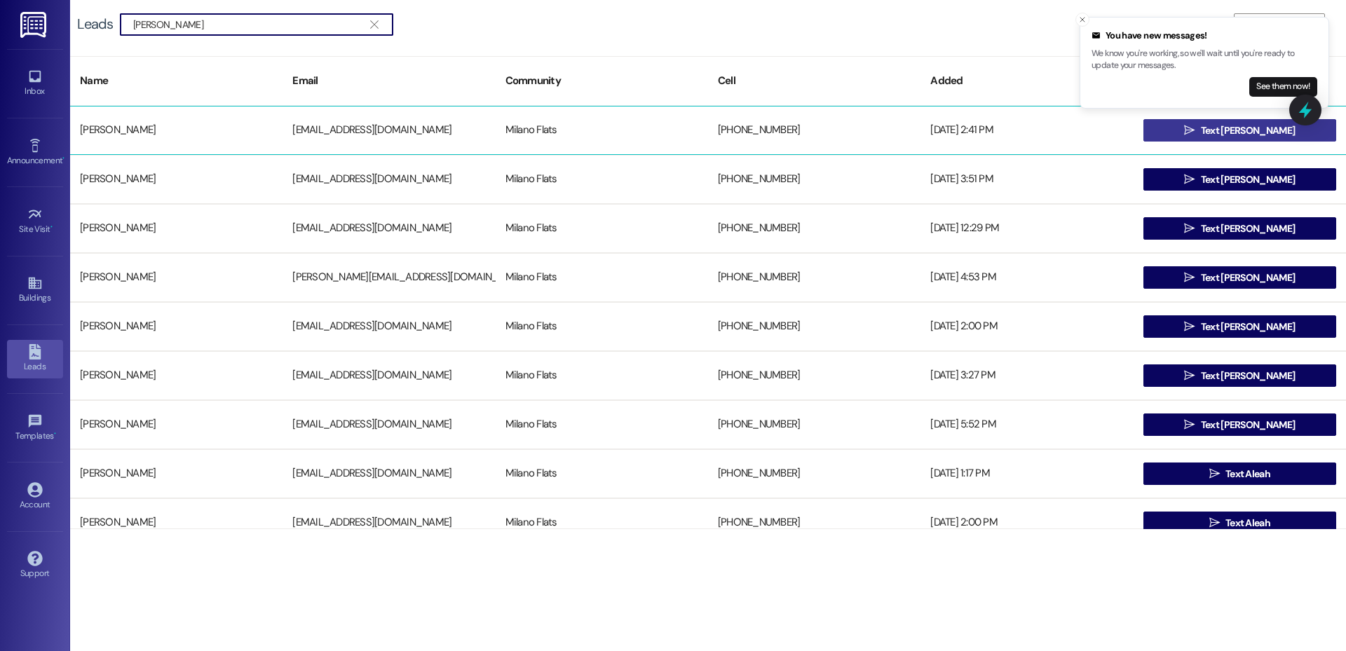
type input "[PERSON_NAME]"
click at [1190, 130] on button " Text [PERSON_NAME]" at bounding box center [1240, 130] width 193 height 22
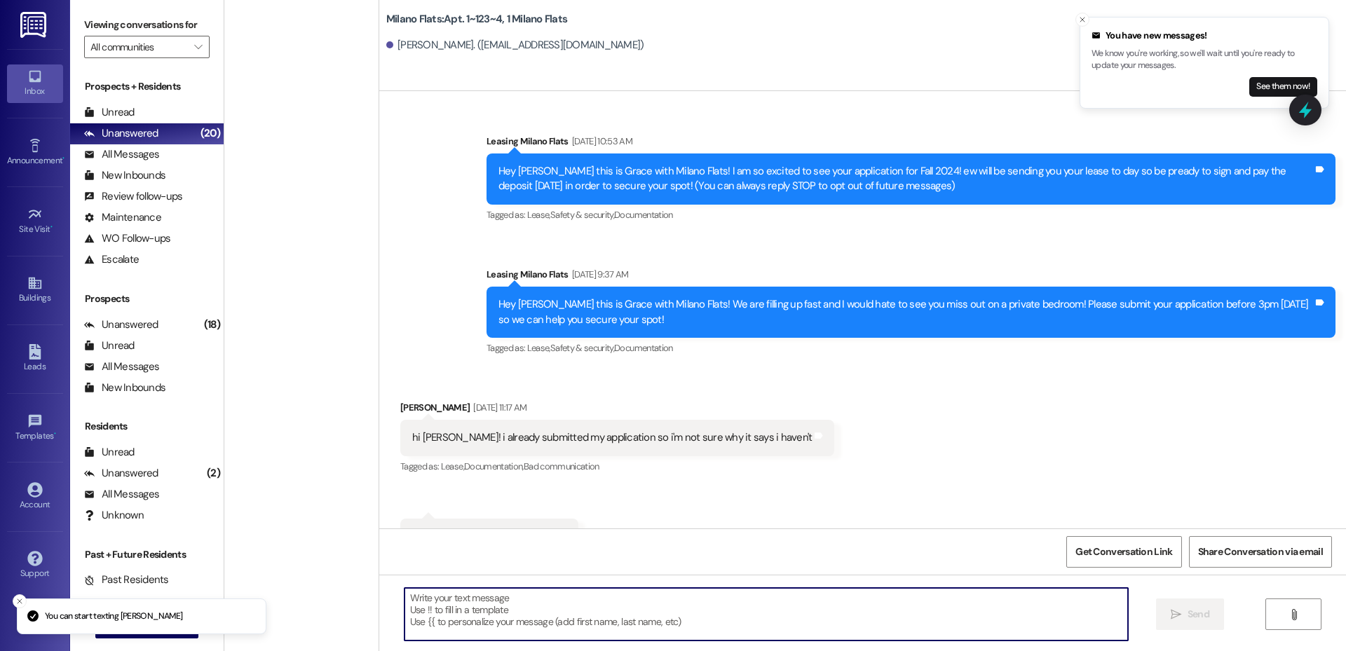
click at [611, 602] on textarea at bounding box center [767, 614] width 724 height 53
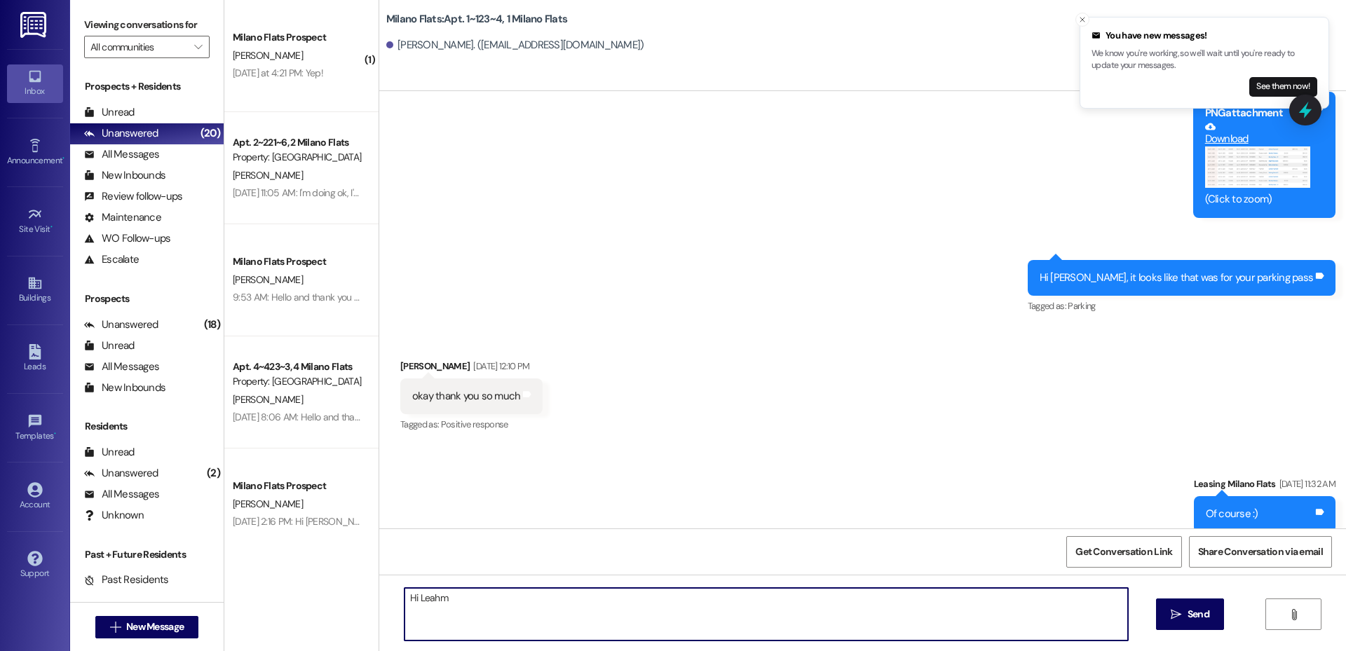
type textarea "Hi Leahm"
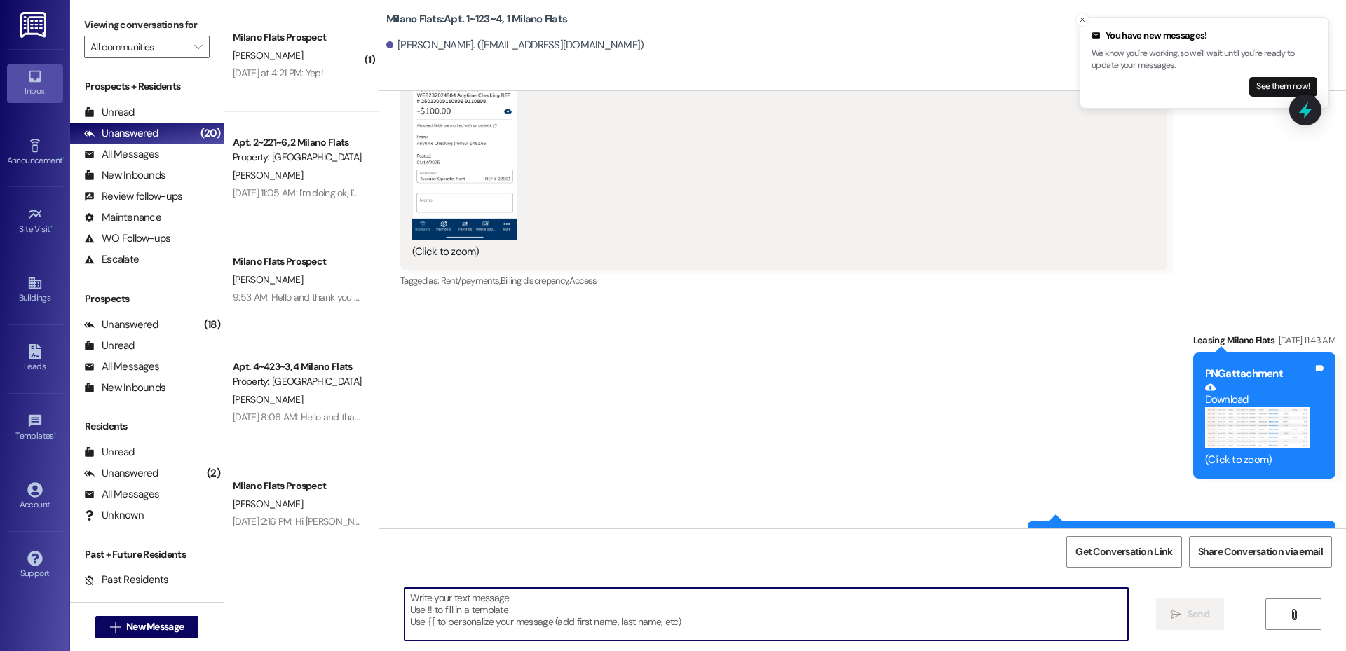
scroll to position [22544, 0]
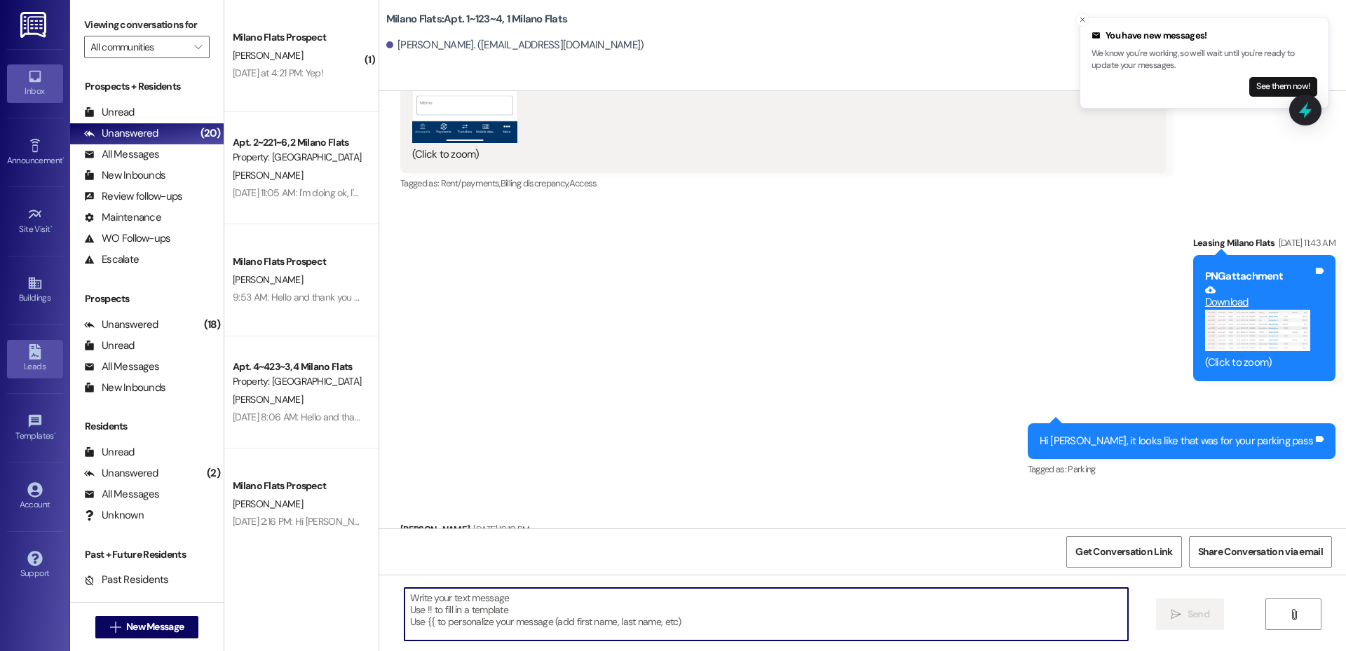
click at [20, 363] on div "Leads" at bounding box center [35, 367] width 70 height 14
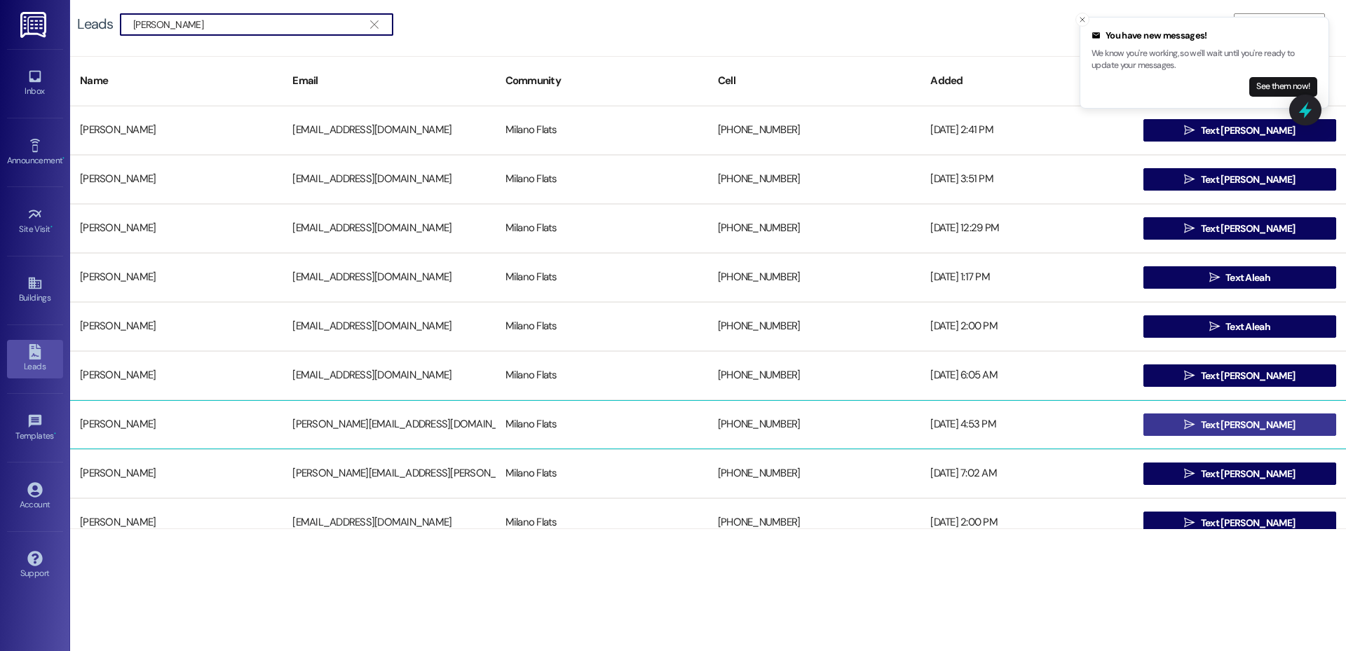
type input "[PERSON_NAME]"
click at [1219, 414] on button " Text [PERSON_NAME]" at bounding box center [1240, 425] width 193 height 22
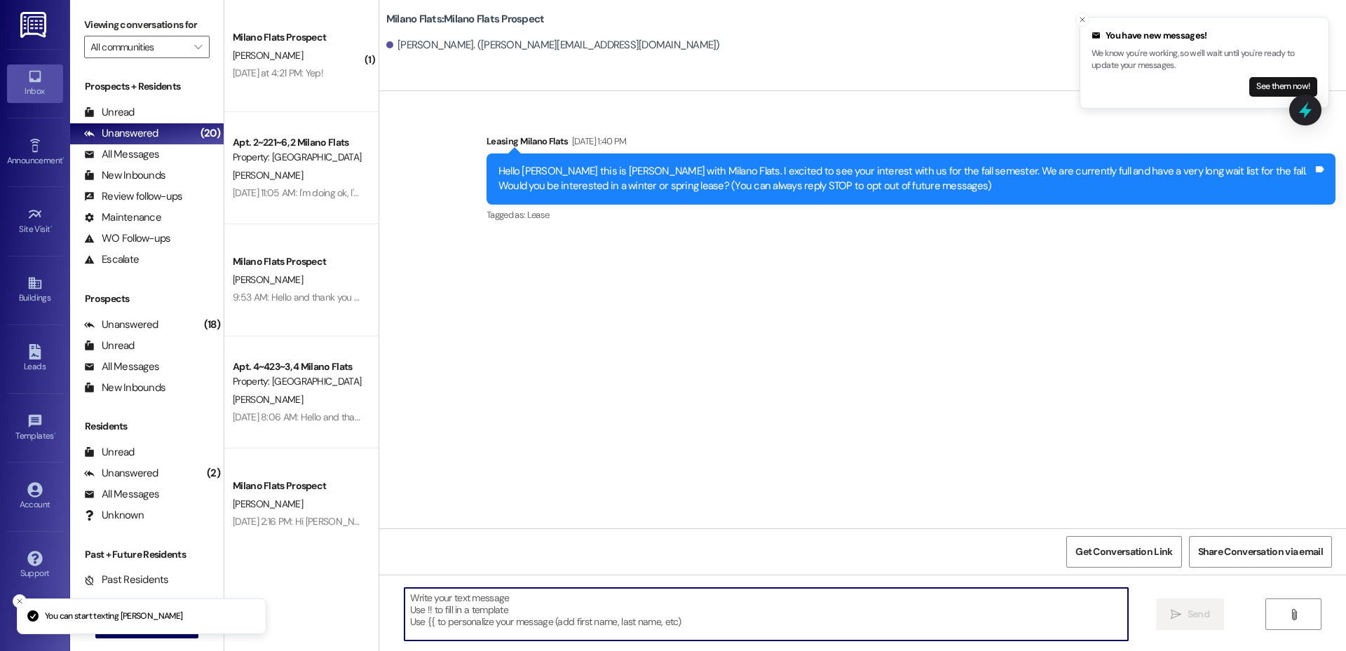
click at [601, 601] on textarea at bounding box center [767, 614] width 724 height 53
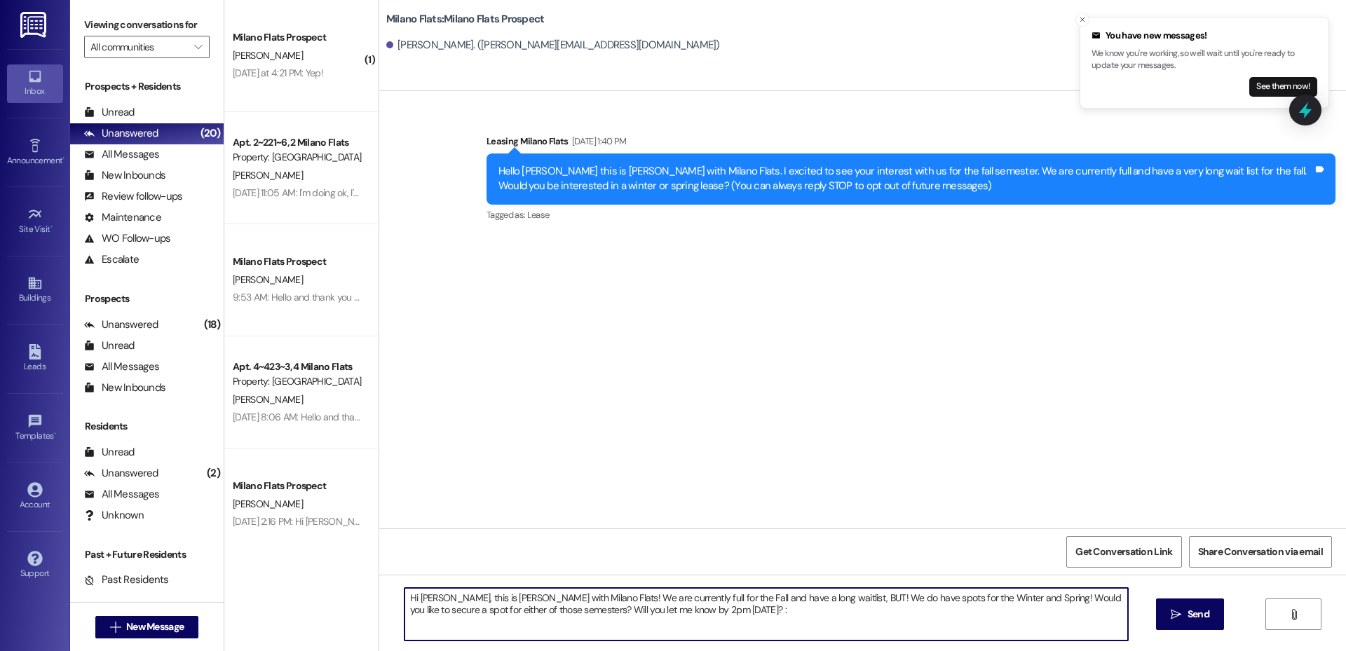
type textarea "Hi [PERSON_NAME], this is [PERSON_NAME] with Milano Flats! We are currently ful…"
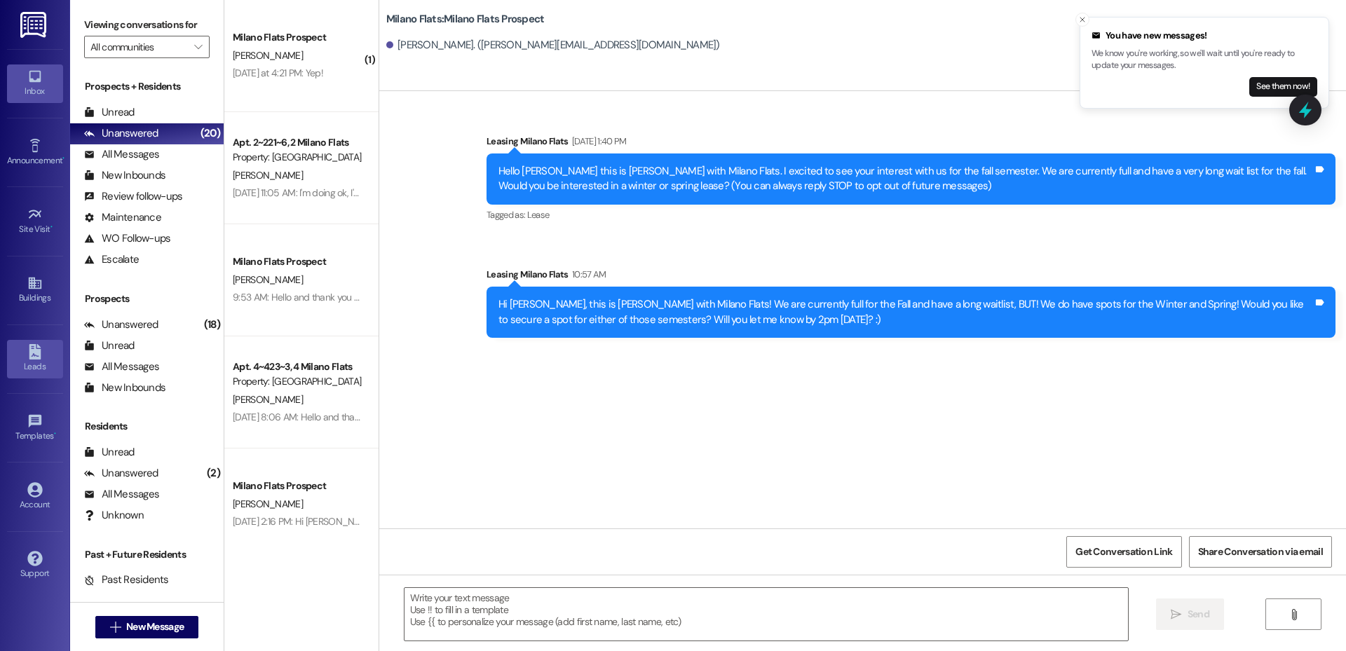
click at [35, 360] on div "Leads" at bounding box center [35, 367] width 70 height 14
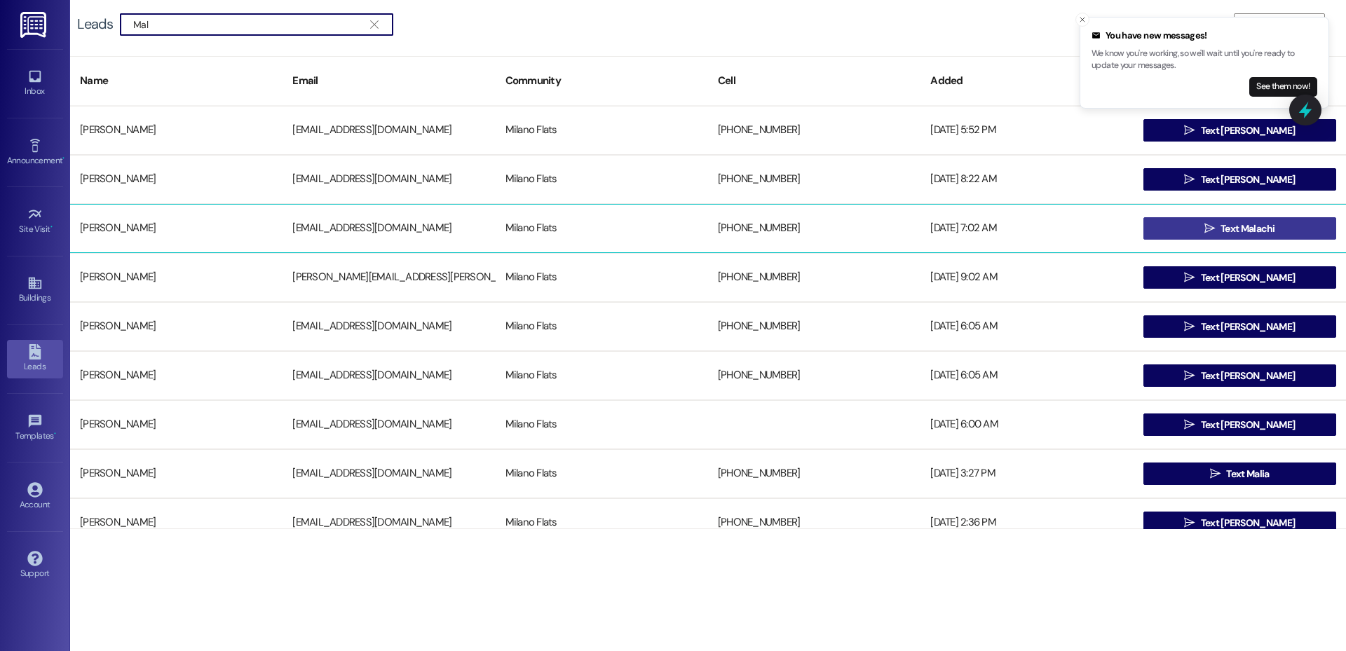
type input "Mal"
click at [1246, 227] on span "Text Malachi" at bounding box center [1248, 229] width 55 height 15
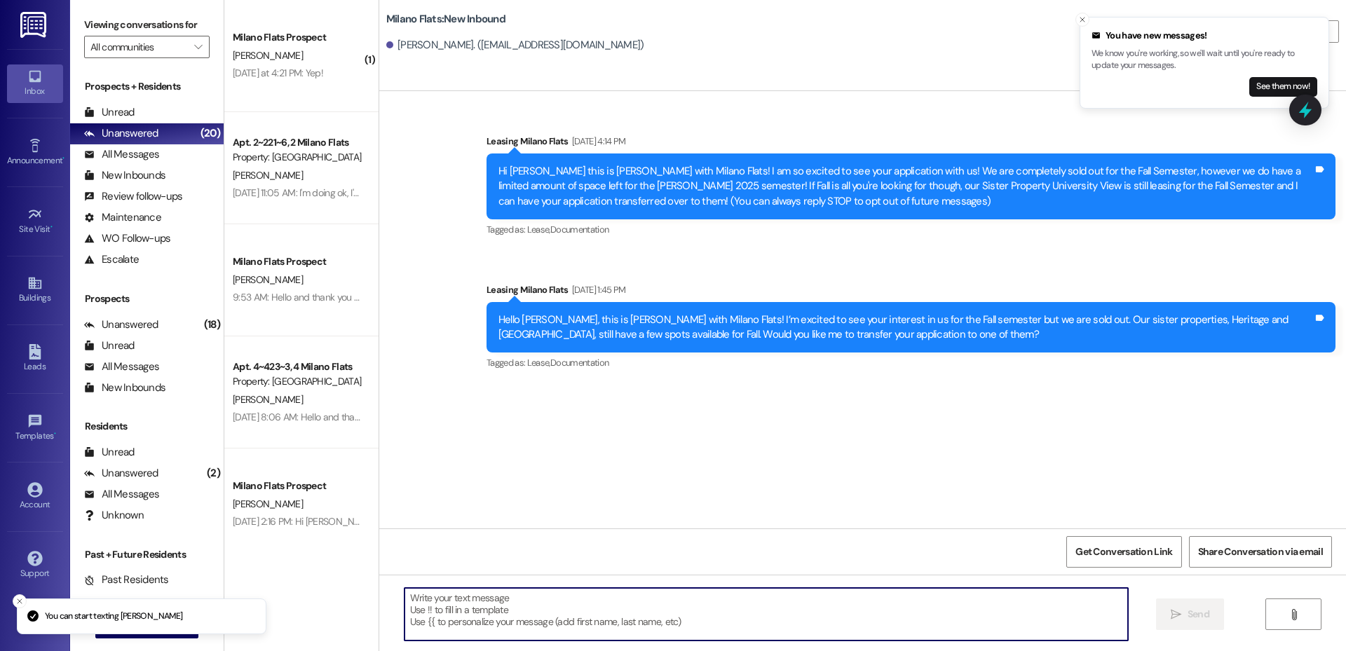
click at [641, 622] on textarea at bounding box center [767, 614] width 724 height 53
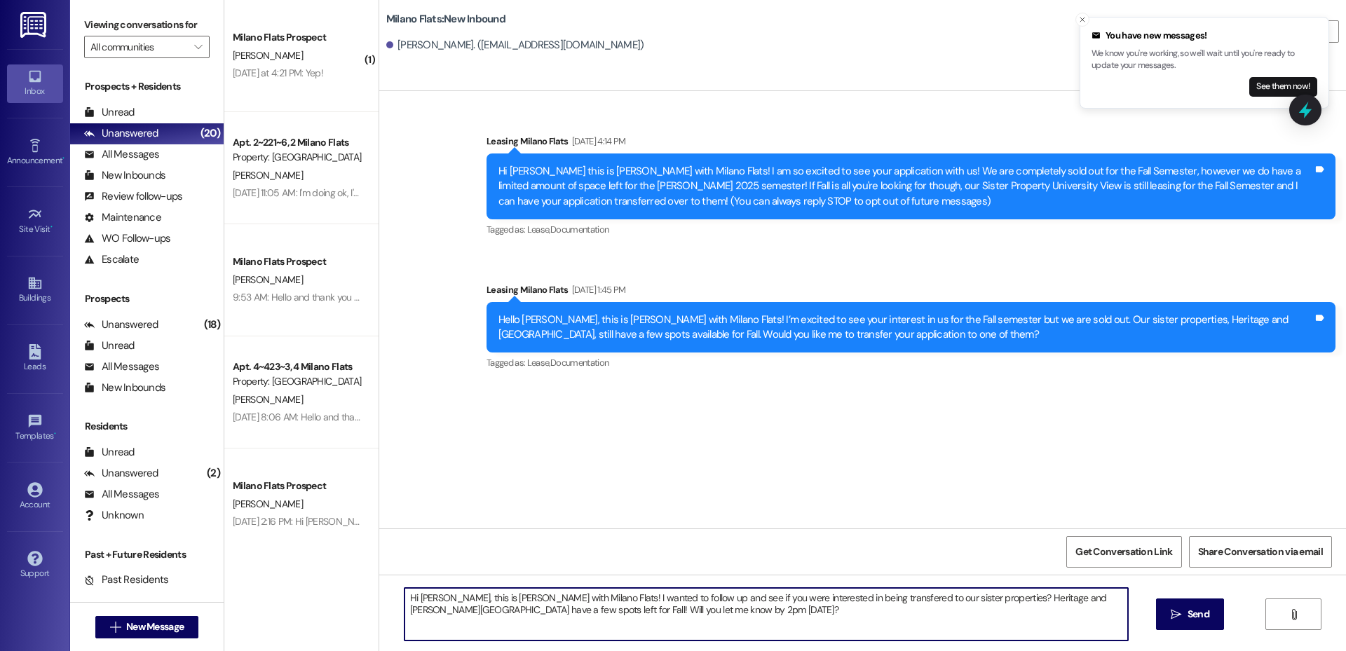
click at [800, 607] on textarea "Hi [PERSON_NAME], this is [PERSON_NAME] with Milano Flats! I wanted to follow u…" at bounding box center [767, 614] width 724 height 53
click at [994, 596] on textarea "Hi [PERSON_NAME], this is [PERSON_NAME] with Milano Flats! I wanted to follow u…" at bounding box center [767, 614] width 724 height 53
click at [663, 625] on textarea "Hi [PERSON_NAME], this is [PERSON_NAME] with Milano Flats! I wanted to follow u…" at bounding box center [767, 614] width 724 height 53
type textarea "Hi [PERSON_NAME], this is [PERSON_NAME] with Milano Flats! I wanted to follow u…"
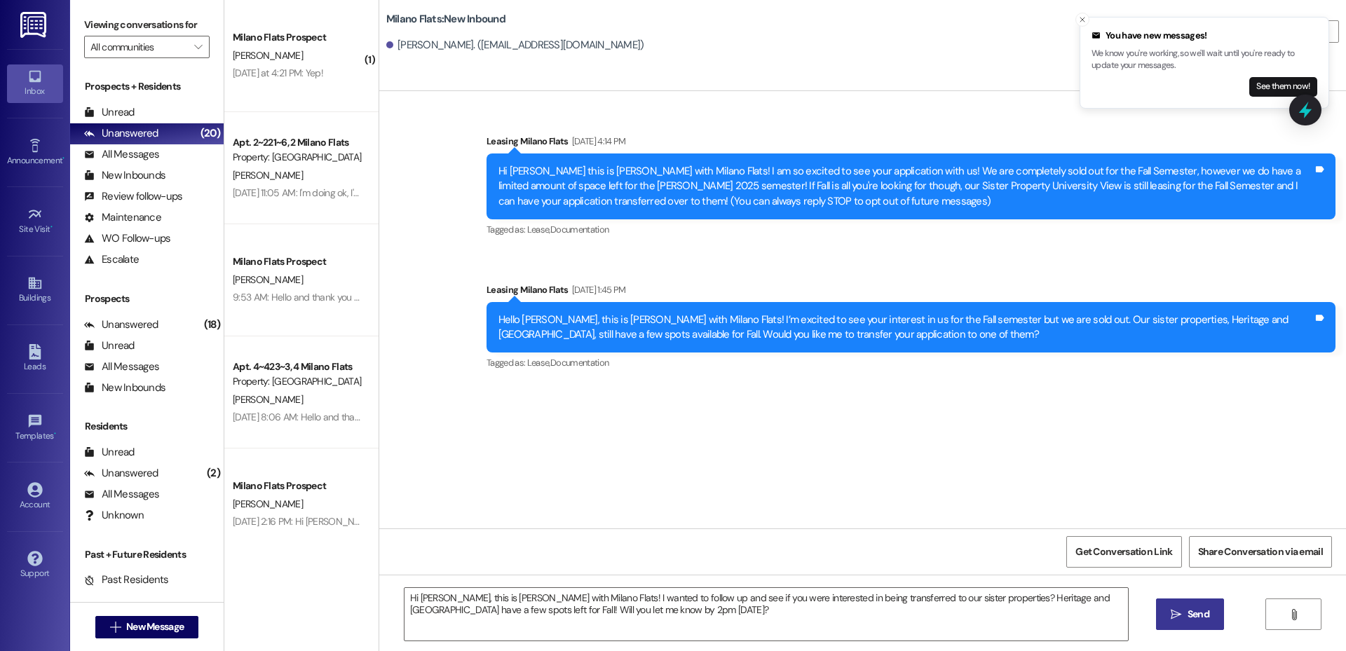
click at [1171, 614] on icon "" at bounding box center [1176, 614] width 11 height 11
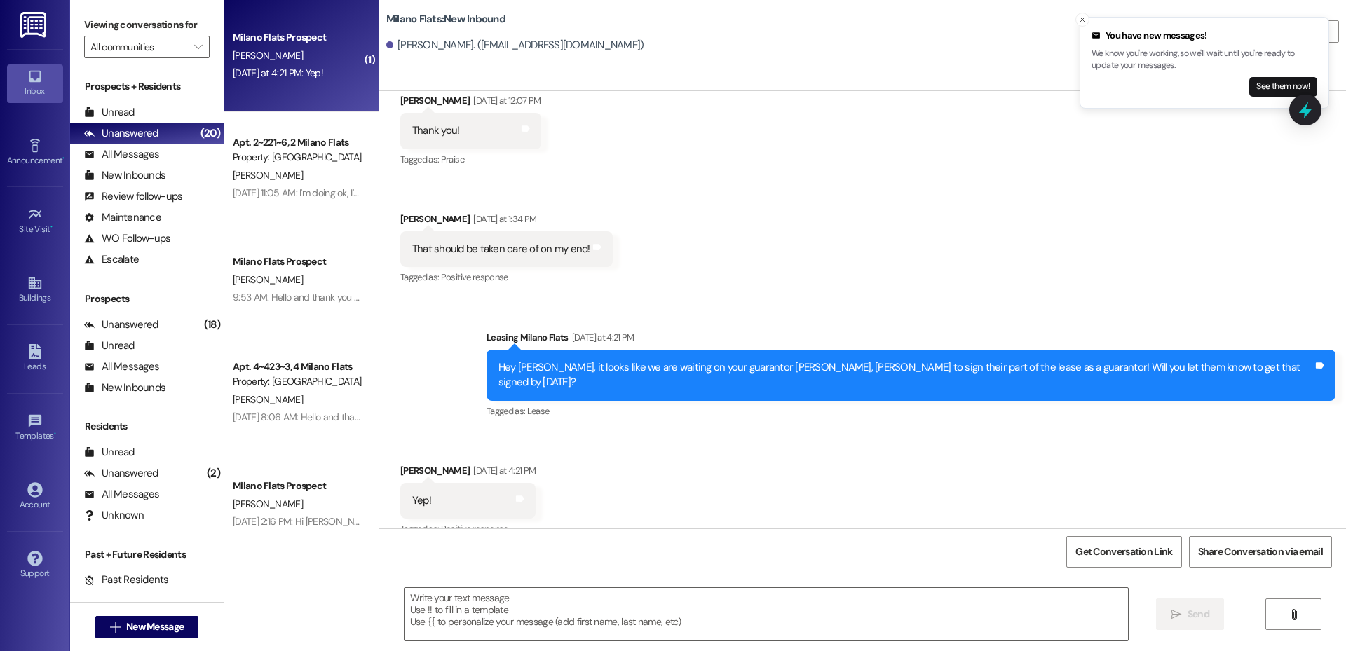
scroll to position [637, 0]
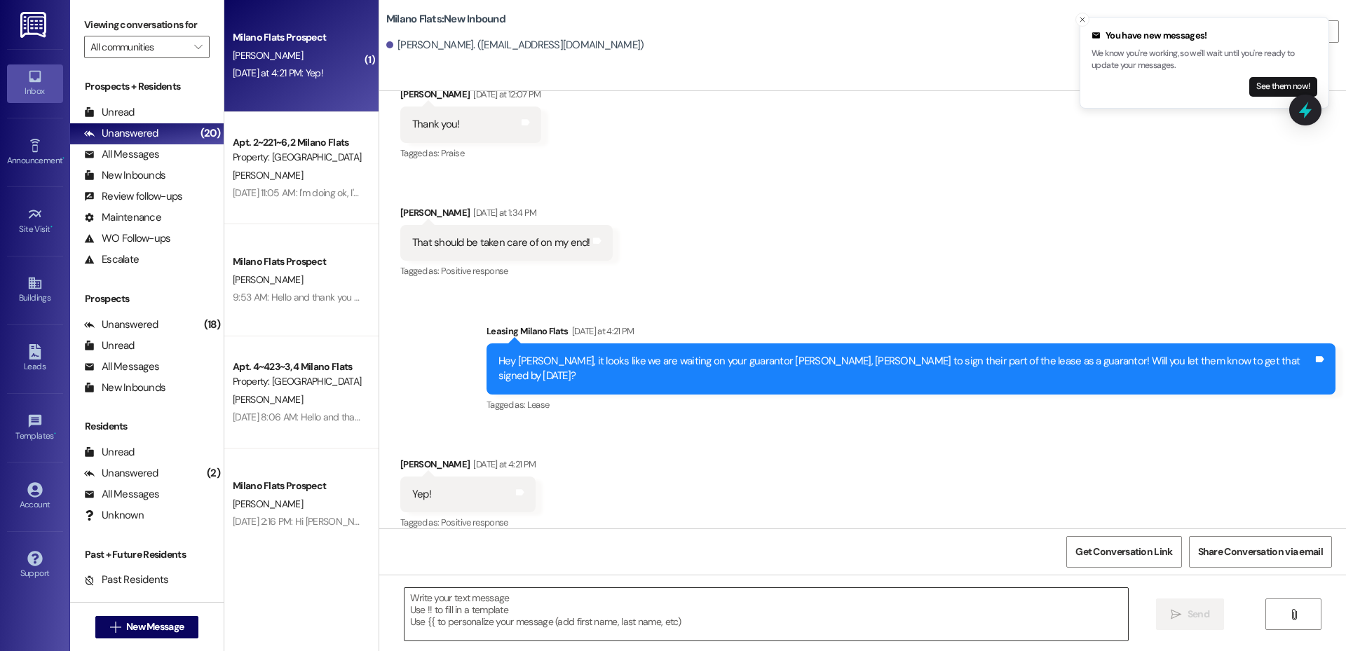
click at [669, 600] on textarea at bounding box center [767, 614] width 724 height 53
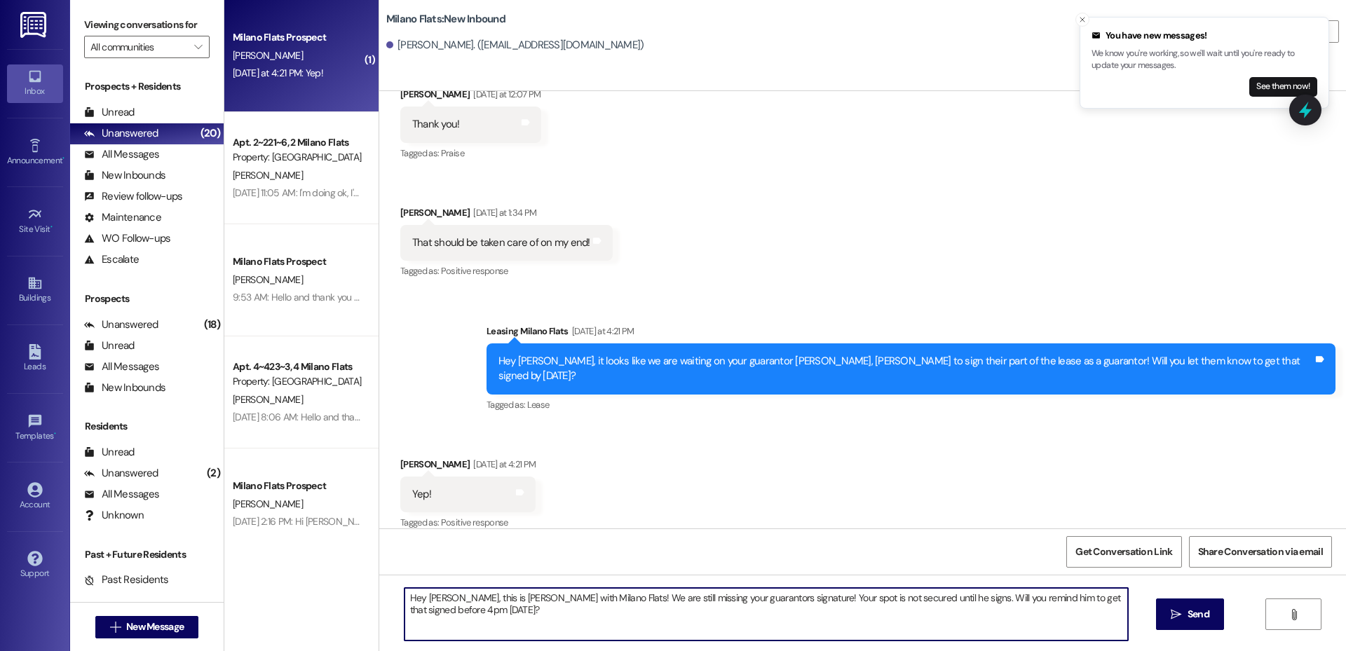
type textarea "Hey [PERSON_NAME], this is [PERSON_NAME] with Milano Flats! We are still missin…"
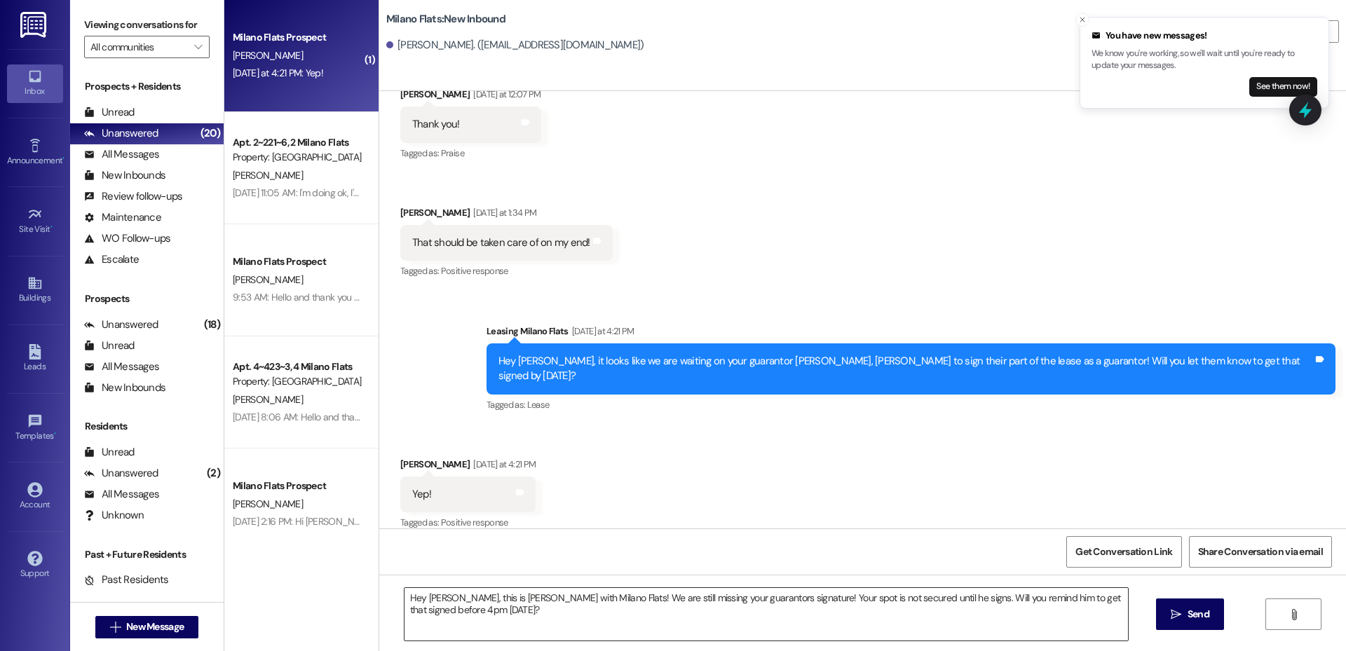
click at [761, 612] on textarea "Hey [PERSON_NAME], this is [PERSON_NAME] with Milano Flats! We are still missin…" at bounding box center [767, 614] width 724 height 53
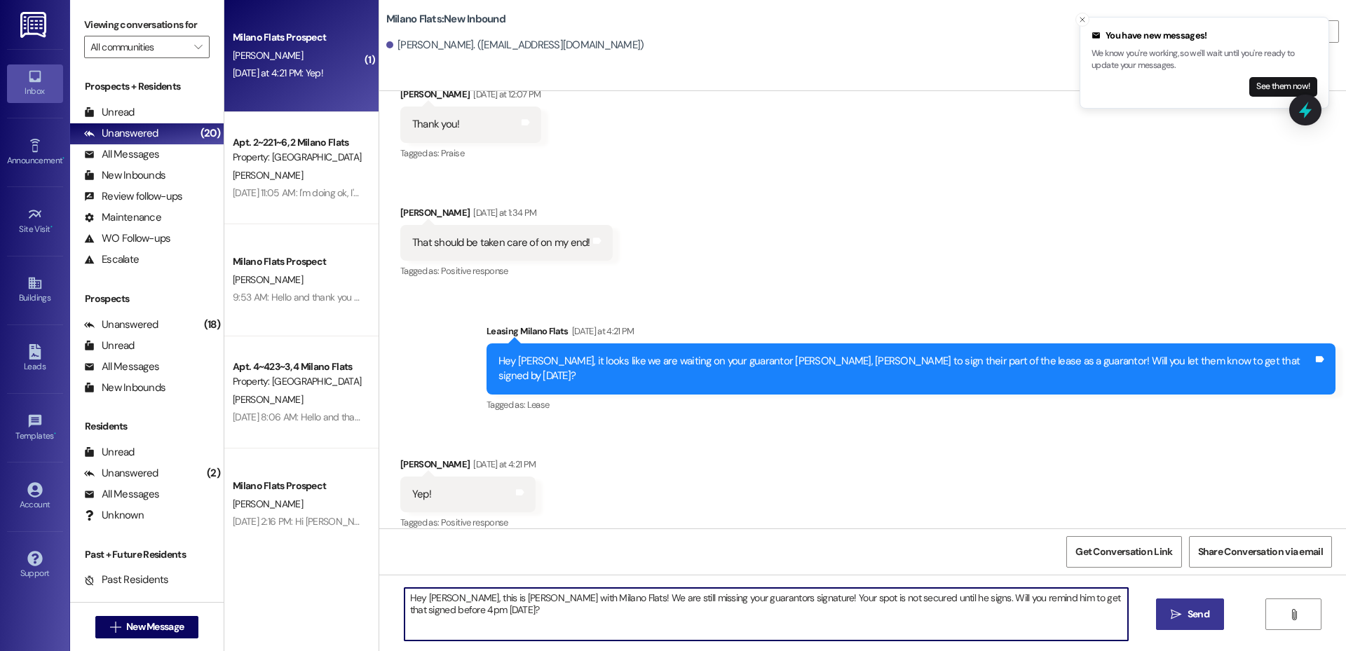
click at [1172, 617] on icon "" at bounding box center [1176, 614] width 11 height 11
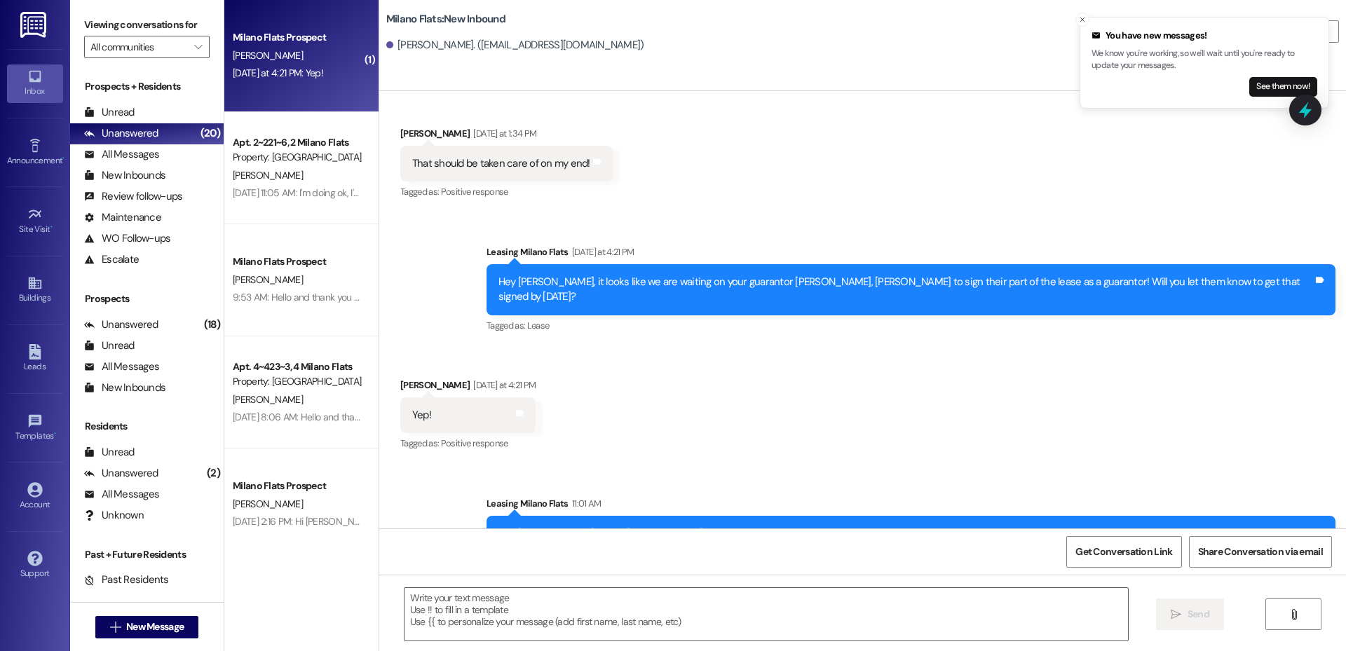
scroll to position [736, 0]
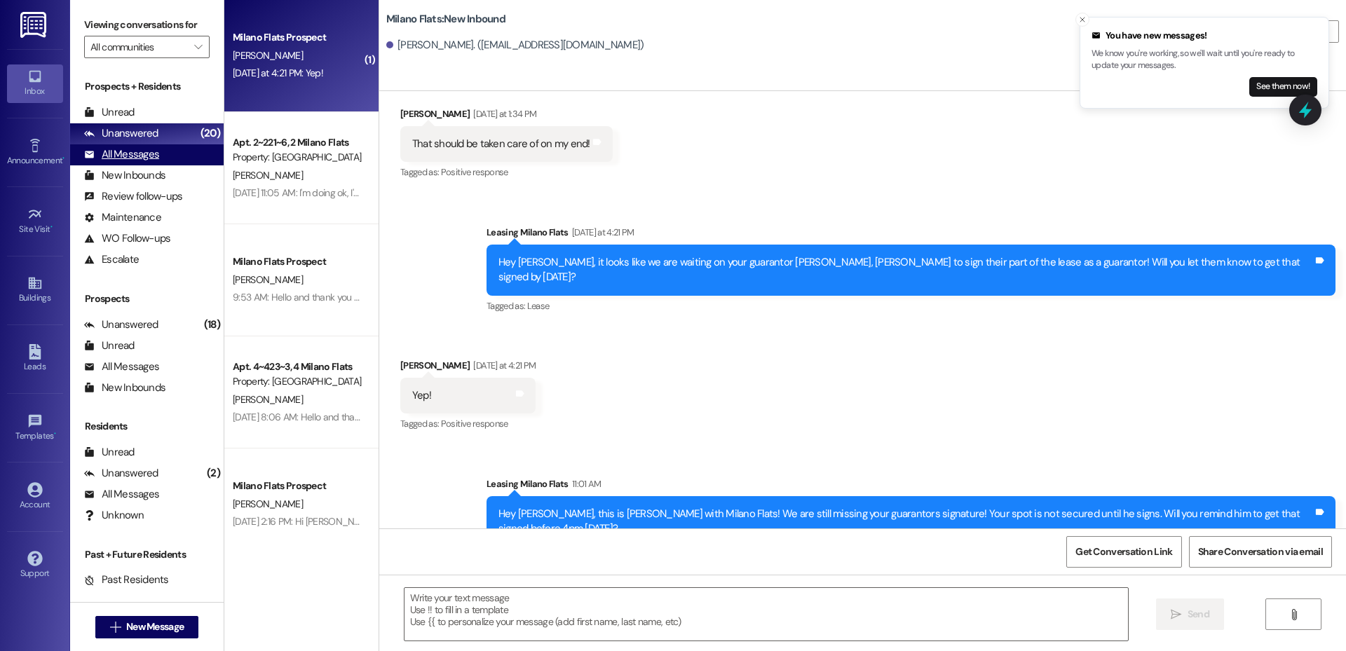
click at [167, 158] on div "All Messages (undefined)" at bounding box center [147, 154] width 154 height 21
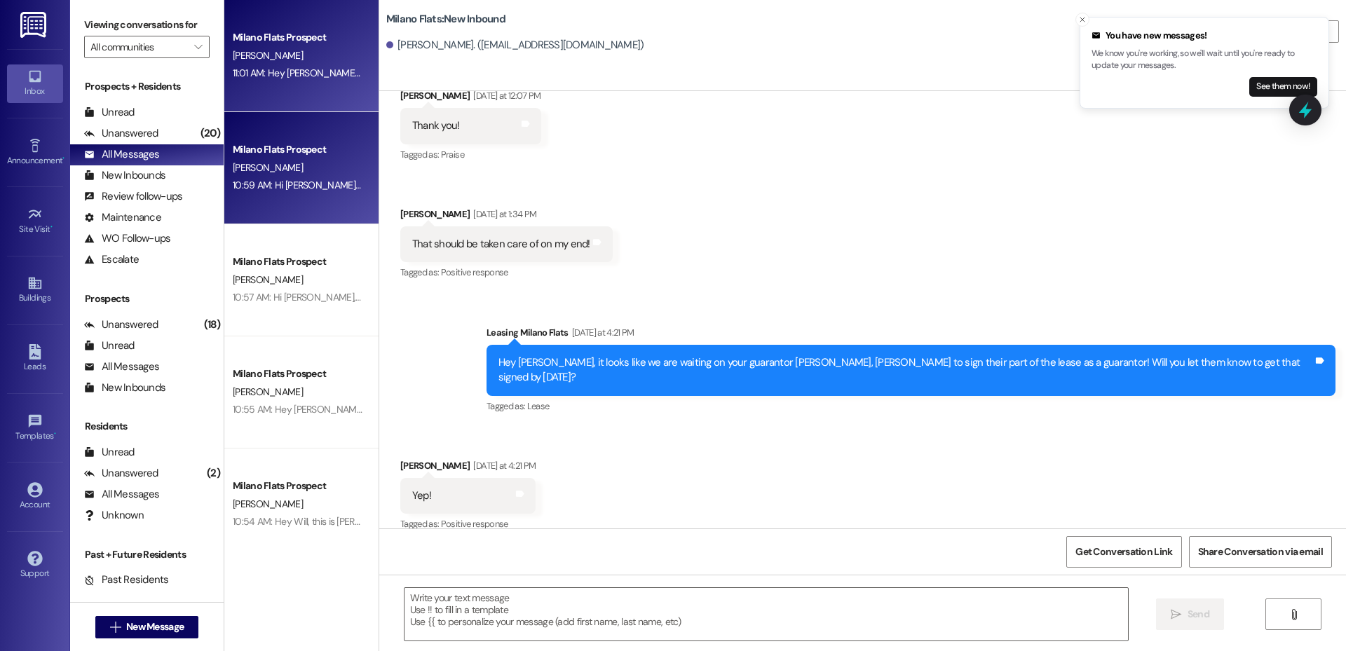
scroll to position [637, 0]
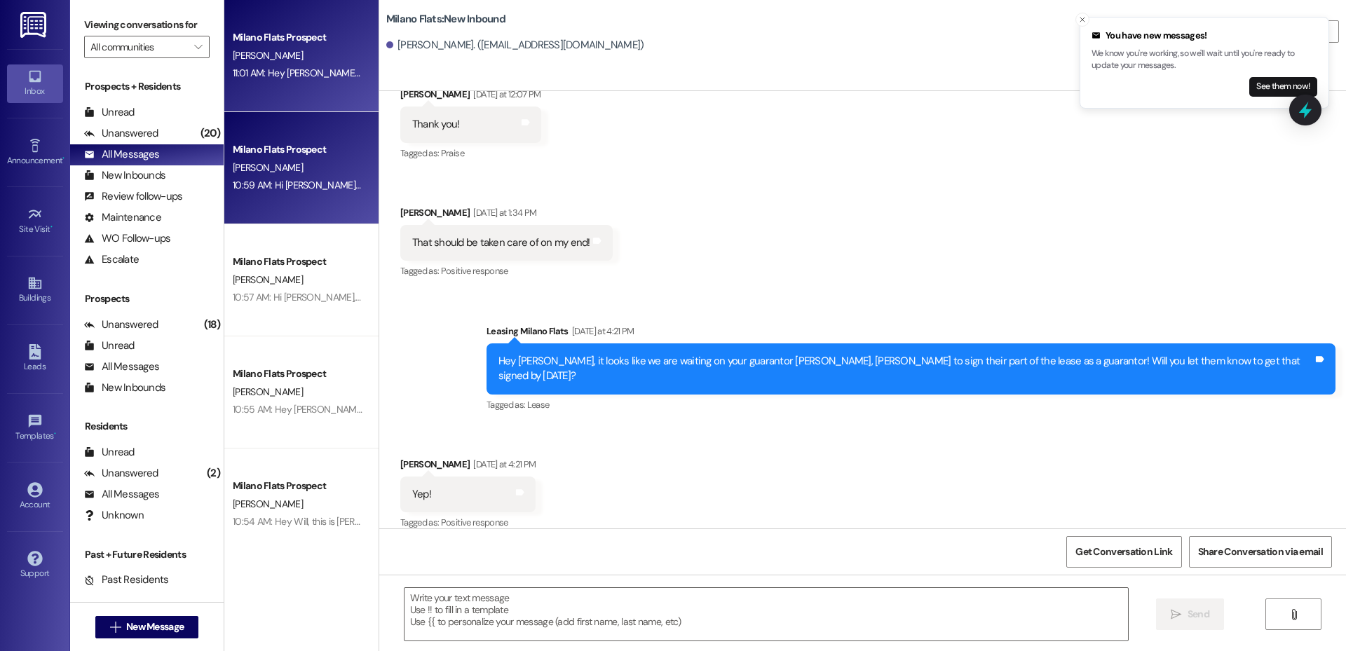
click at [313, 212] on div "Milano Flats Prospect [PERSON_NAME] 10:59 AM: Hi [PERSON_NAME], this is [PERSON…" at bounding box center [301, 168] width 154 height 112
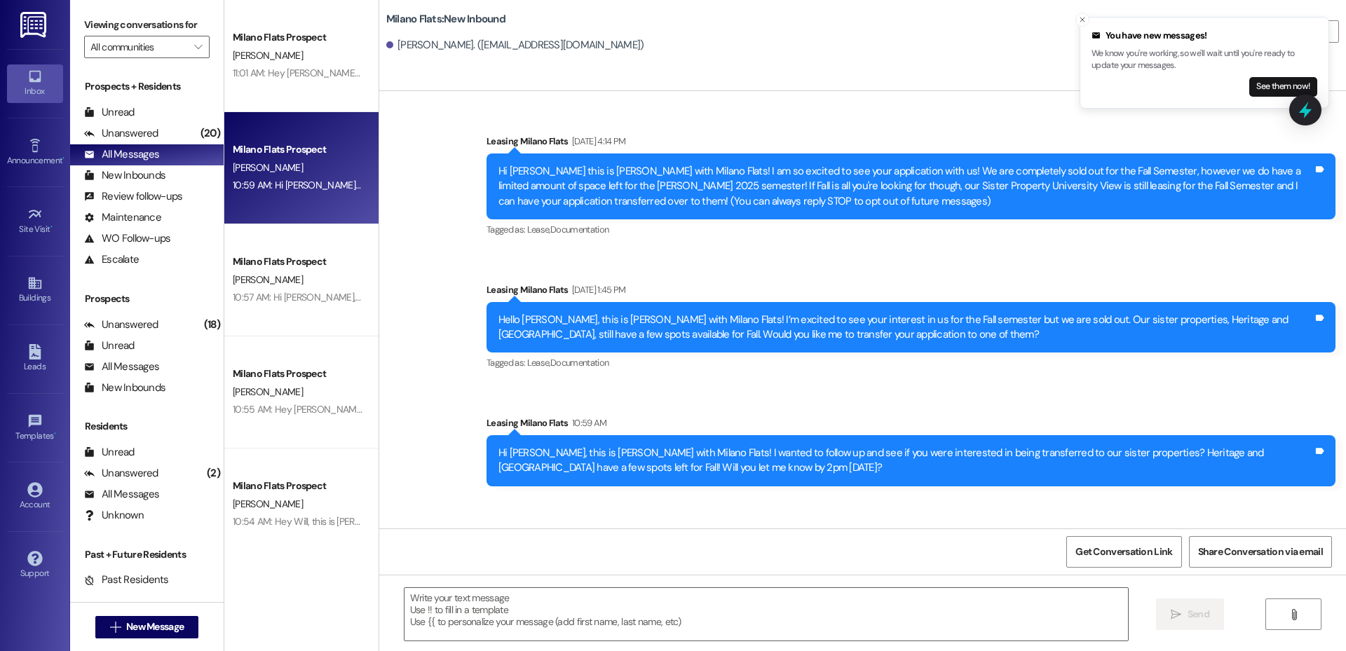
scroll to position [0, 0]
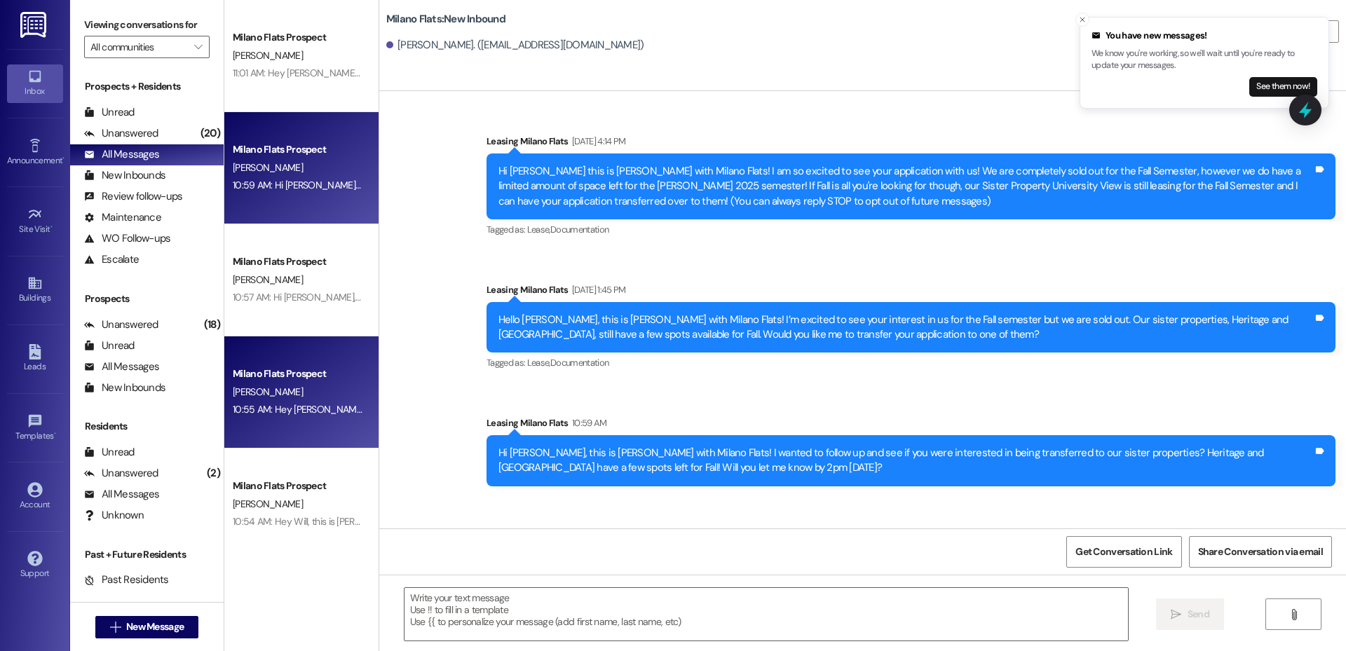
click at [297, 422] on div "Milano Flats Prospect S. Jean 10:55 AM: Hey [PERSON_NAME] this is [PERSON_NAME]…" at bounding box center [301, 393] width 154 height 112
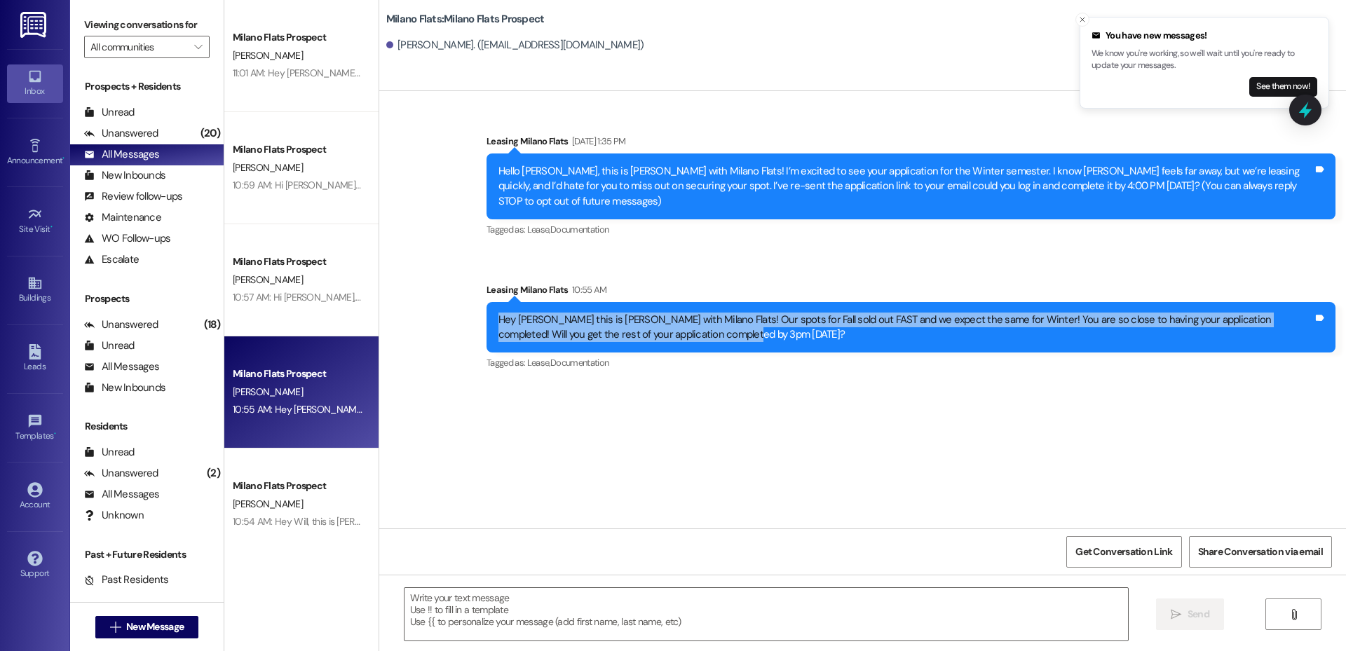
drag, startPoint x: 726, startPoint y: 321, endPoint x: 462, endPoint y: 307, distance: 264.0
click at [462, 307] on div "Sent via SMS Leasing [GEOGRAPHIC_DATA] Flats [DATE] 1:35 PM Hello [PERSON_NAME]…" at bounding box center [862, 243] width 967 height 282
copy div "Hey [PERSON_NAME] this is [PERSON_NAME] with Milano Flats! Our spots for Fall s…"
click at [37, 356] on icon at bounding box center [34, 351] width 15 height 15
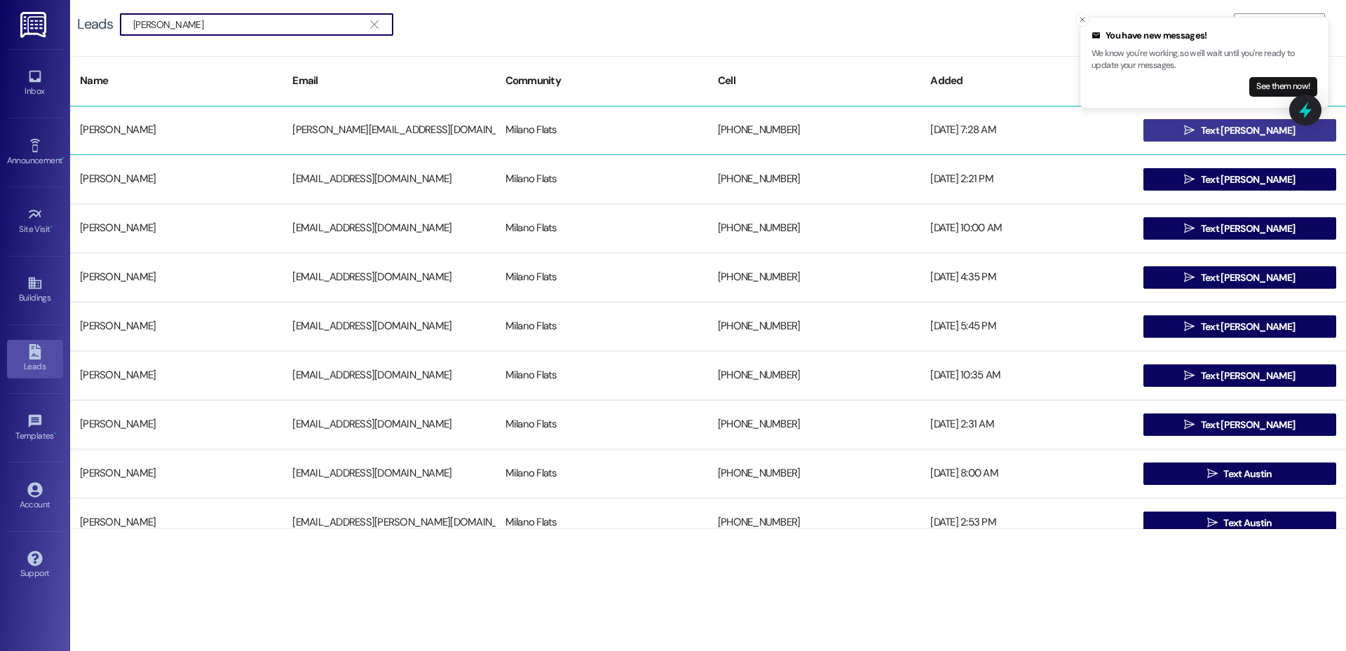
type input "[PERSON_NAME]"
click at [1178, 133] on button " Text [PERSON_NAME]" at bounding box center [1240, 130] width 193 height 22
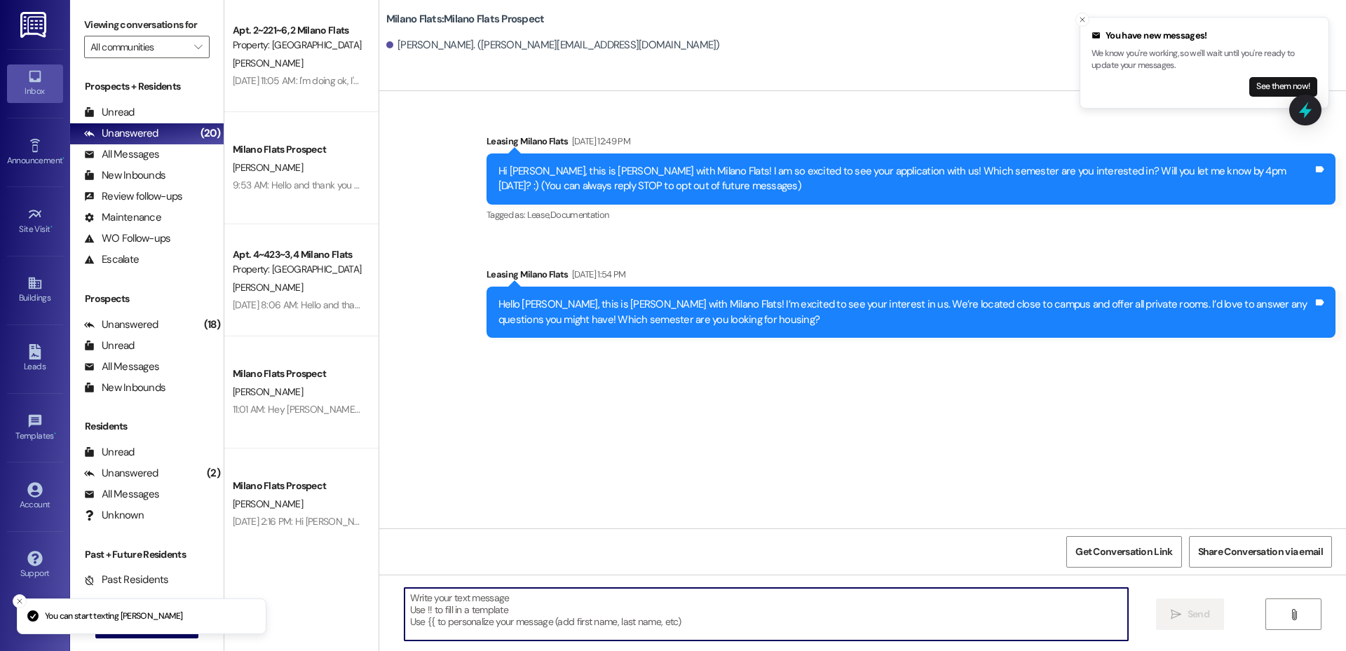
click at [641, 600] on textarea at bounding box center [767, 614] width 724 height 53
paste textarea "Hey [PERSON_NAME] this is [PERSON_NAME] with Milano Flats! Our spots for Fall s…"
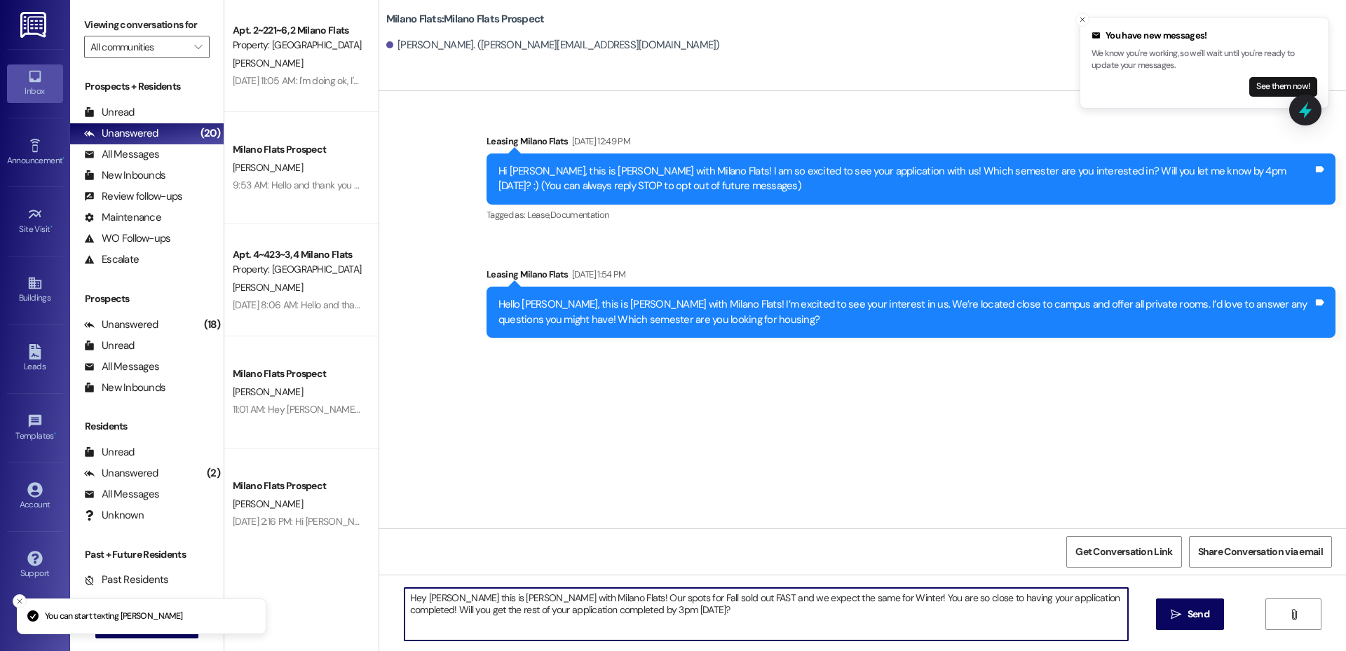
click at [452, 595] on textarea "Hey [PERSON_NAME] this is [PERSON_NAME] with Milano Flats! Our spots for Fall s…" at bounding box center [767, 614] width 724 height 53
type textarea "Hey [PERSON_NAME], this is [PERSON_NAME] with Milano Flats! Our spots for Fall …"
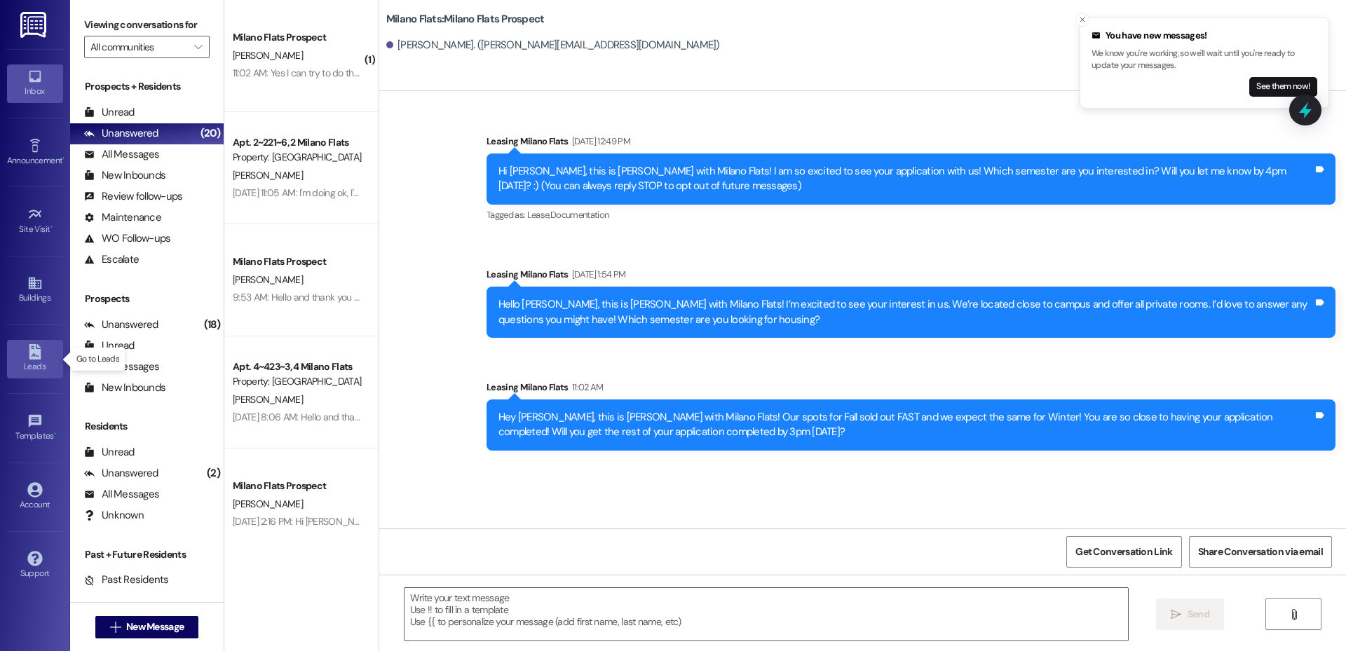
click at [45, 360] on div "Leads" at bounding box center [35, 367] width 70 height 14
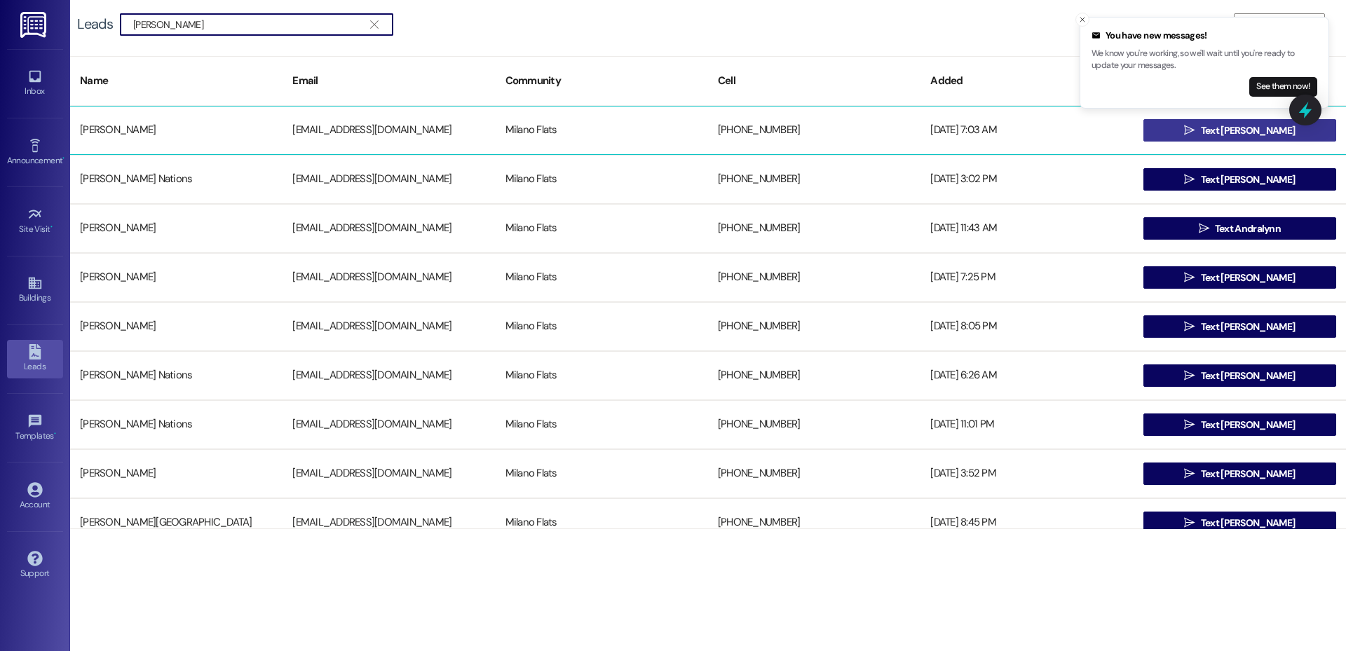
type input "[PERSON_NAME]"
click at [1179, 135] on button " Text [PERSON_NAME]" at bounding box center [1240, 130] width 193 height 22
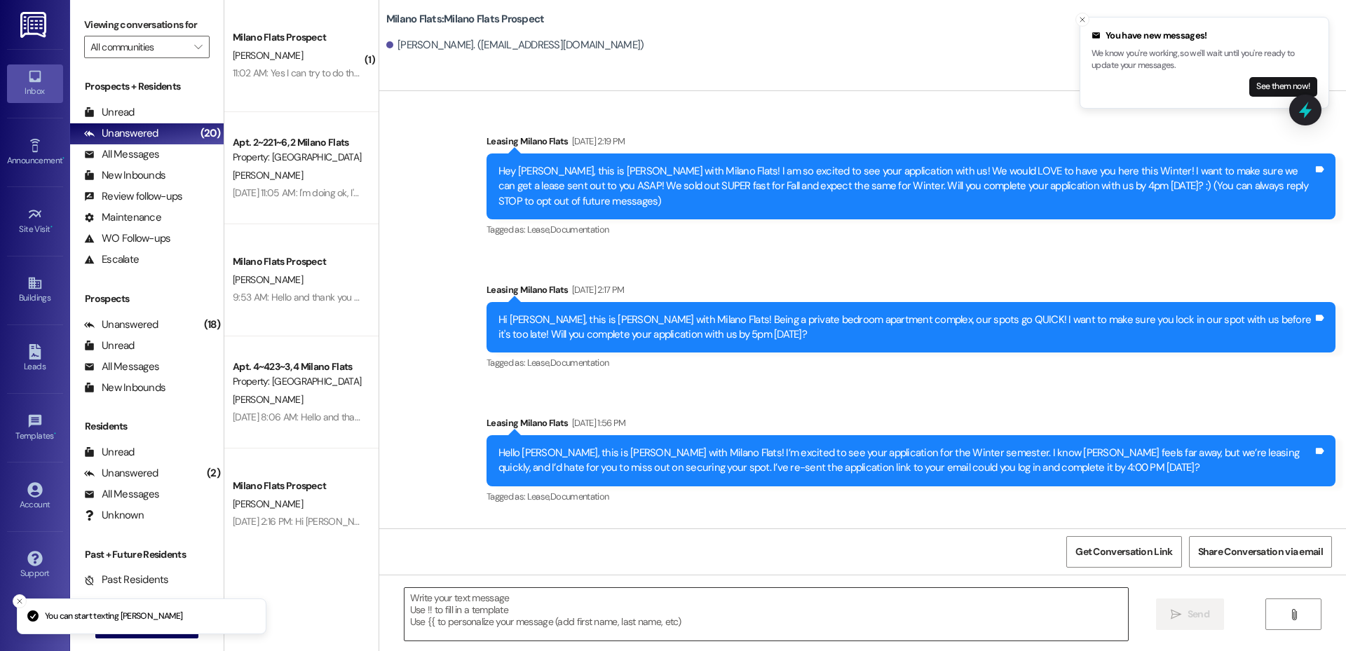
click at [504, 592] on textarea at bounding box center [767, 614] width 724 height 53
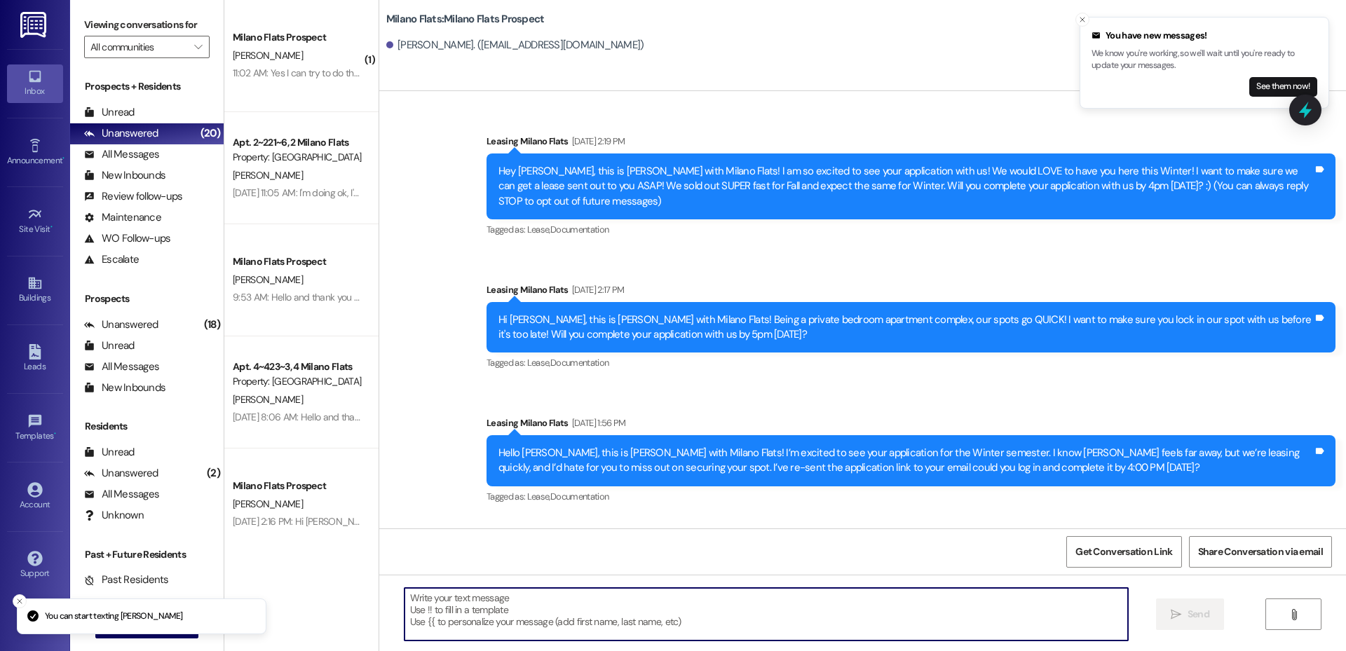
paste textarea "Hey [PERSON_NAME], this is [PERSON_NAME] with Milano Flats! Our spots for Fall …"
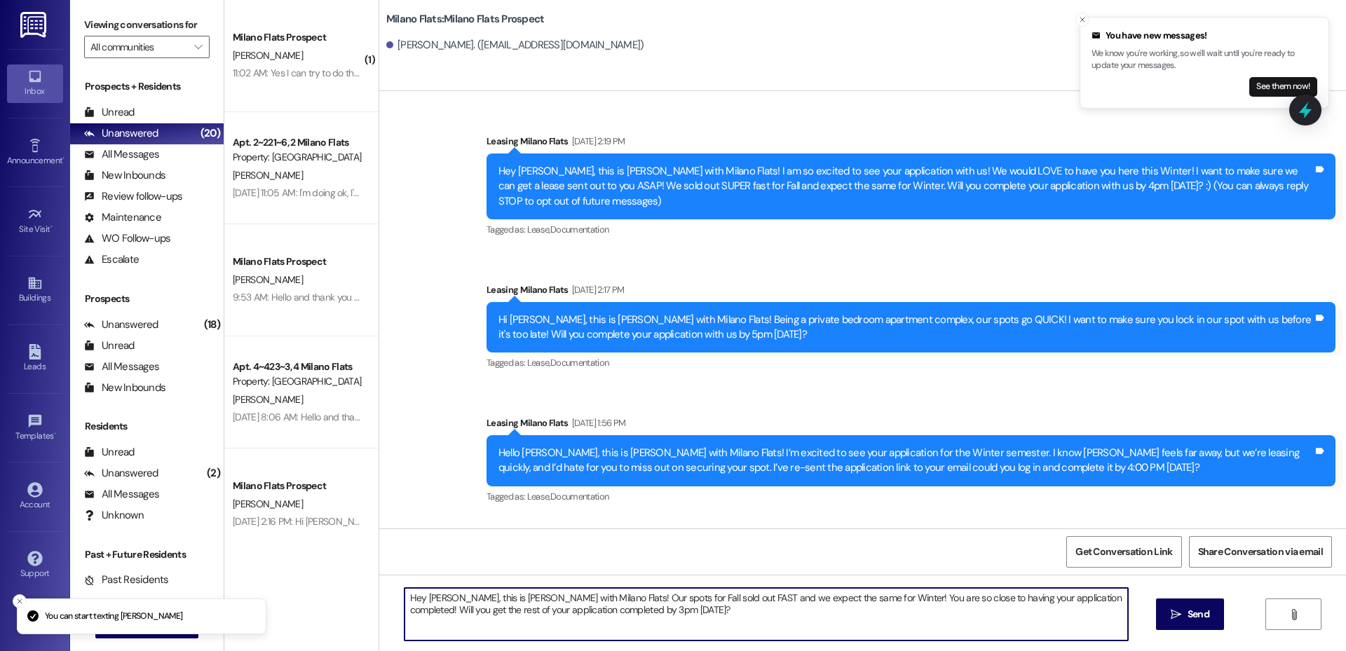
click at [442, 599] on textarea "Hey [PERSON_NAME], this is [PERSON_NAME] with Milano Flats! Our spots for Fall …" at bounding box center [767, 614] width 724 height 53
type textarea "Hey [PERSON_NAME], this is [PERSON_NAME] with Milano Flats! Our spots for Fall …"
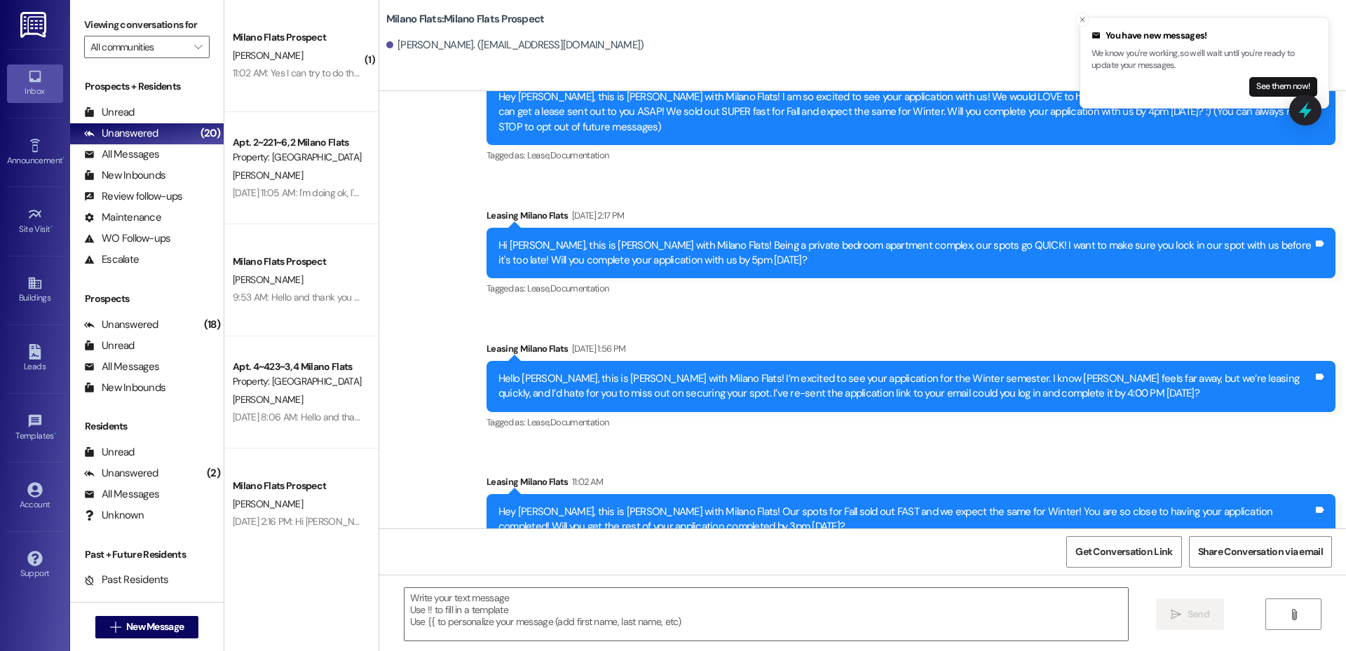
scroll to position [102, 0]
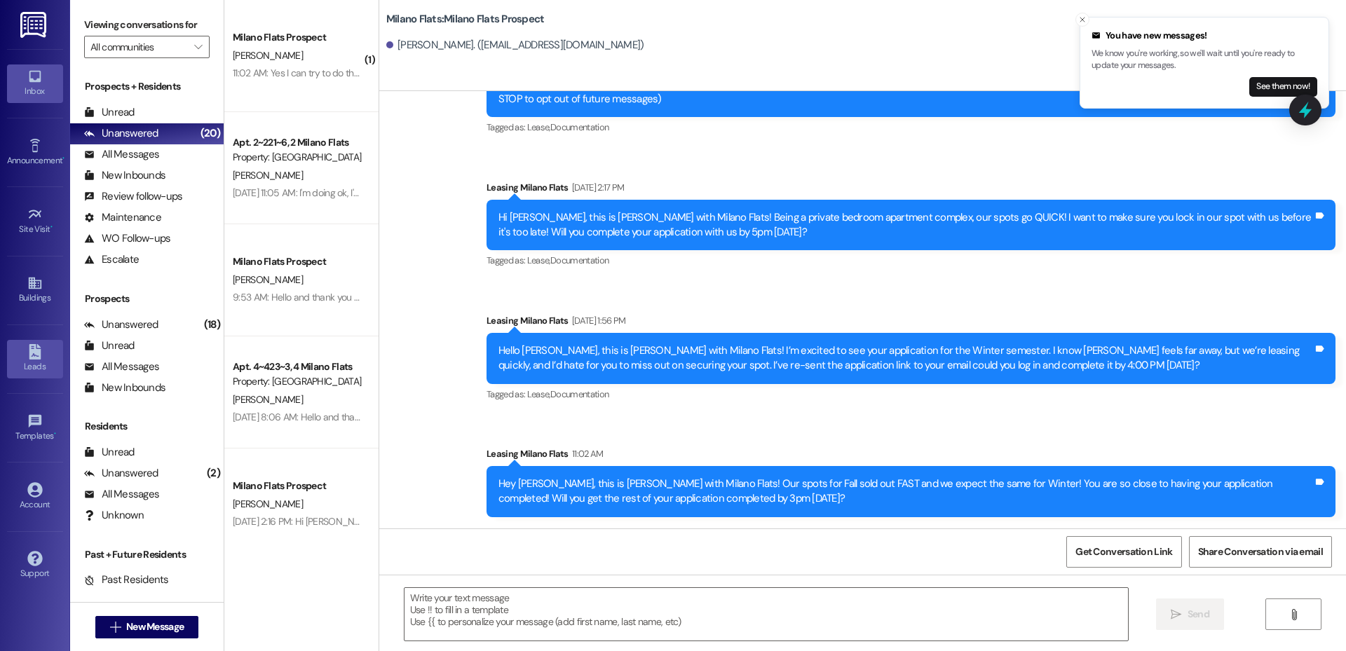
click at [48, 360] on div "Leads" at bounding box center [35, 367] width 70 height 14
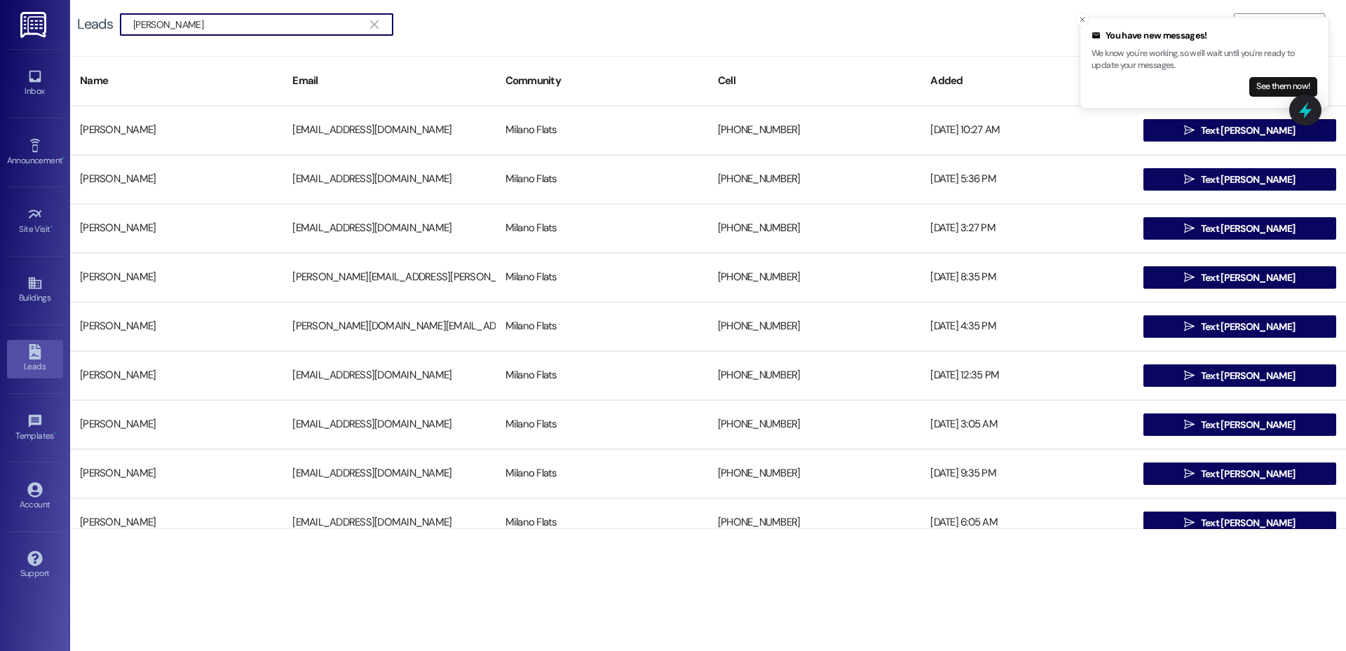
type input "T"
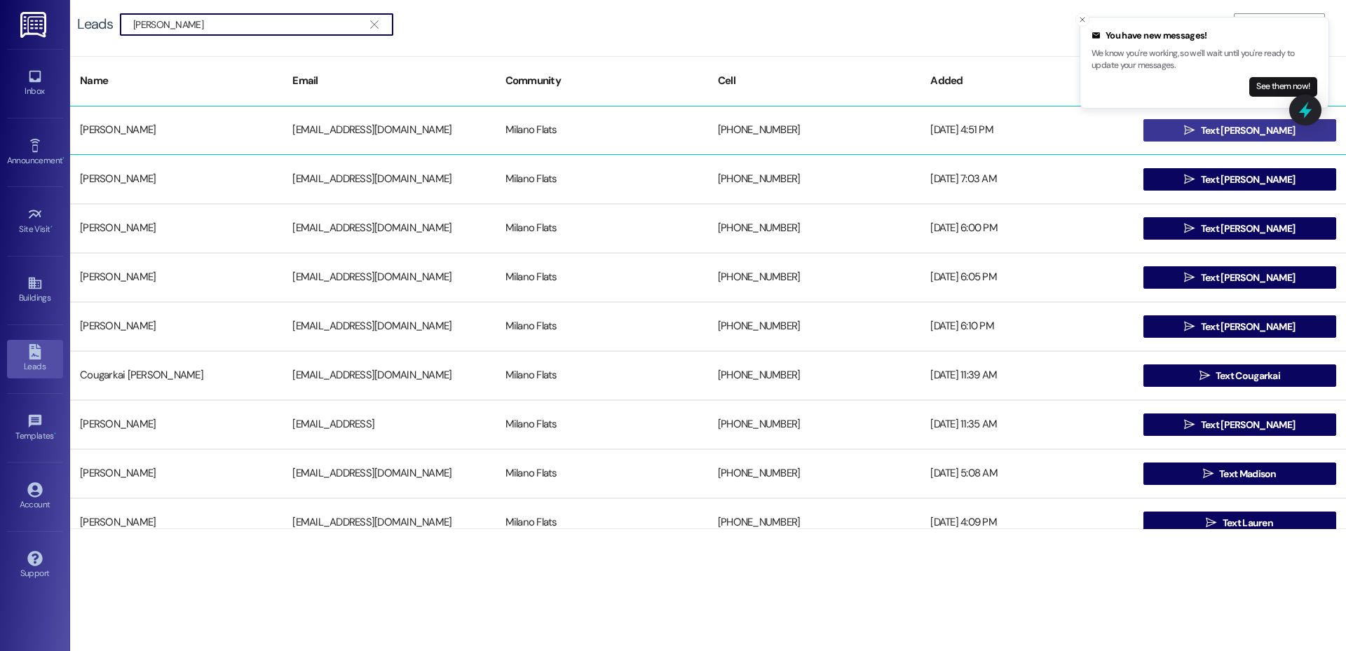
type input "[PERSON_NAME]"
click at [1229, 128] on span "Text [PERSON_NAME]" at bounding box center [1248, 130] width 94 height 15
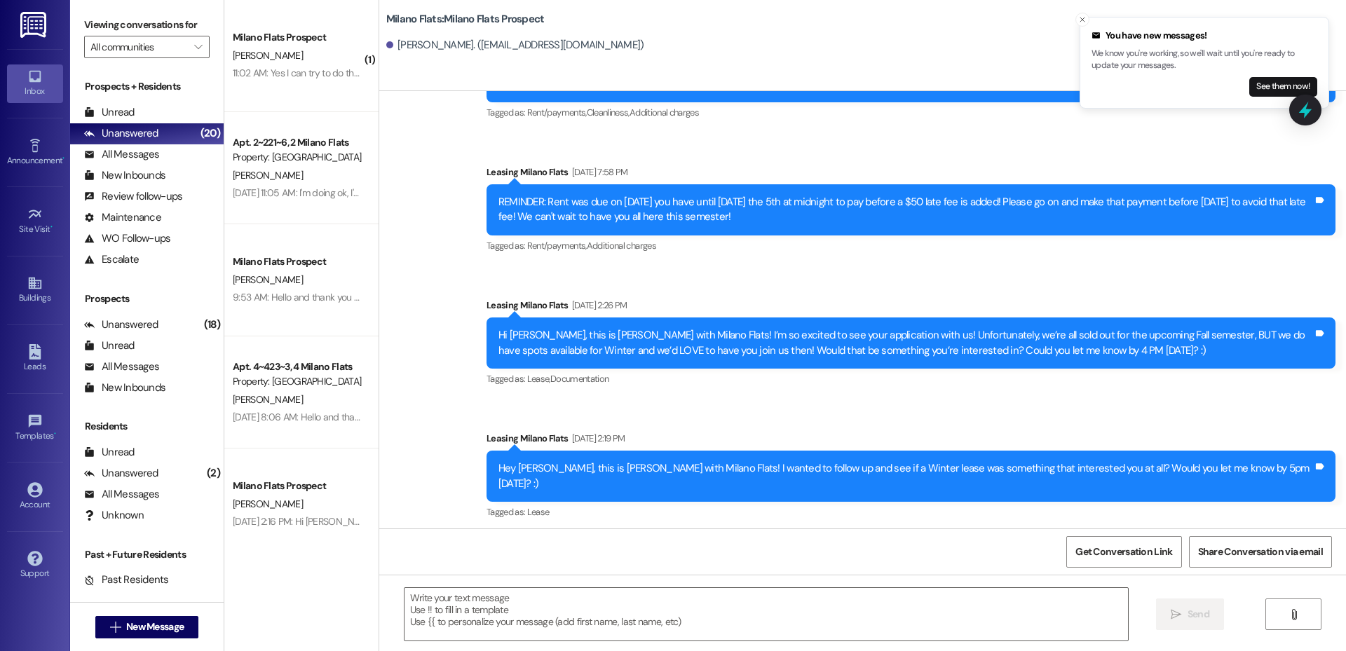
scroll to position [6423, 0]
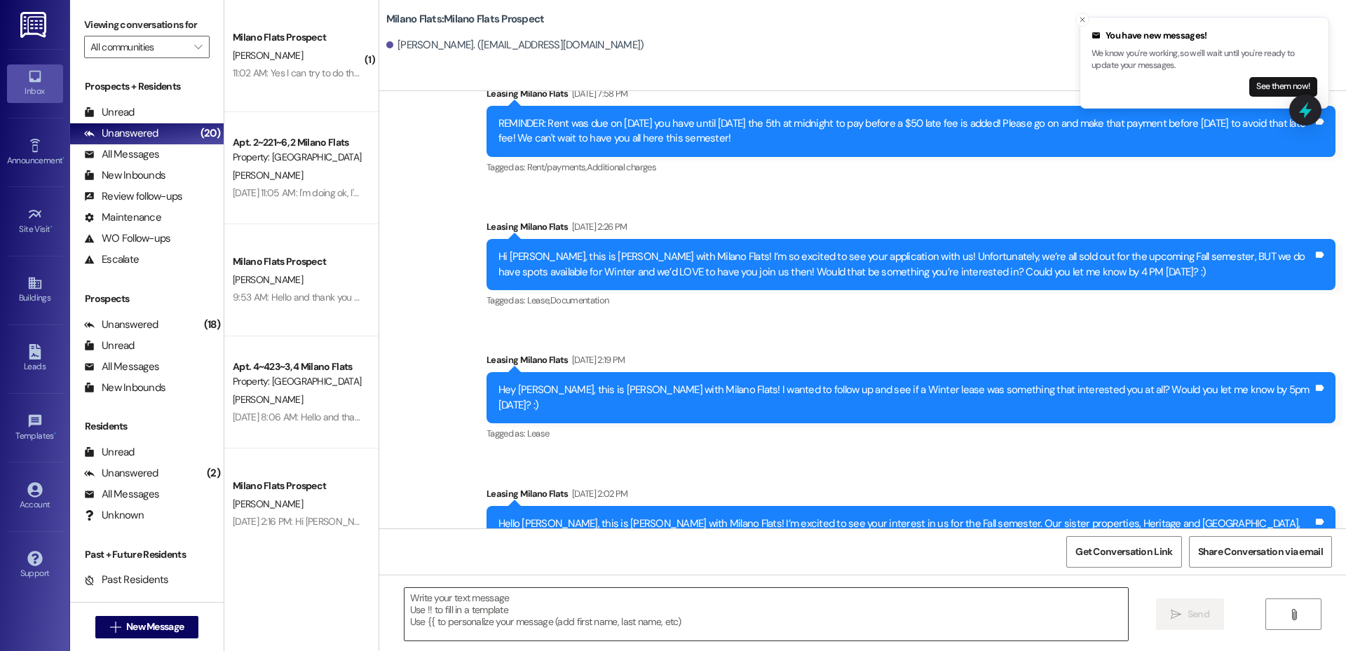
click at [643, 593] on textarea at bounding box center [767, 614] width 724 height 53
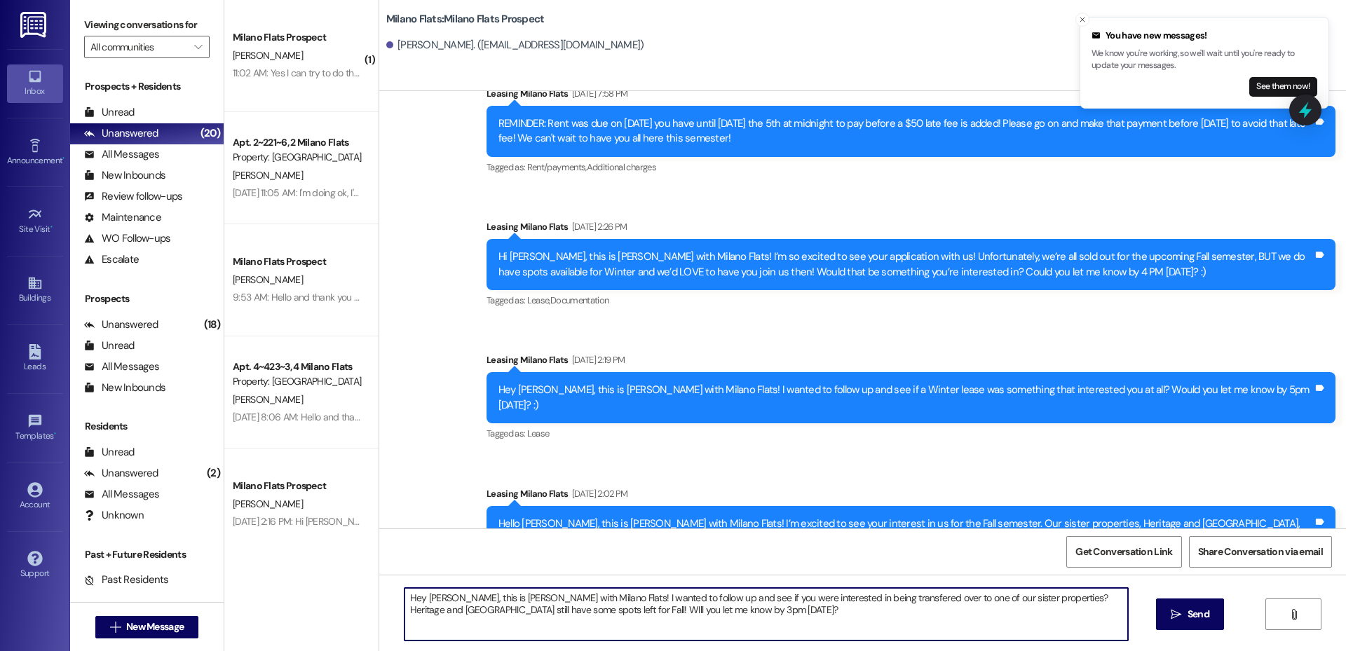
click at [807, 597] on textarea "Hey [PERSON_NAME], this is [PERSON_NAME] with Milano Flats! I wanted to follow …" at bounding box center [767, 614] width 724 height 53
click at [515, 610] on textarea "Hey [PERSON_NAME], this is [PERSON_NAME] with Milano Flats! I wanted to follow …" at bounding box center [767, 614] width 724 height 53
click at [679, 611] on textarea "Hey [PERSON_NAME], this is [PERSON_NAME] with Milano Flats! I wanted to follow …" at bounding box center [767, 614] width 724 height 53
type textarea "Hey [PERSON_NAME], this is [PERSON_NAME] with Milano Flats! I wanted to follow …"
click at [1178, 617] on icon "" at bounding box center [1176, 614] width 11 height 11
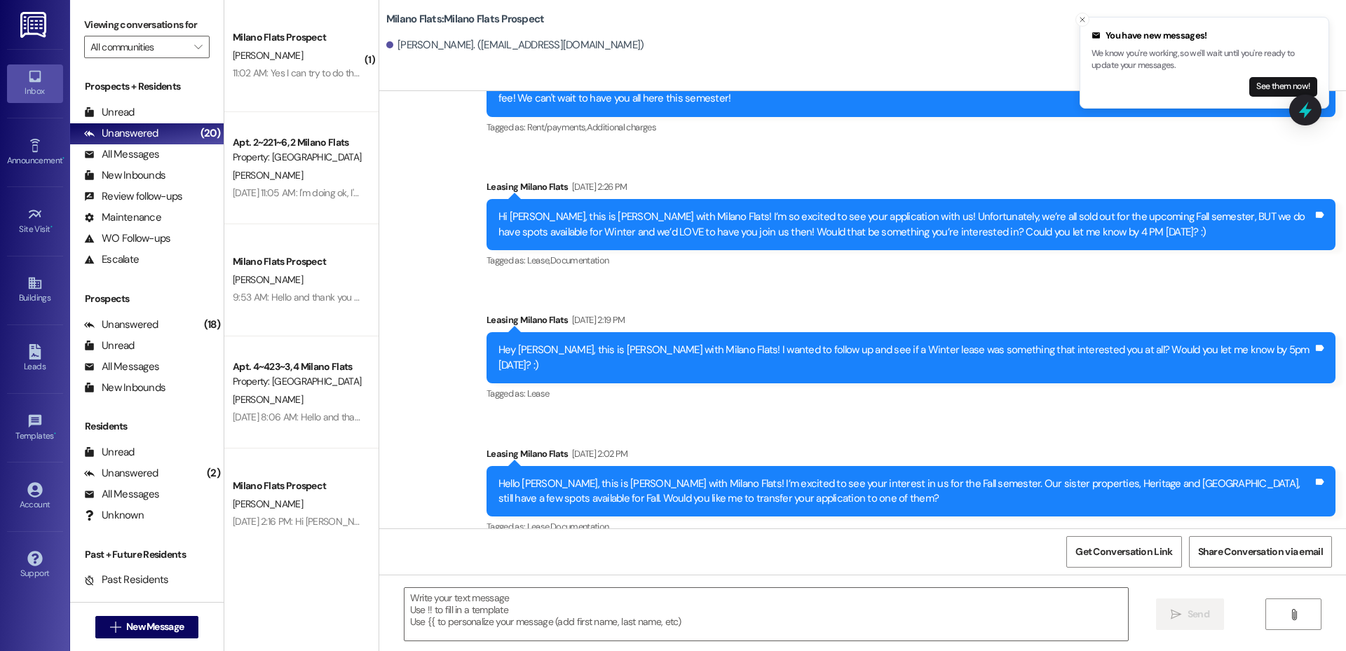
scroll to position [6536, 0]
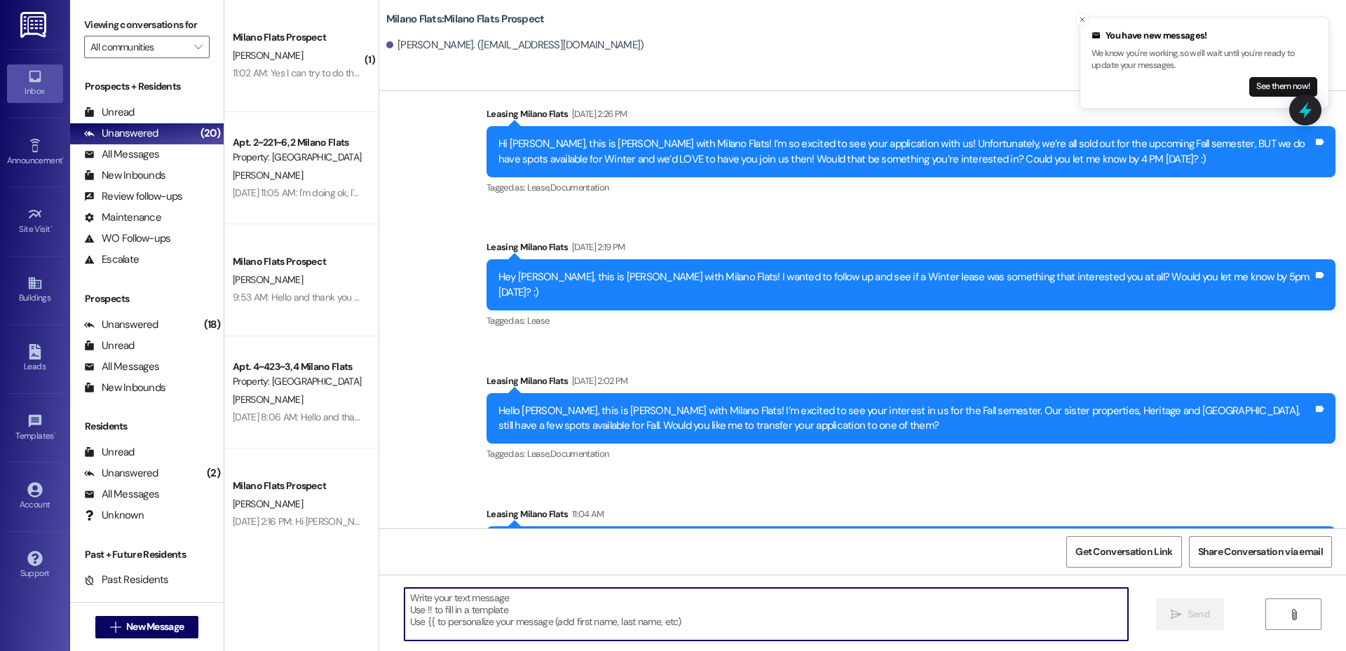
click at [693, 622] on textarea at bounding box center [767, 614] width 724 height 53
paste textarea "Hey [PERSON_NAME], this is [PERSON_NAME] with Milano Flats! Our spots for Fall …"
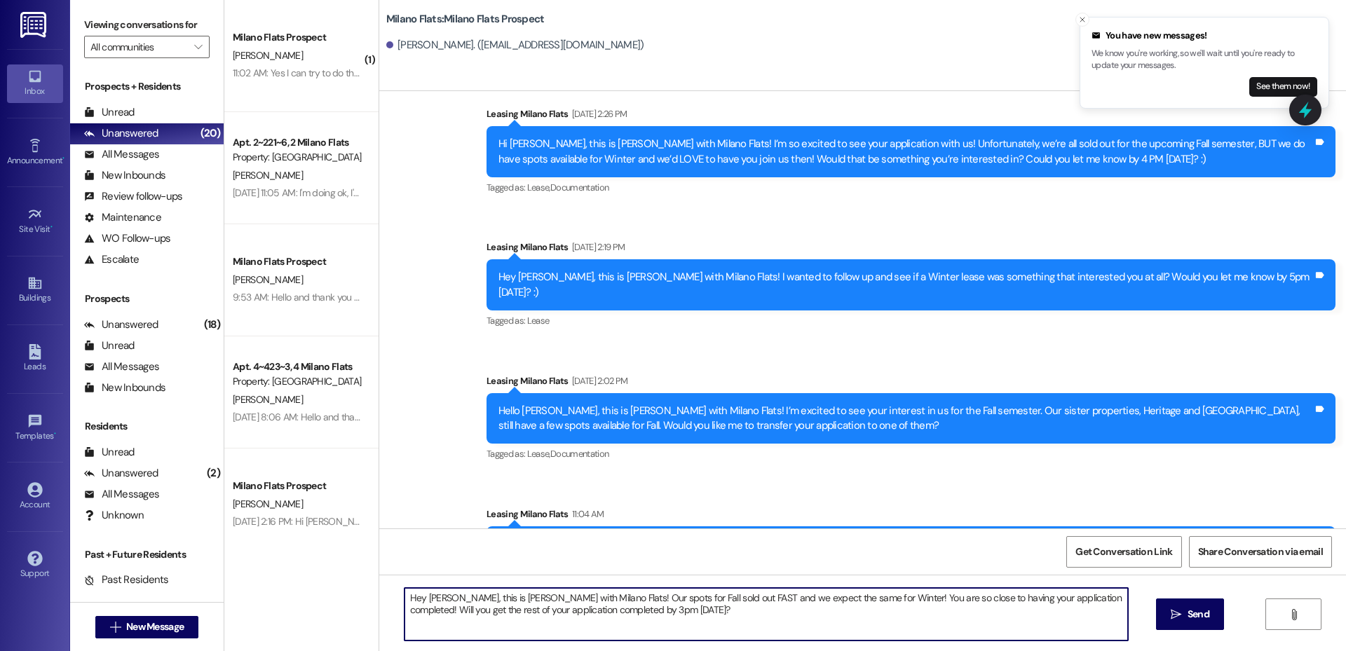
type textarea "Hey [PERSON_NAME], this is [PERSON_NAME] with Milano Flats! Our spots for Fall …"
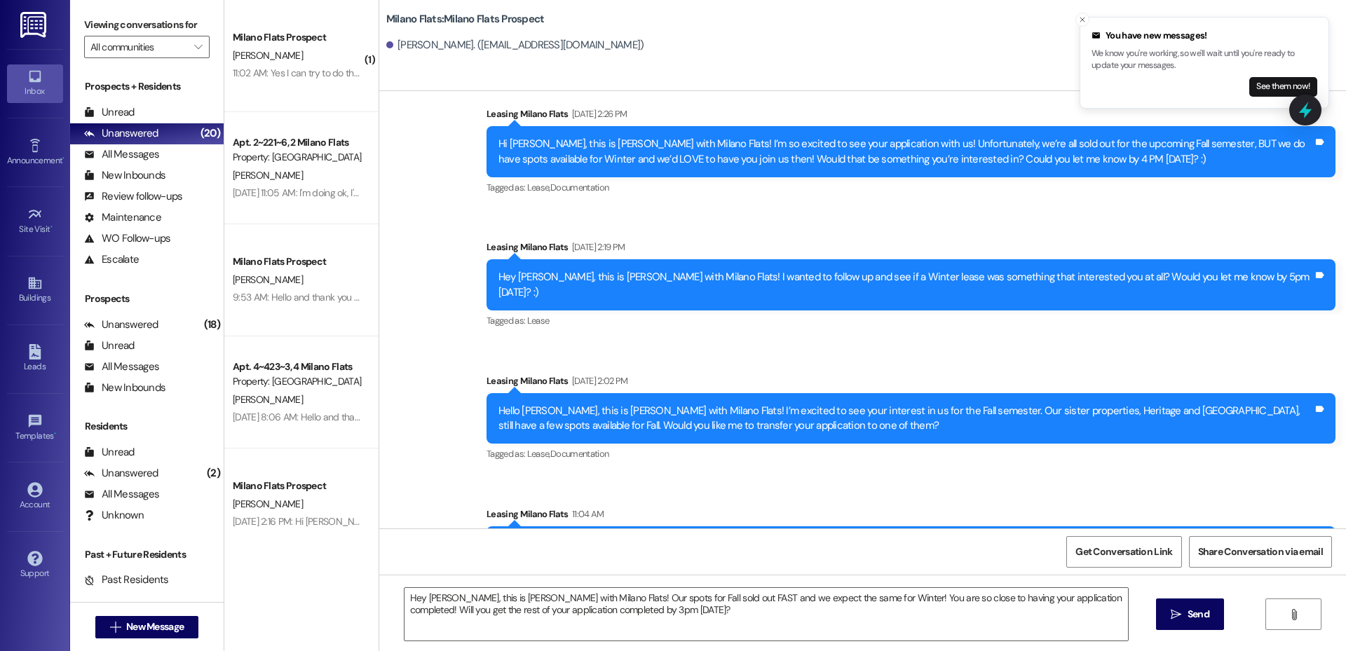
drag, startPoint x: 658, startPoint y: 500, endPoint x: 464, endPoint y: 480, distance: 195.2
copy div "Hey [PERSON_NAME], this is [PERSON_NAME] with Milano Flats! I wanted to follow …"
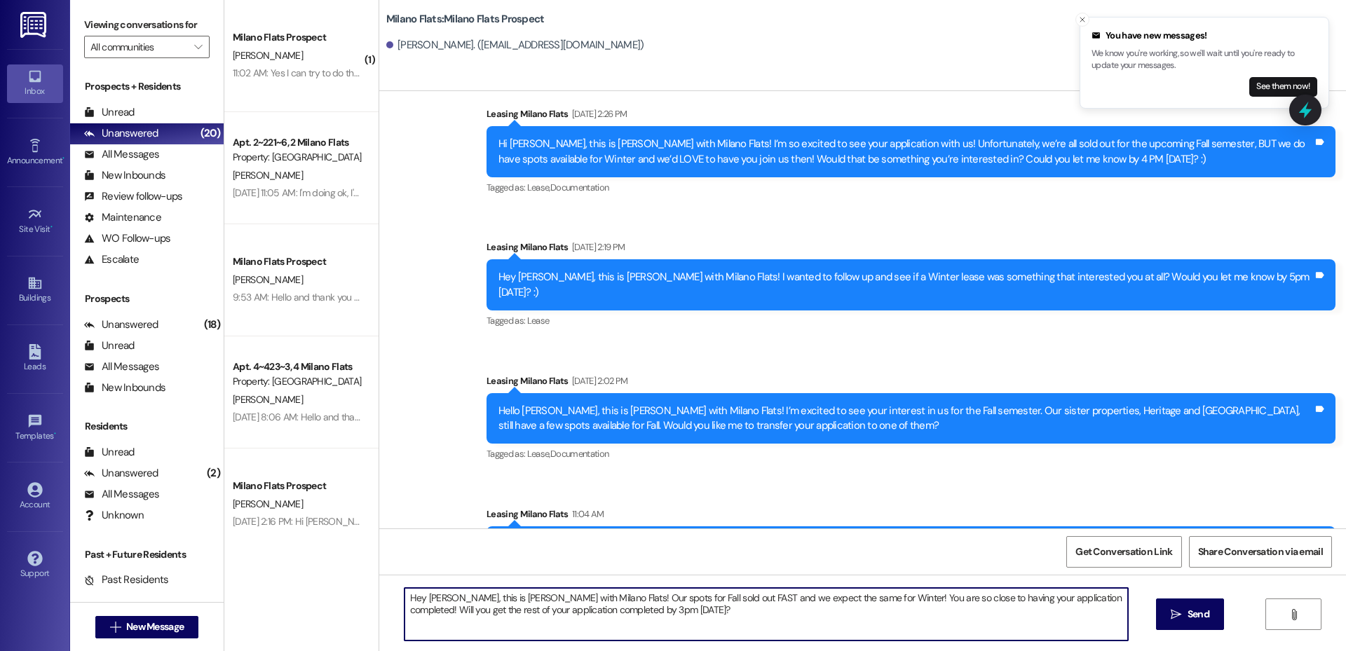
click at [753, 634] on textarea "Hey [PERSON_NAME], this is [PERSON_NAME] with Milano Flats! Our spots for Fall …" at bounding box center [767, 614] width 724 height 53
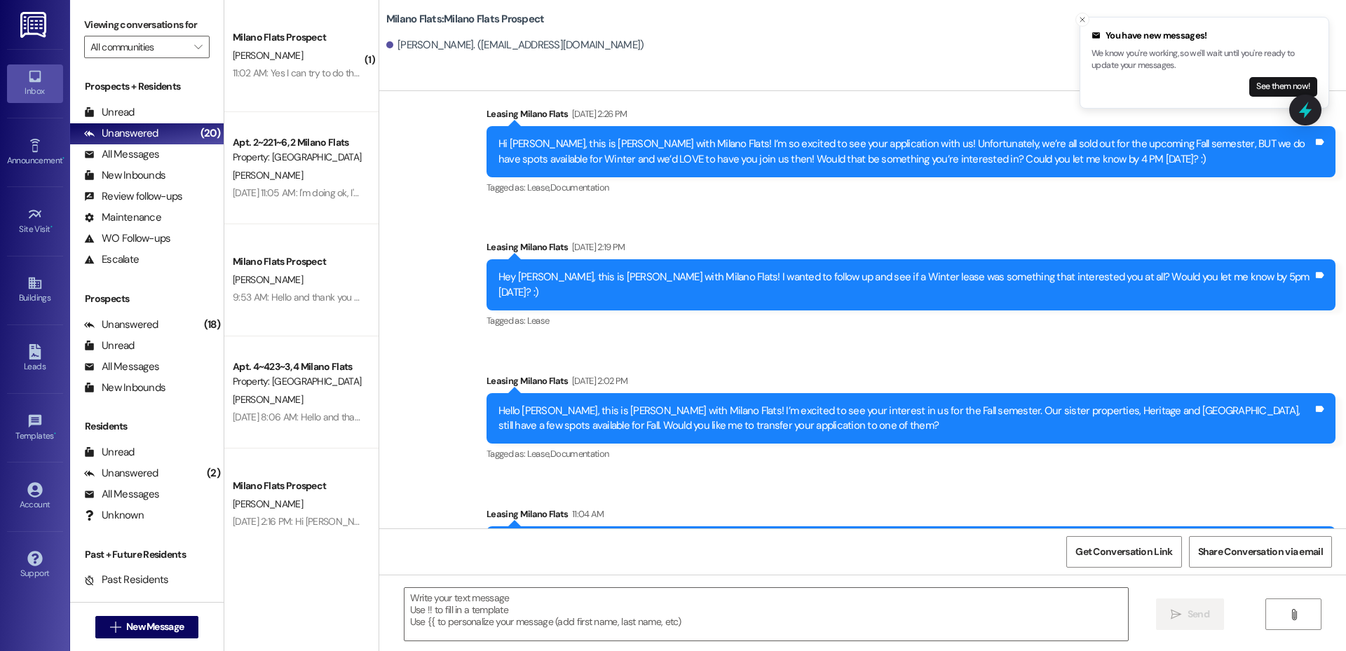
click at [40, 374] on link "Leads" at bounding box center [35, 359] width 56 height 38
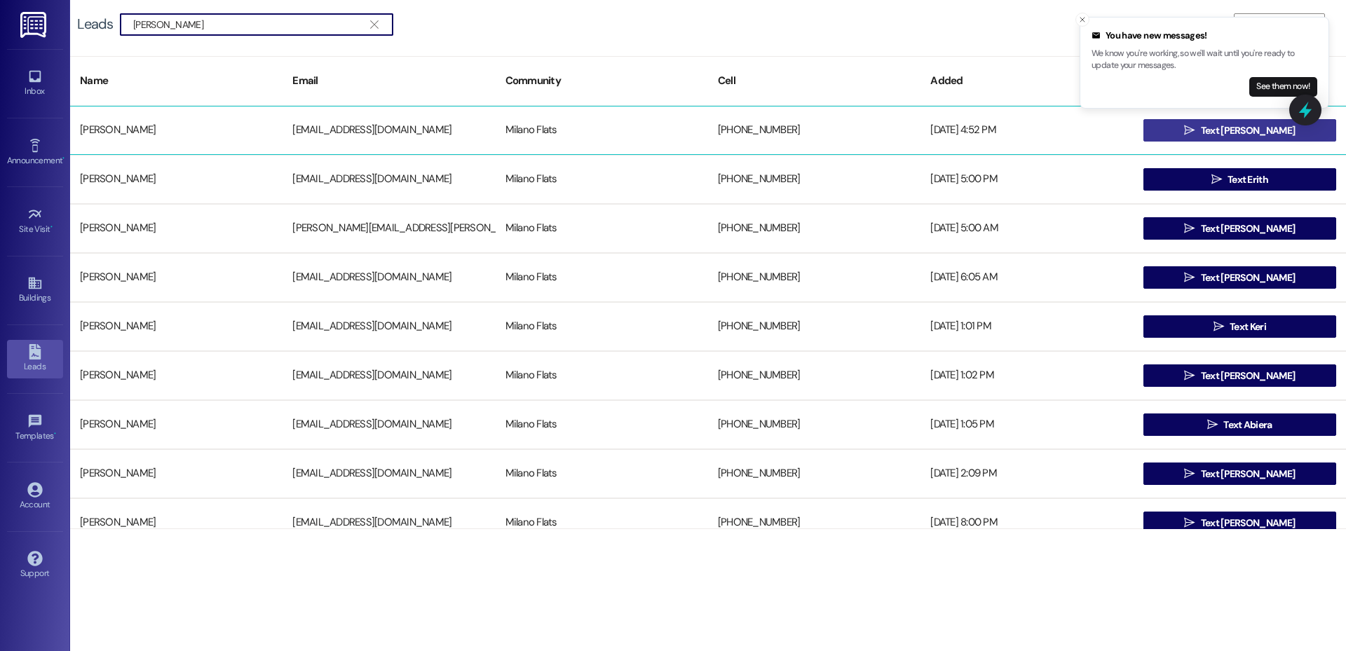
type input "[PERSON_NAME]"
click at [1164, 126] on button " Text [PERSON_NAME]" at bounding box center [1240, 130] width 193 height 22
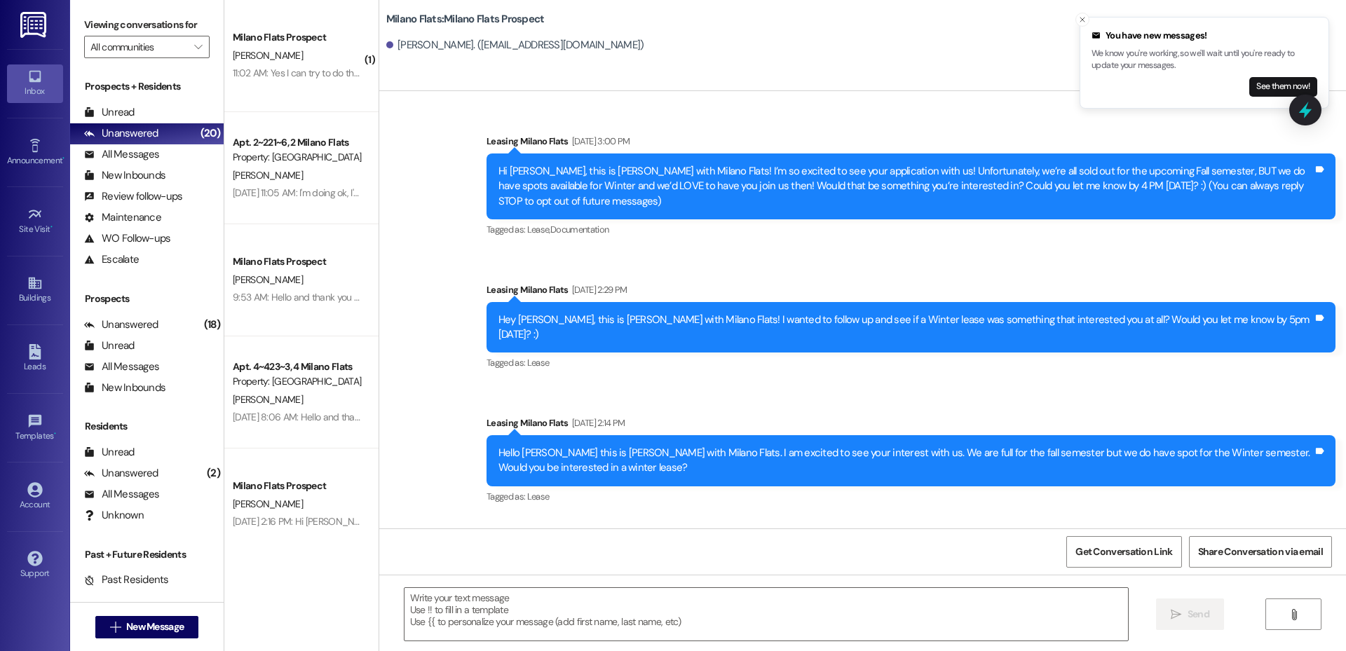
click at [551, 587] on div " Send " at bounding box center [862, 627] width 967 height 105
click at [549, 604] on textarea at bounding box center [767, 614] width 724 height 53
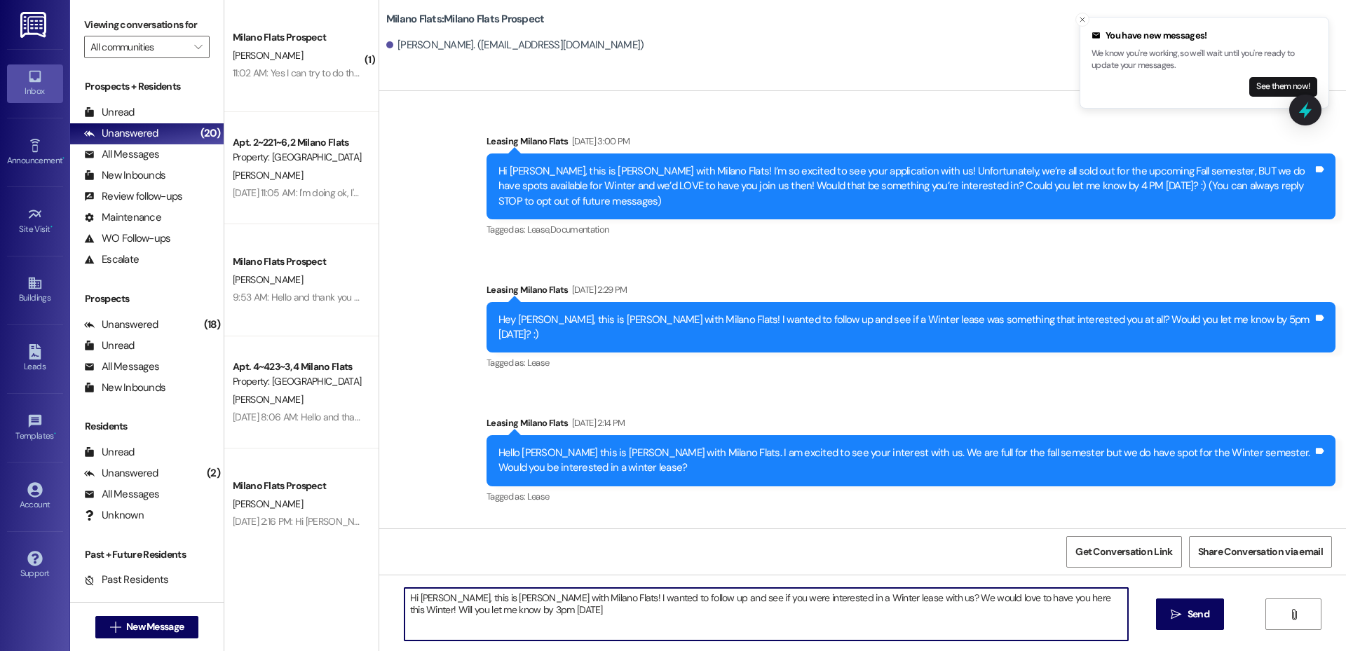
type textarea "Hi [PERSON_NAME], this is [PERSON_NAME] with Milano Flats! I wanted to follow u…"
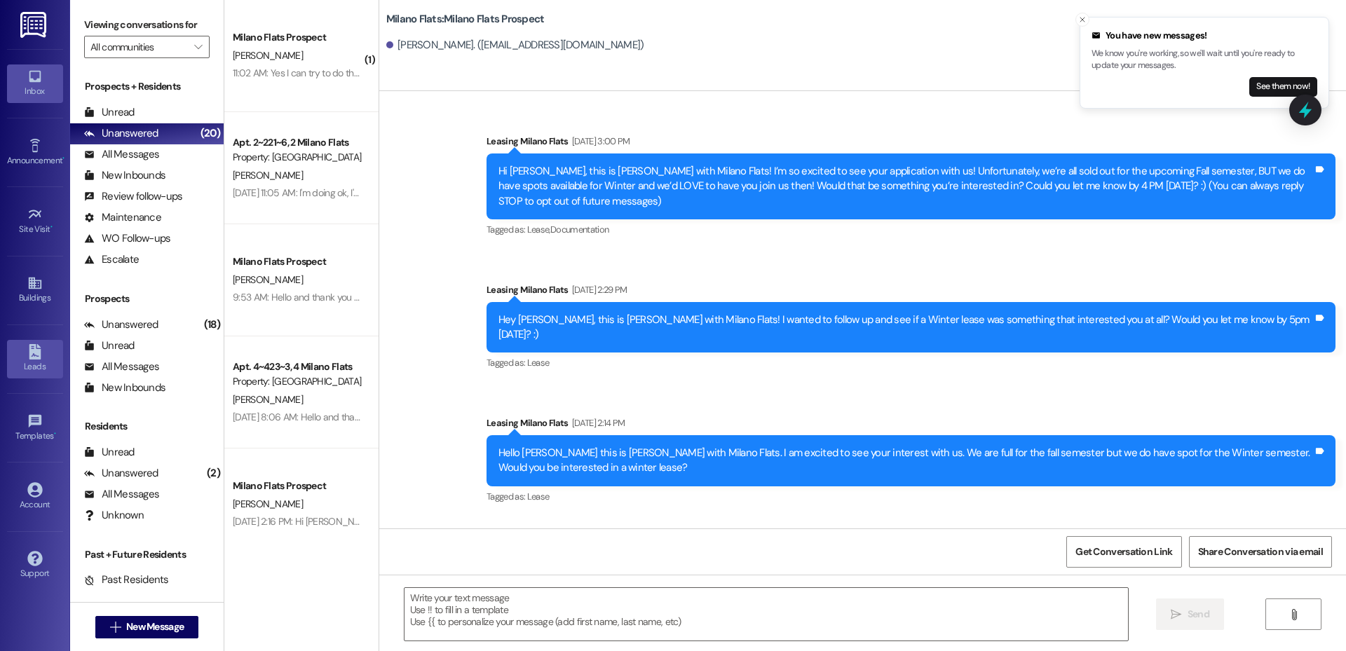
click at [41, 363] on div "Leads" at bounding box center [35, 367] width 70 height 14
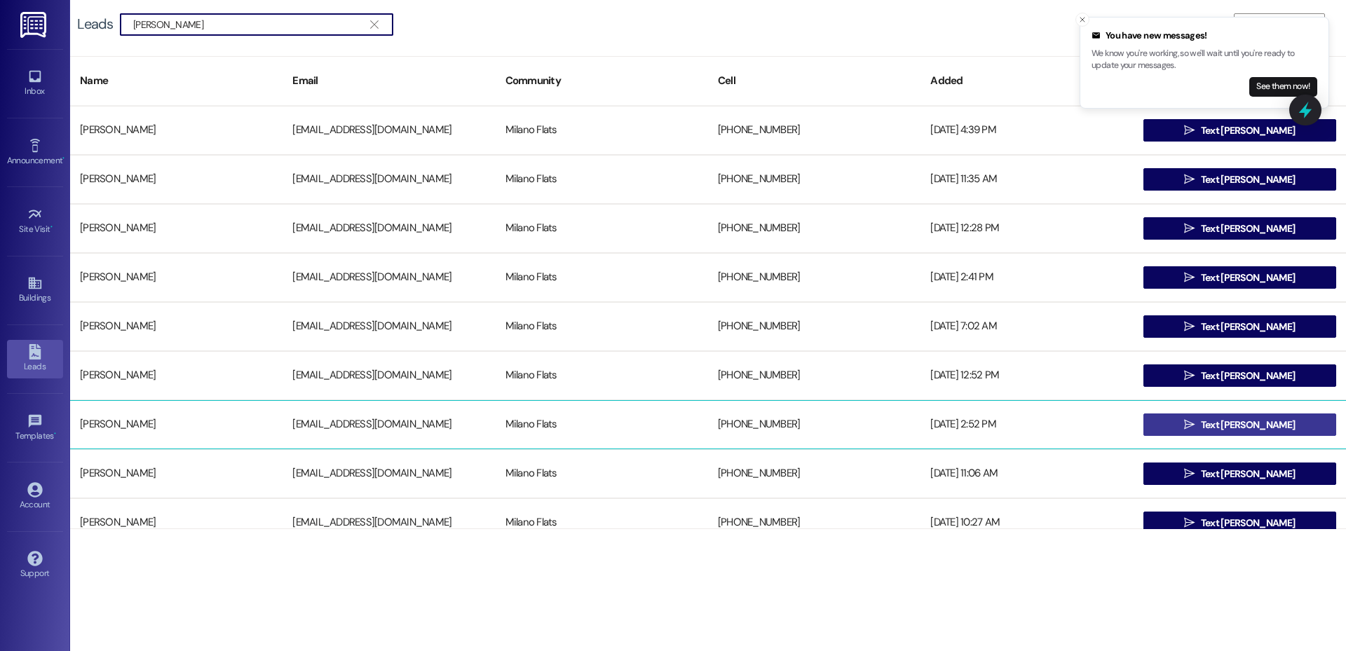
type input "[PERSON_NAME]"
click at [1194, 421] on button " Text [PERSON_NAME]" at bounding box center [1240, 425] width 193 height 22
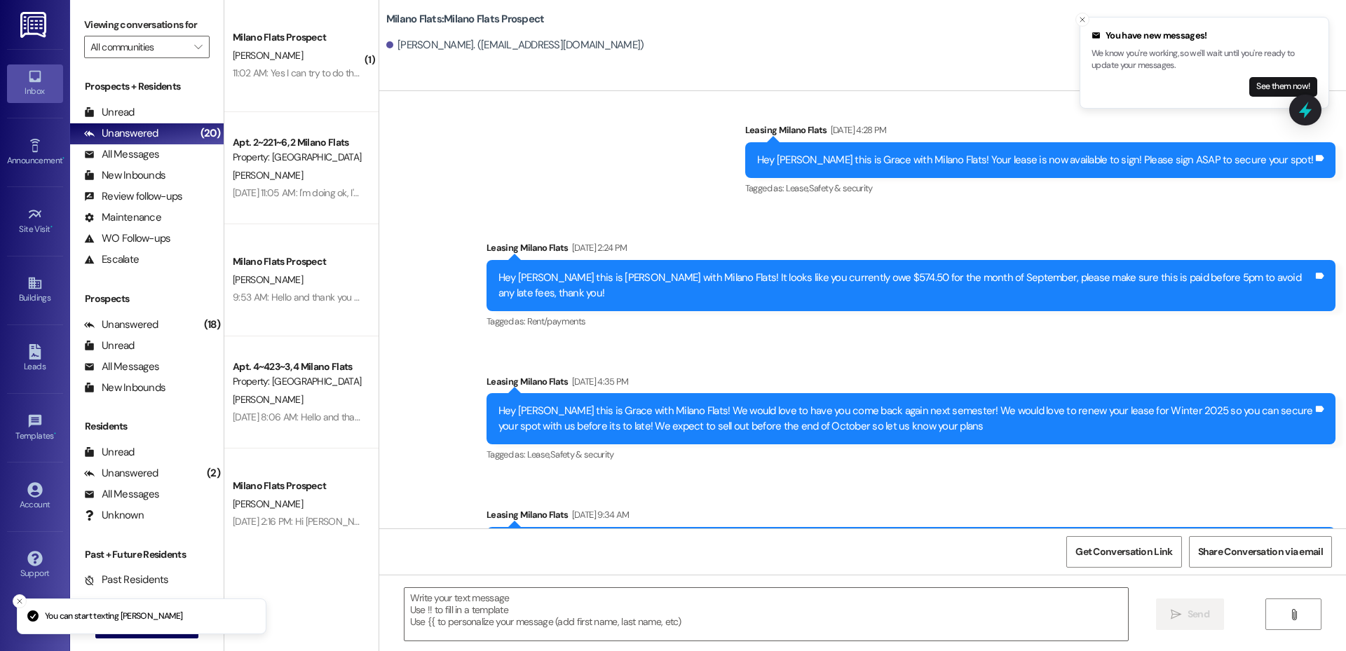
scroll to position [226, 0]
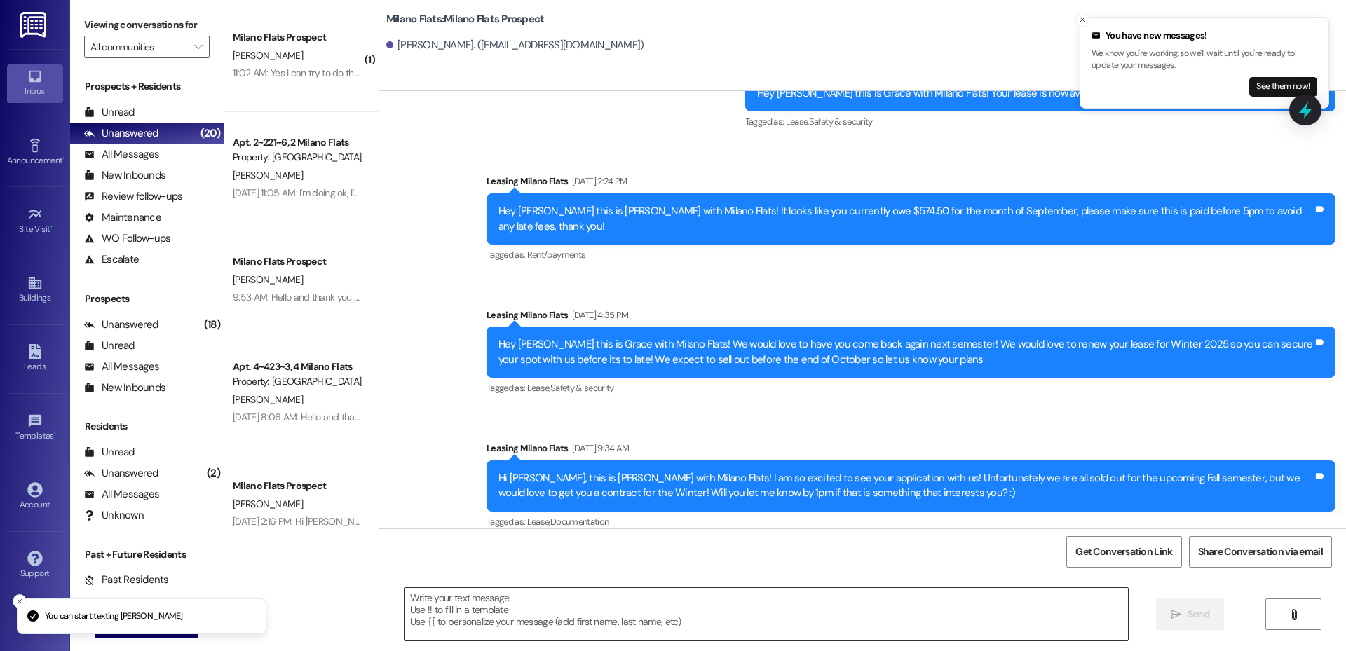
click at [583, 616] on textarea at bounding box center [767, 614] width 724 height 53
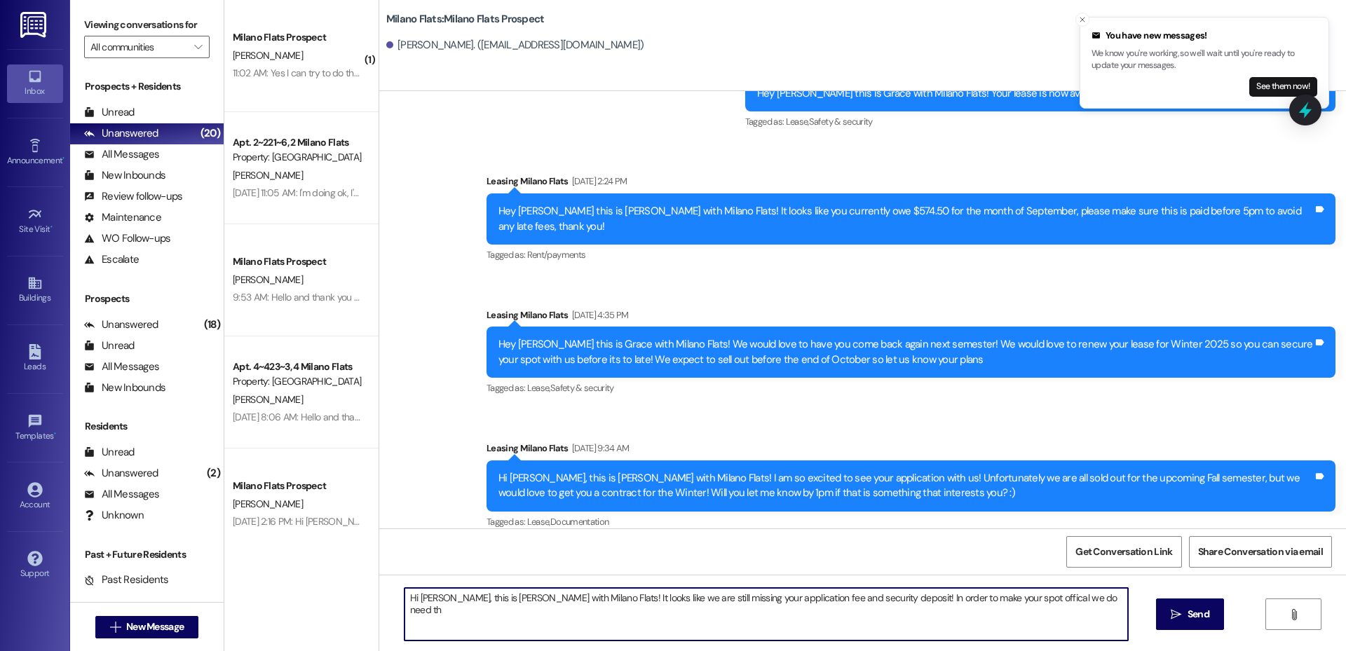
click at [963, 596] on textarea "Hi [PERSON_NAME], this is [PERSON_NAME] with Milano Flats! It looks like we are…" at bounding box center [767, 614] width 724 height 53
click at [1038, 612] on textarea "Hi [PERSON_NAME], this is [PERSON_NAME] with Milano Flats! It looks like we are…" at bounding box center [767, 614] width 724 height 53
click at [444, 615] on textarea "Hi [PERSON_NAME], this is [PERSON_NAME] with Milano Flats! It looks like we are…" at bounding box center [767, 614] width 724 height 53
drag, startPoint x: 444, startPoint y: 615, endPoint x: 521, endPoint y: 341, distance: 284.1
click at [521, 341] on div "Hey [PERSON_NAME] this is Grace with Milano Flats! We would love to have you co…" at bounding box center [906, 352] width 815 height 30
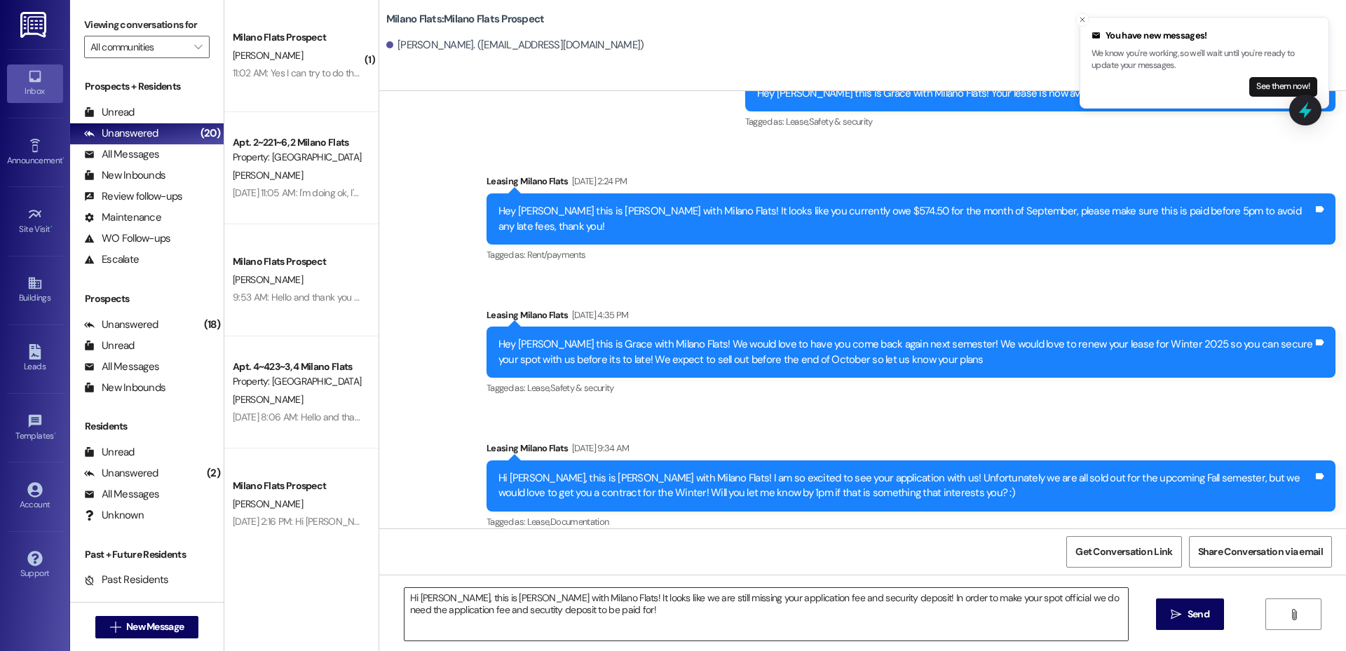
click at [432, 609] on textarea "Hi [PERSON_NAME], this is [PERSON_NAME] with Milano Flats! It looks like we are…" at bounding box center [767, 614] width 724 height 53
drag, startPoint x: 432, startPoint y: 609, endPoint x: 513, endPoint y: 335, distance: 285.3
click at [513, 337] on div "Hey [PERSON_NAME] this is Grace with Milano Flats! We would love to have you co…" at bounding box center [906, 352] width 815 height 30
click at [431, 615] on textarea "Hi [PERSON_NAME], this is [PERSON_NAME] with Milano Flats! It looks like we are…" at bounding box center [767, 614] width 724 height 53
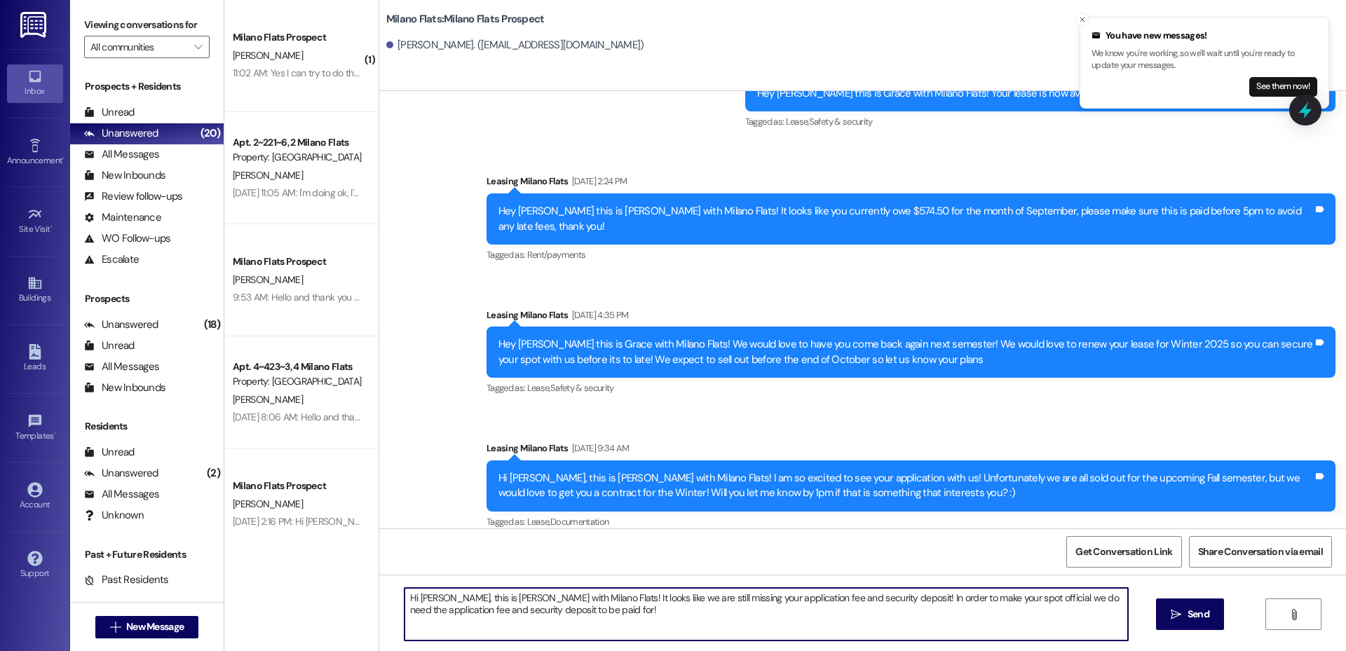
click at [591, 607] on textarea "Hi [PERSON_NAME], this is [PERSON_NAME] with Milano Flats! It looks like we are…" at bounding box center [767, 614] width 724 height 53
type textarea "Hi [PERSON_NAME], this is [PERSON_NAME] with Milano Flats! It looks like we are…"
click at [1168, 607] on span " Send" at bounding box center [1190, 614] width 44 height 15
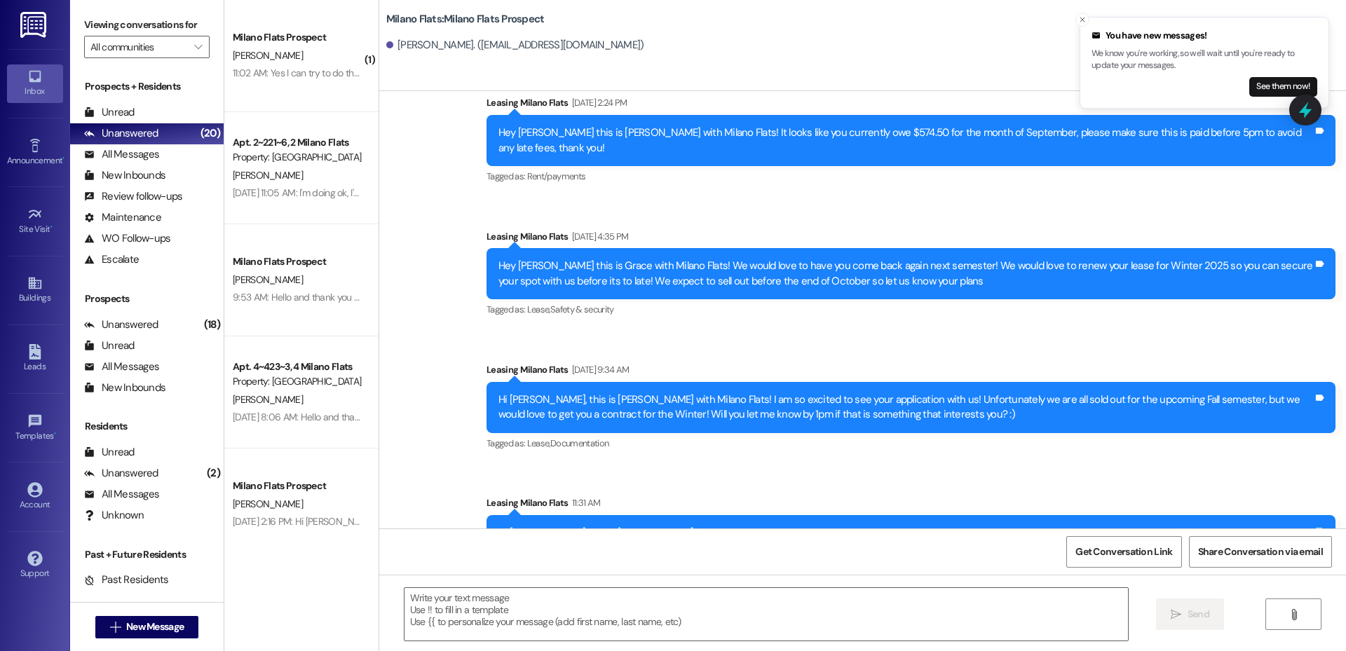
scroll to position [339, 0]
